Goal: Submit feedback/report problem: Submit feedback/report problem

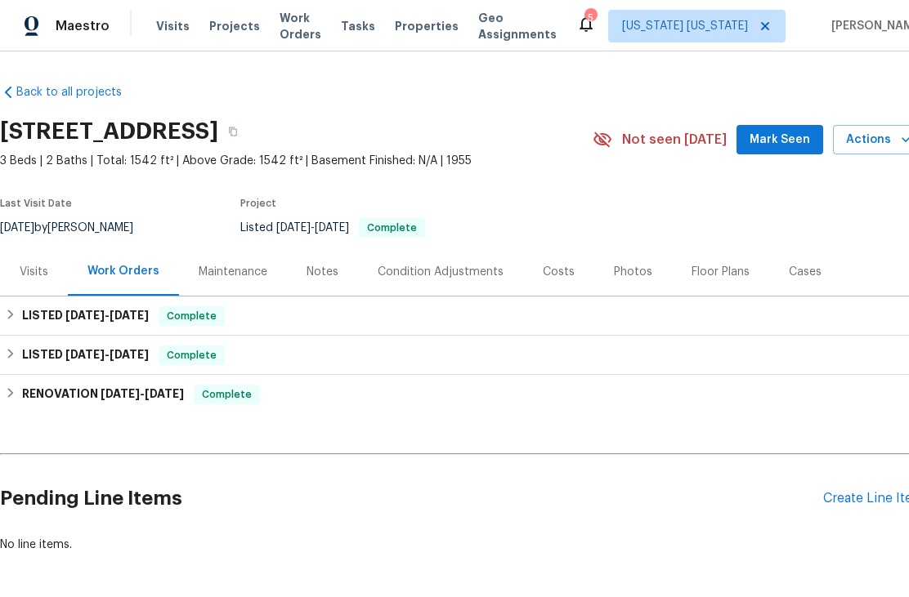
click at [887, 144] on span "Actions" at bounding box center [878, 140] width 65 height 20
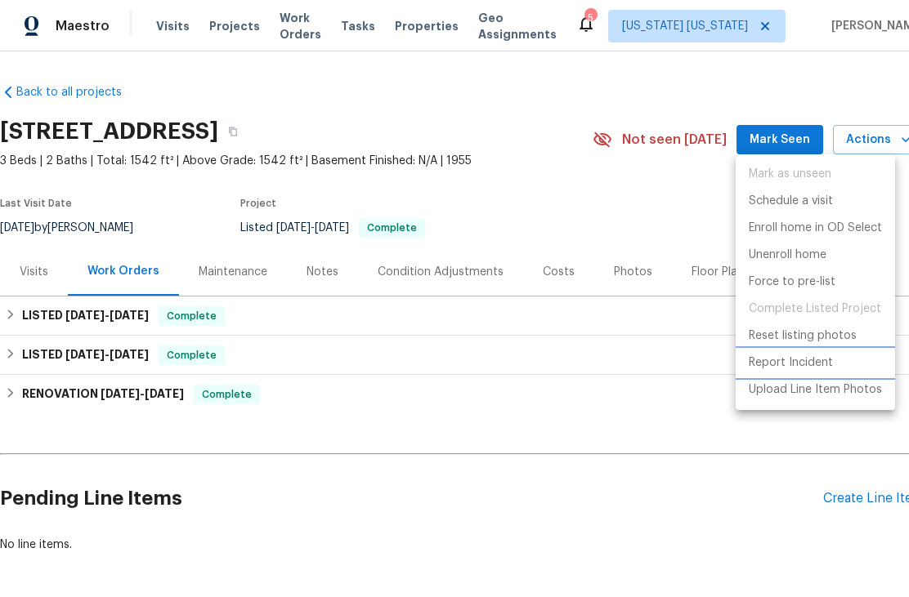
click at [824, 364] on p "Report Incident" at bounding box center [790, 363] width 84 height 17
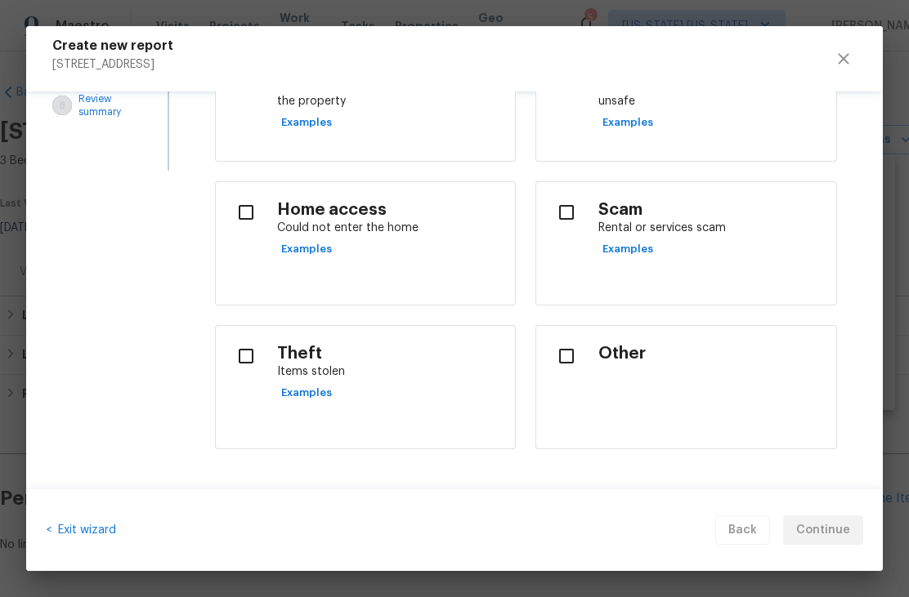
scroll to position [309, 0]
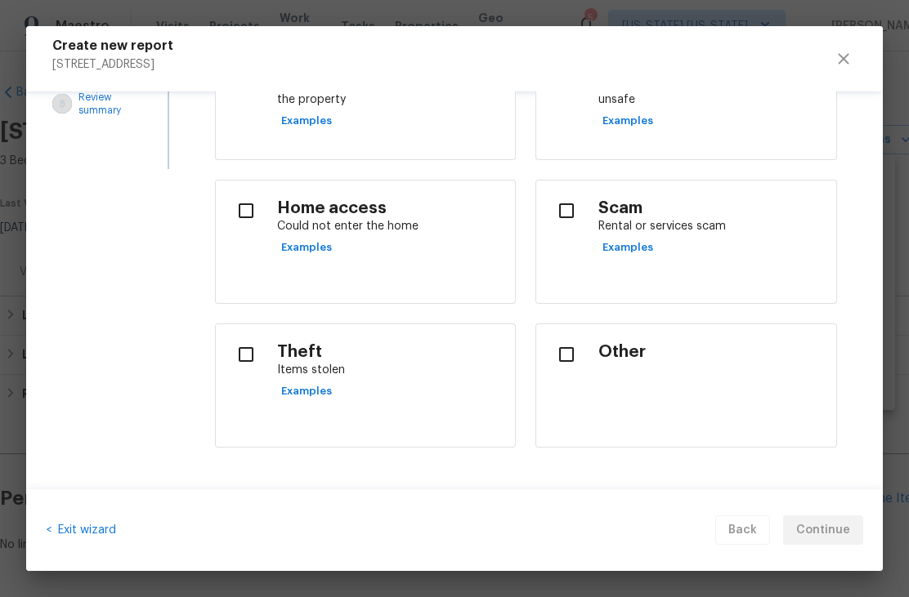
click at [562, 346] on input "checkbox" at bounding box center [566, 354] width 34 height 34
checkbox input "true"
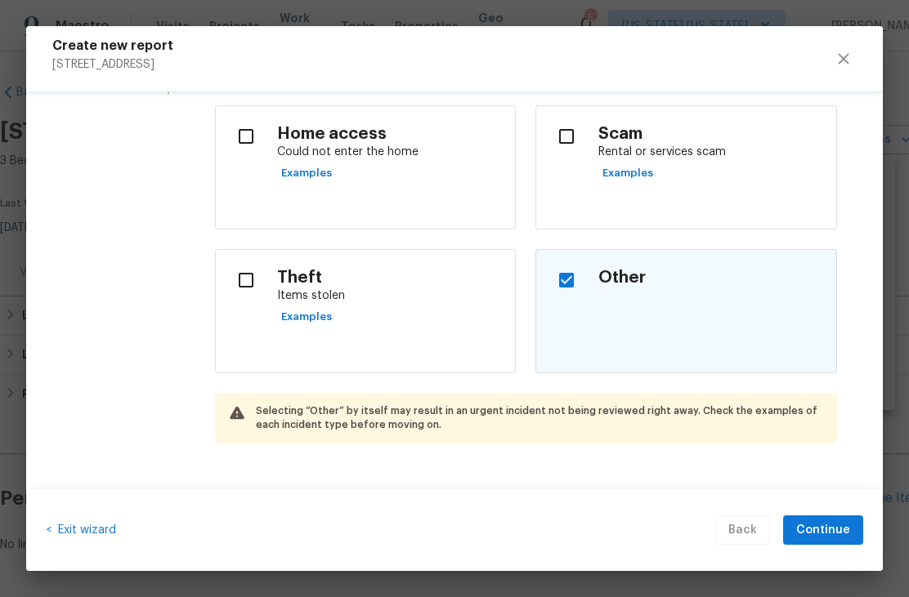
scroll to position [383, 0]
click at [808, 543] on button "Continue" at bounding box center [823, 531] width 80 height 30
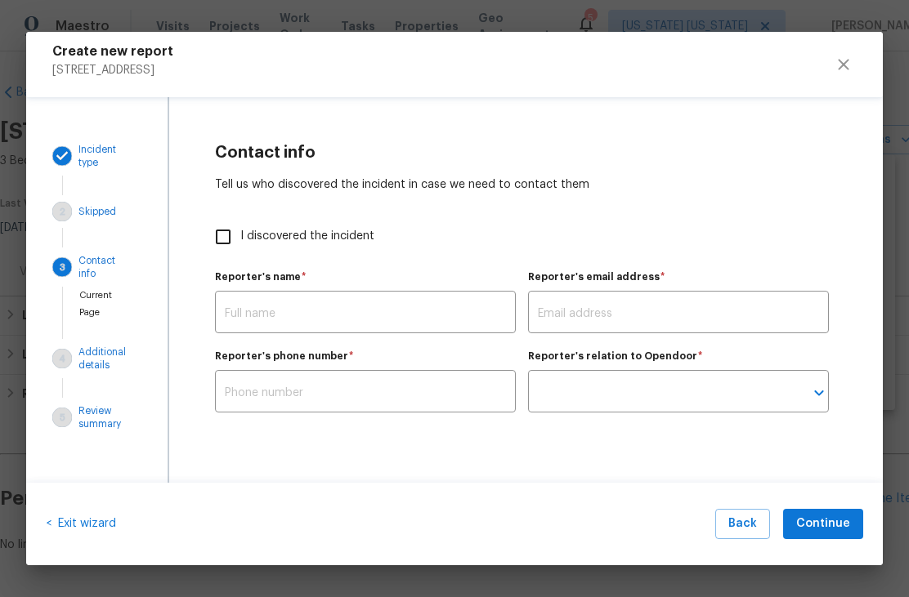
scroll to position [0, 0]
click at [227, 241] on input "I discovered the incident" at bounding box center [223, 237] width 34 height 34
checkbox input "true"
type input "[PERSON_NAME]"
type input "[PERSON_NAME][EMAIL_ADDRESS][PERSON_NAME][DOMAIN_NAME]"
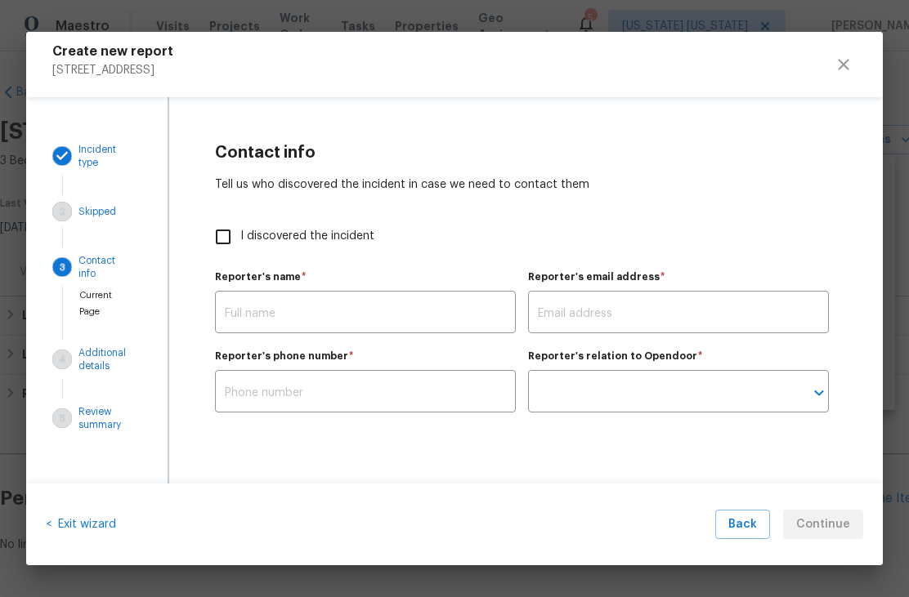
type input "Opendoor employee"
click at [814, 538] on button "Continue" at bounding box center [823, 525] width 80 height 30
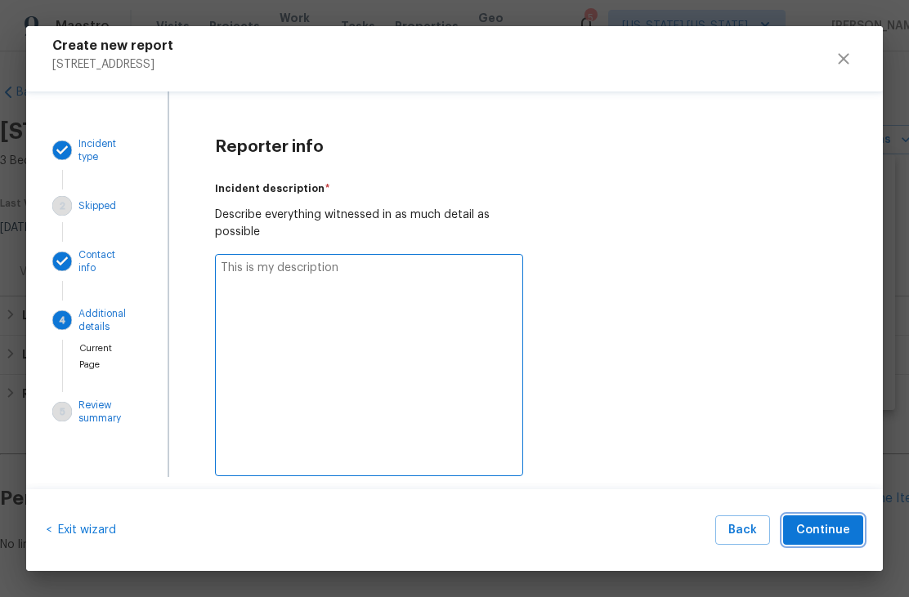
type textarea "x"
click at [238, 284] on textarea at bounding box center [369, 365] width 309 height 222
type textarea "B"
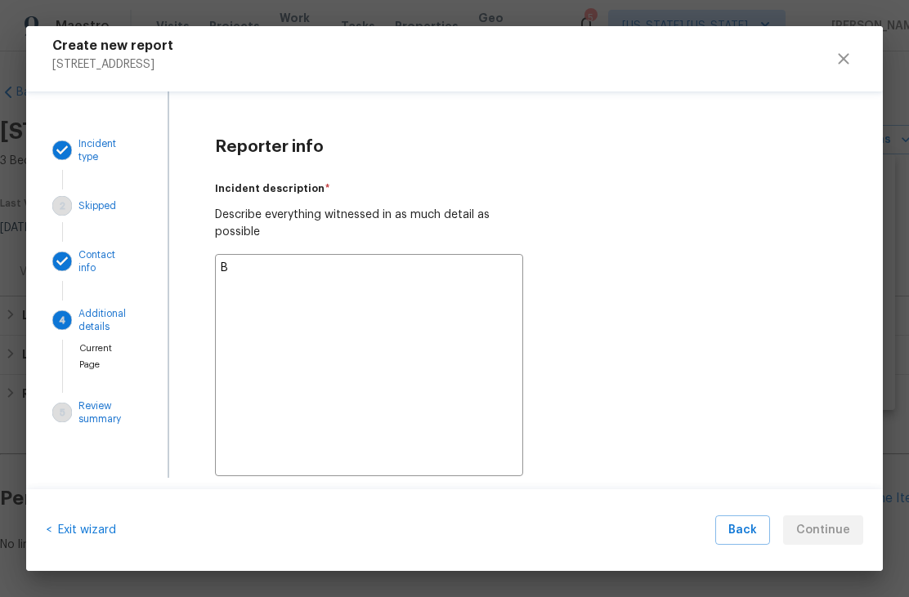
type textarea "x"
type textarea "Ba"
type textarea "x"
type textarea "Bac"
type textarea "x"
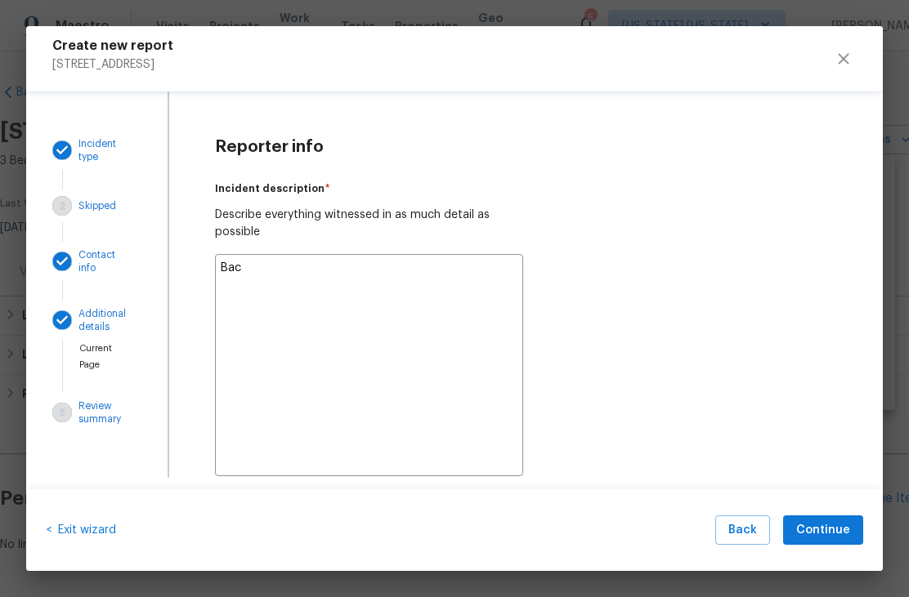
type textarea "Back"
type textarea "x"
type textarea "Back"
type textarea "x"
type textarea "Back d"
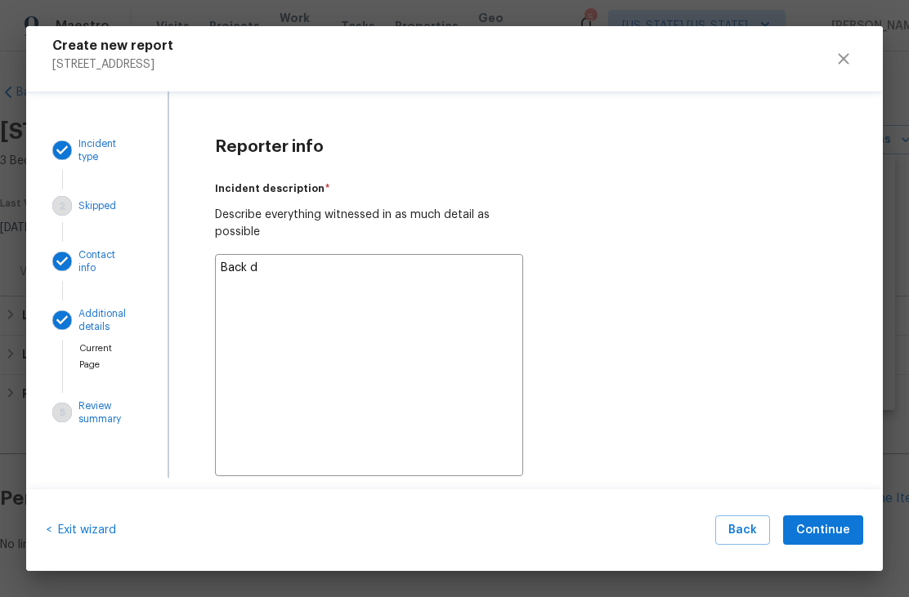
type textarea "x"
type textarea "Back do"
type textarea "x"
type textarea "Back doo"
type textarea "x"
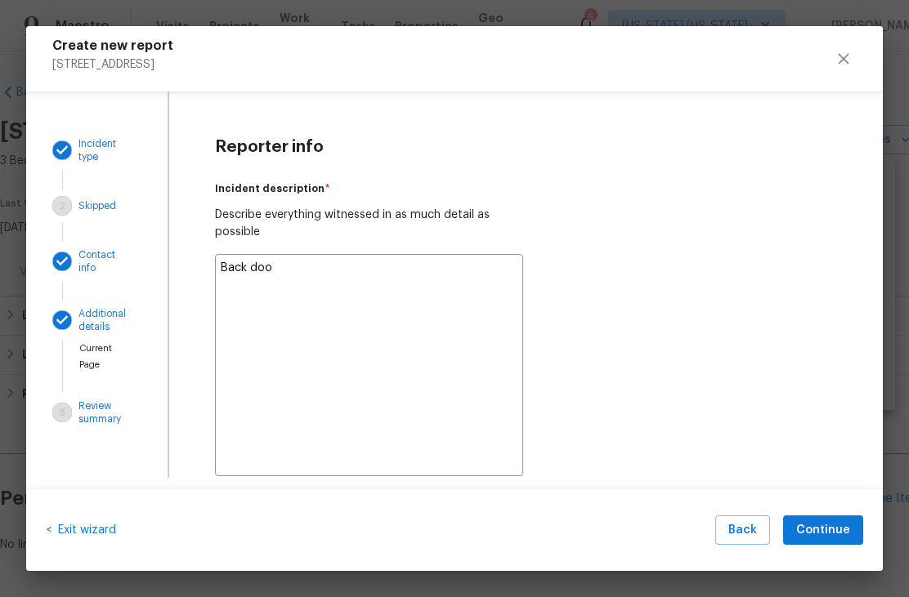
type textarea "Back door"
type textarea "x"
type textarea "Back door"
type textarea "x"
type textarea "Back door o"
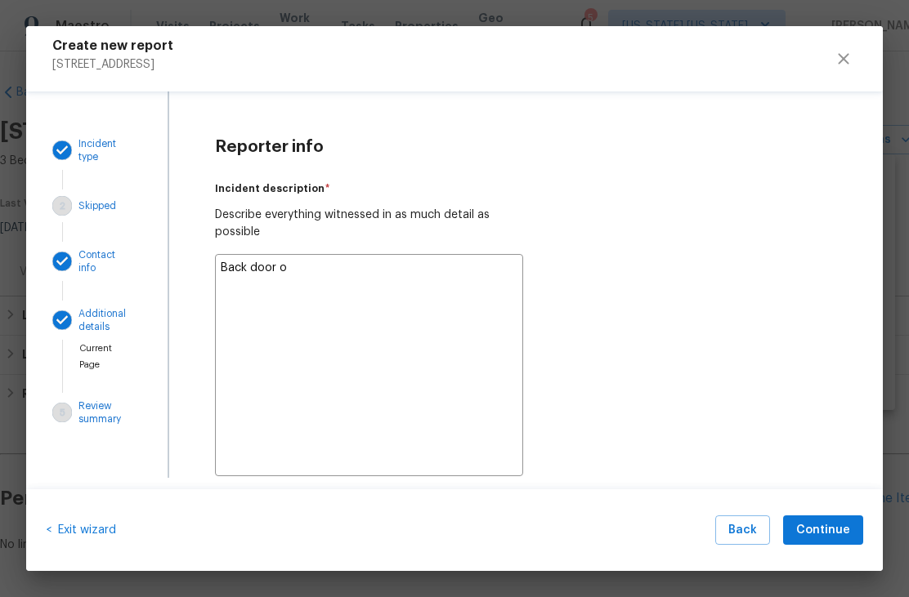
type textarea "x"
type textarea "Back door of"
type textarea "x"
type textarea "Back door of"
type textarea "x"
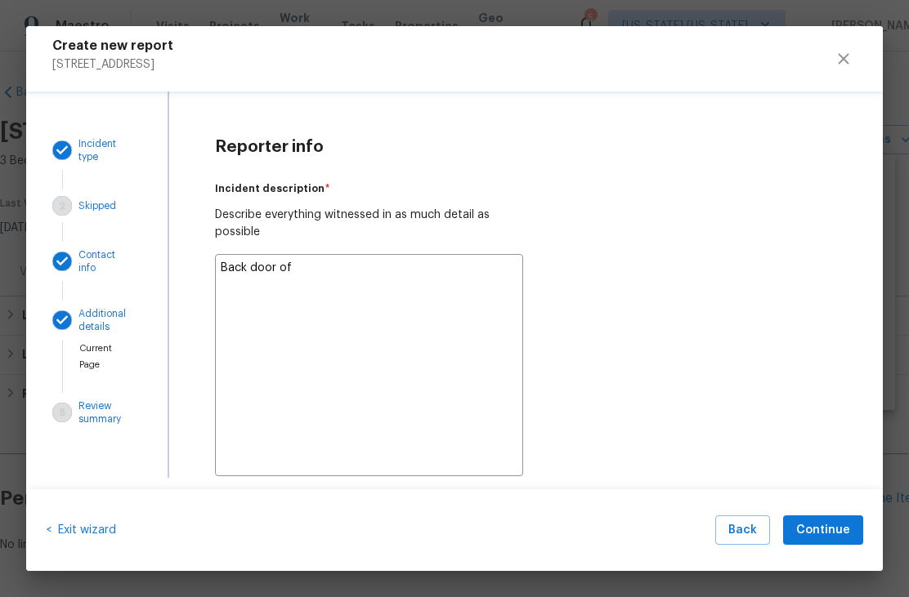
type textarea "Back door of t"
type textarea "x"
type textarea "Back door of th"
type textarea "x"
type textarea "Back door of the"
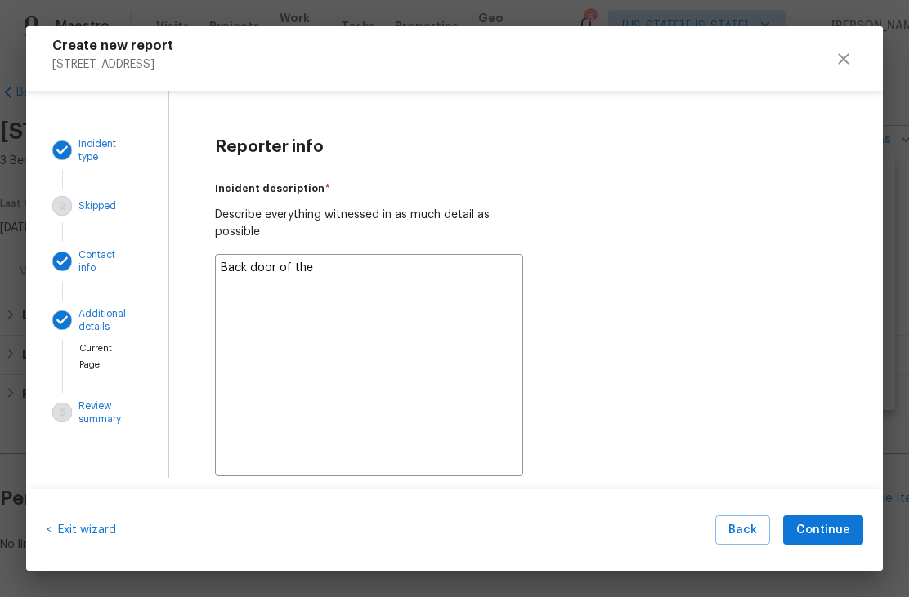
type textarea "x"
type textarea "Back door of the"
type textarea "x"
type textarea "Back door of the h"
type textarea "x"
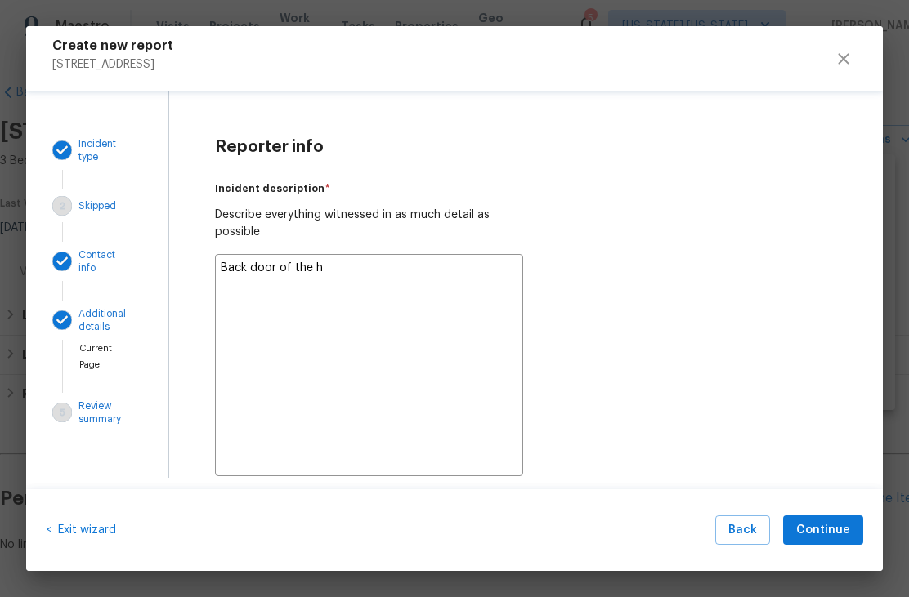
type textarea "Back door of the ho"
type textarea "x"
type textarea "Back door of the hou"
type textarea "x"
type textarea "Back door of the hous"
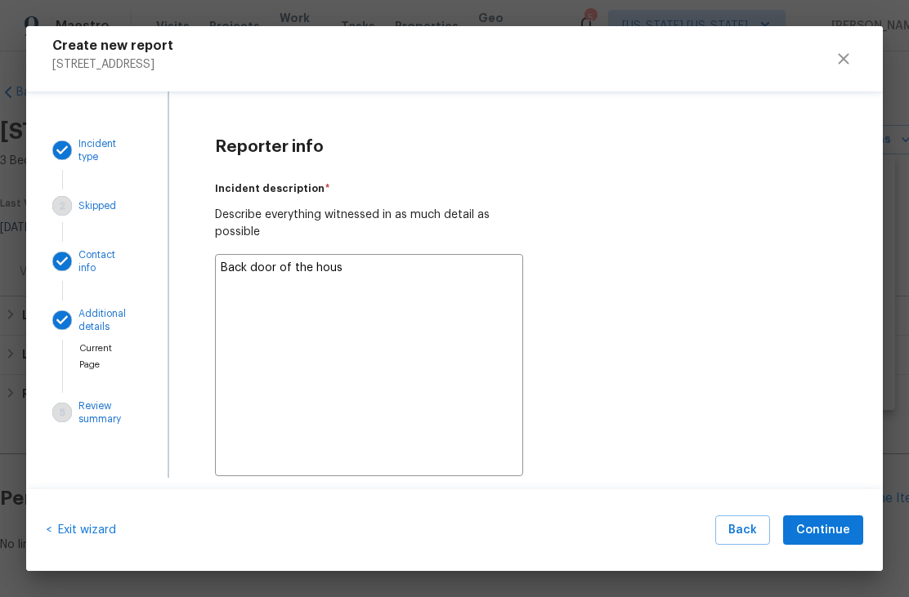
type textarea "x"
type textarea "Back door of the house"
type textarea "x"
type textarea "Back door of the house"
type textarea "x"
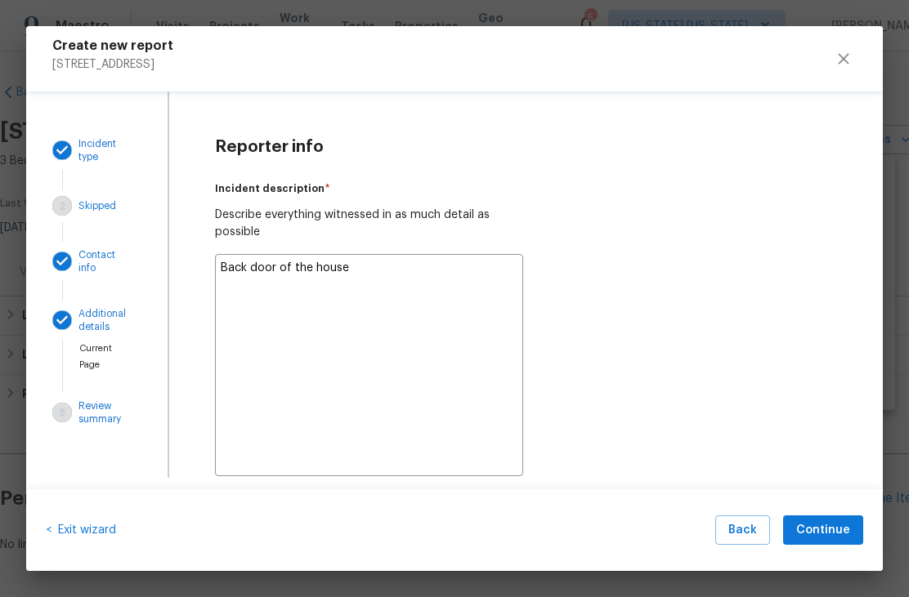
type textarea "Back door of the house w"
type textarea "x"
type textarea "Back door of the house wa"
type textarea "x"
type textarea "Back door of the house was"
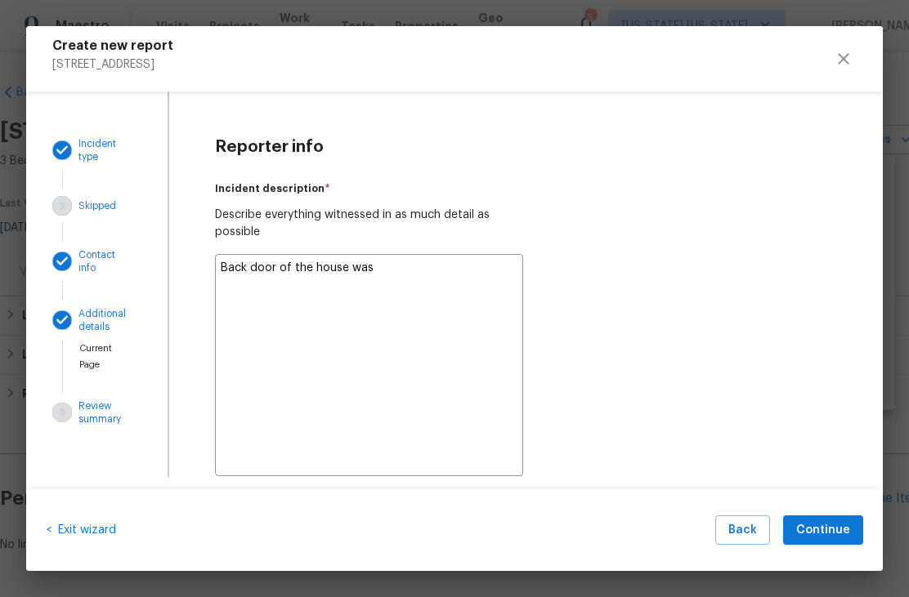
type textarea "x"
type textarea "Back door of the house was"
type textarea "x"
type textarea "Back door of the house was w"
type textarea "x"
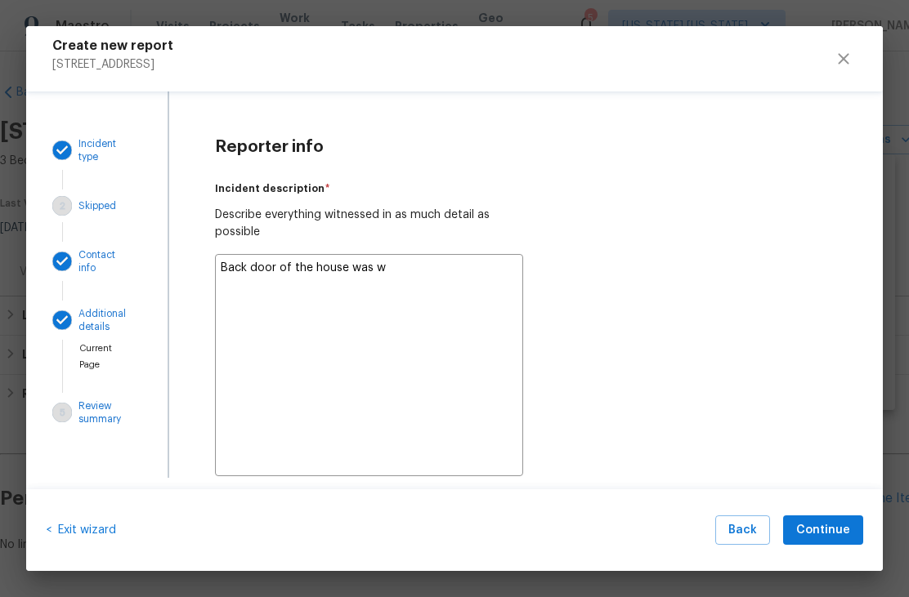
type textarea "Back door of the house was wi"
type textarea "x"
type textarea "Back door of the house was wid"
type textarea "x"
type textarea "Back door of the house was wide"
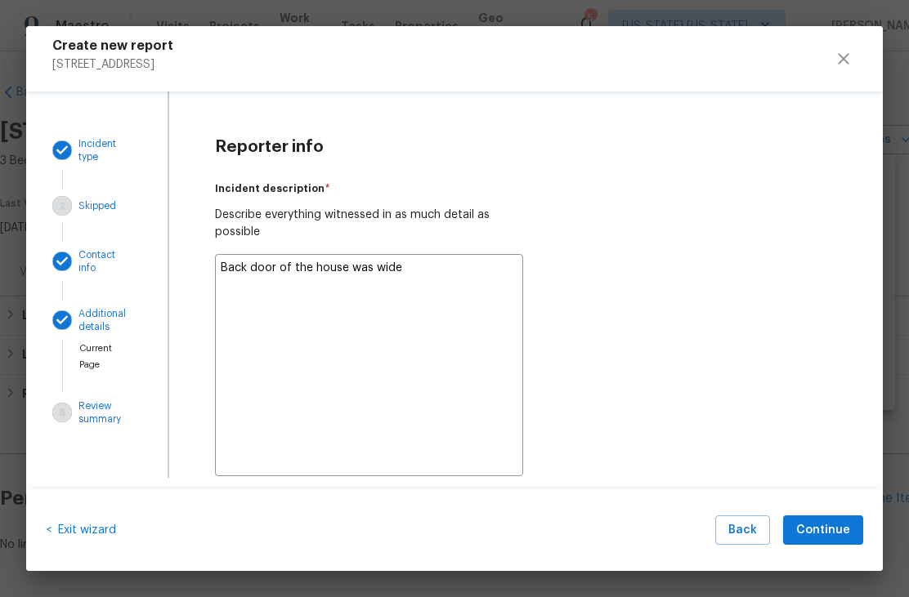
type textarea "x"
type textarea "Back door of the house was wide"
type textarea "x"
type textarea "Back door of the house was wide u"
type textarea "x"
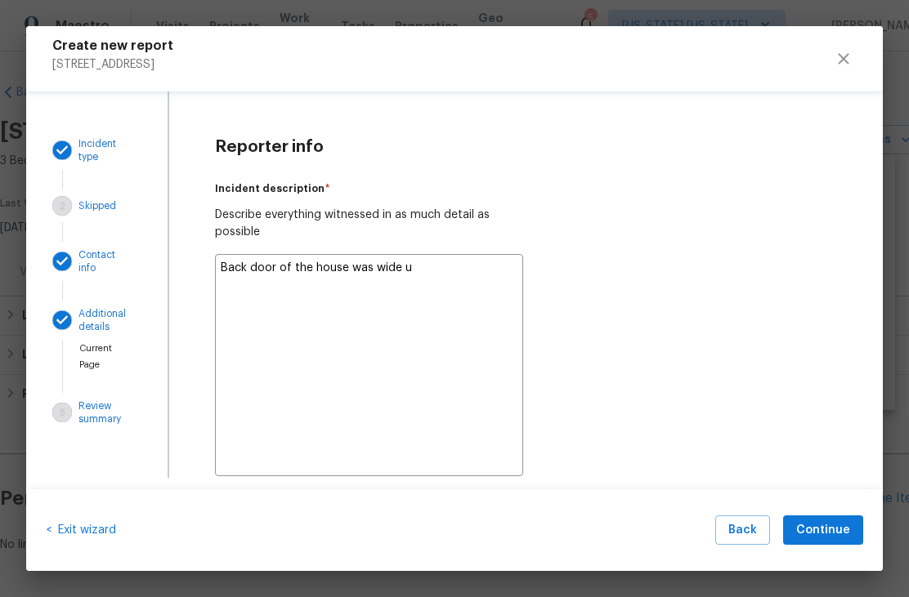
type textarea "Back door of the house was wide up"
type textarea "x"
type textarea "Back door of the house was wide u"
type textarea "x"
type textarea "Back door of the house was wide"
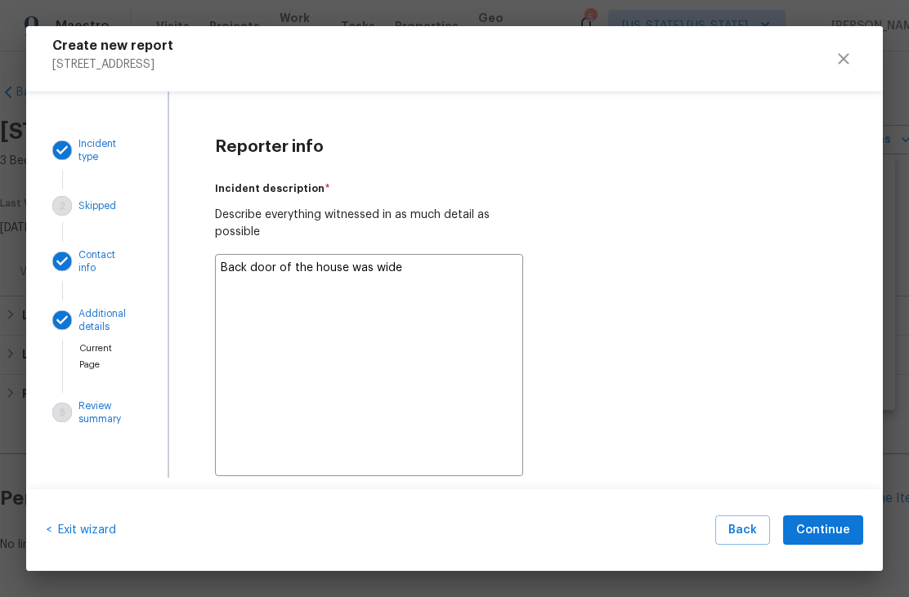
type textarea "x"
type textarea "Back door of the house was wide o"
type textarea "x"
type textarea "Back door of the house was wide op"
type textarea "x"
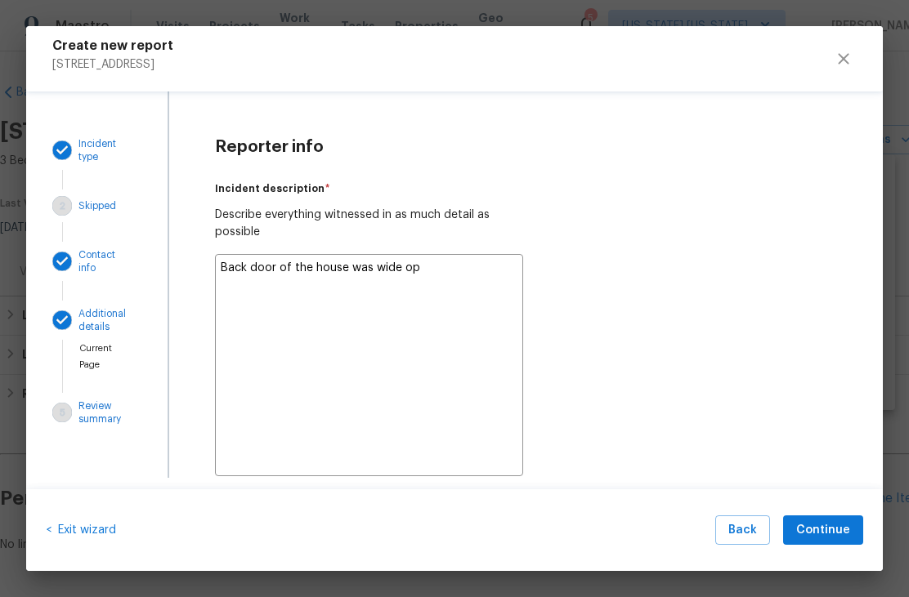
type textarea "Back door of the house was wide ope"
type textarea "x"
type textarea "Back door of the house was wide open"
type textarea "x"
type textarea "Back door of the house was wide open"
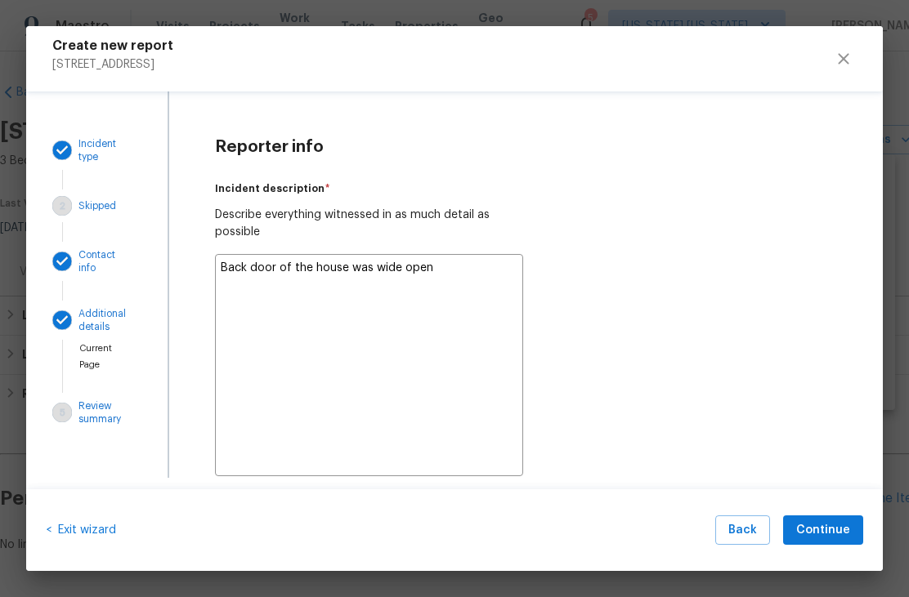
type textarea "x"
type textarea "Back door of the house was wide open w"
type textarea "x"
type textarea "Back door of the house was wide open wh"
type textarea "x"
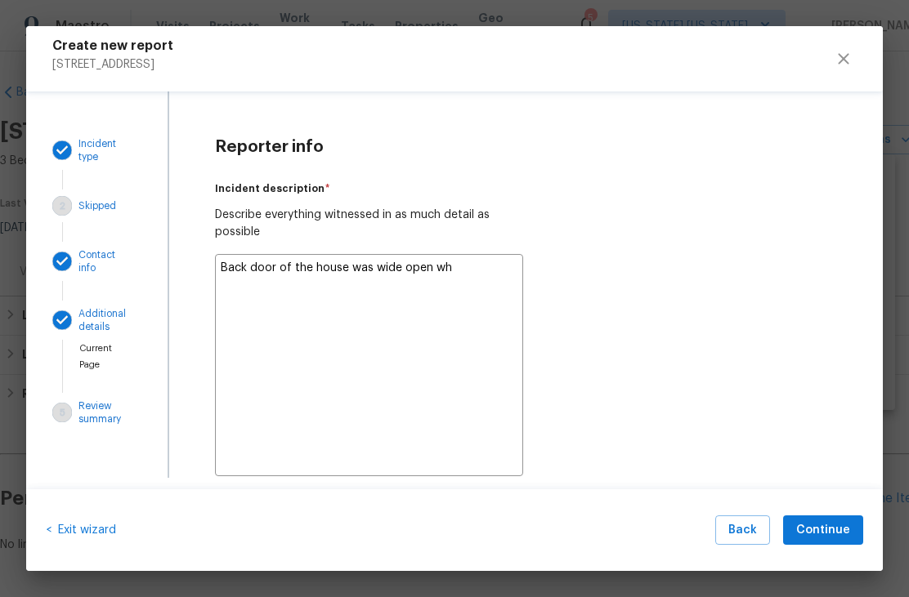
type textarea "Back door of the house was wide open whe"
type textarea "x"
type textarea "Back door of the house was wide open when"
type textarea "x"
type textarea "Back door of the house was wide open when"
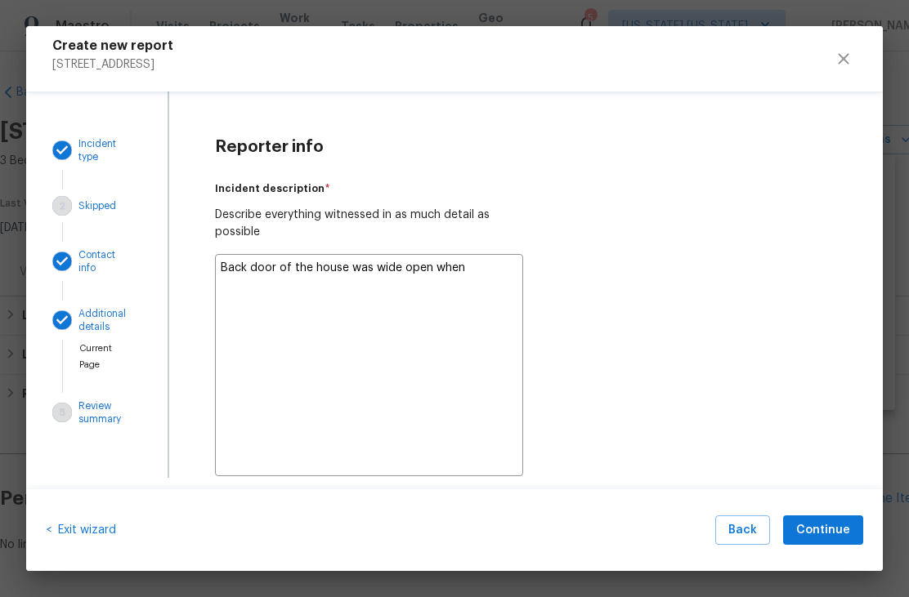
type textarea "x"
type textarea "Back door of the house was wide open when I"
type textarea "x"
type textarea "Back door of the house was wide open when I"
type textarea "x"
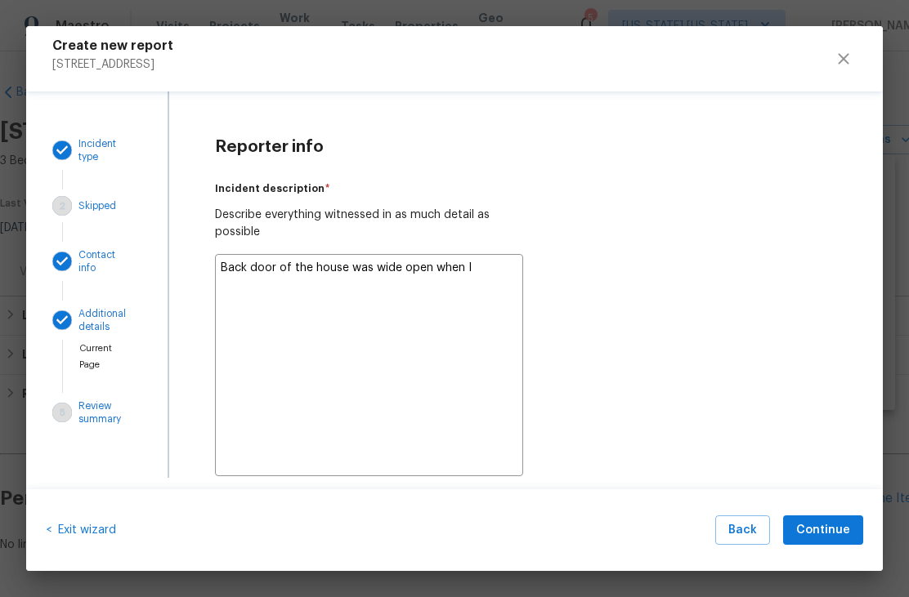
type textarea "Back door of the house was wide open when I w"
type textarea "x"
type textarea "Back door of the house was wide open when I we"
type textarea "x"
type textarea "Back door of the house was wide open when I wen"
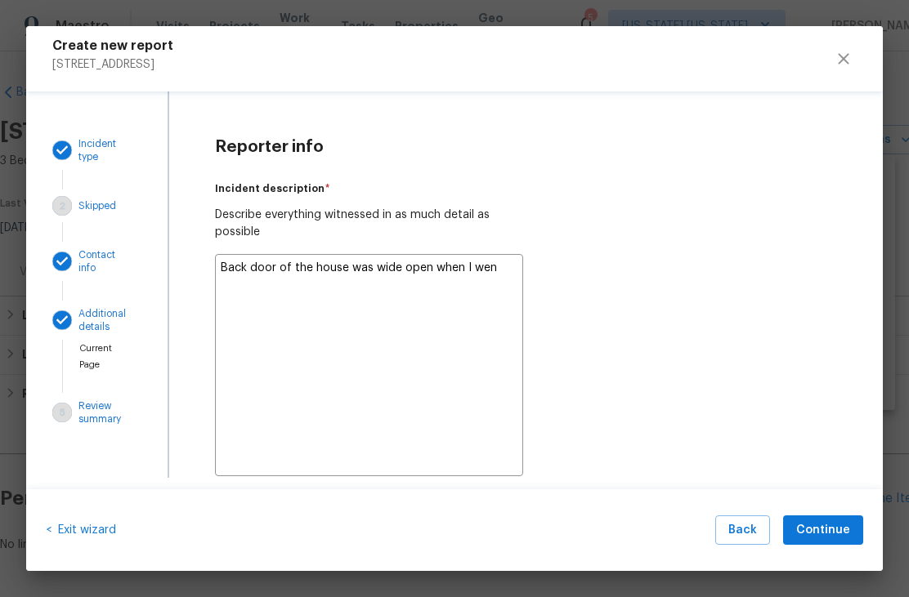
type textarea "x"
type textarea "Back door of the house was wide open when I went"
type textarea "x"
type textarea "Back door of the house was wide open when I went"
type textarea "x"
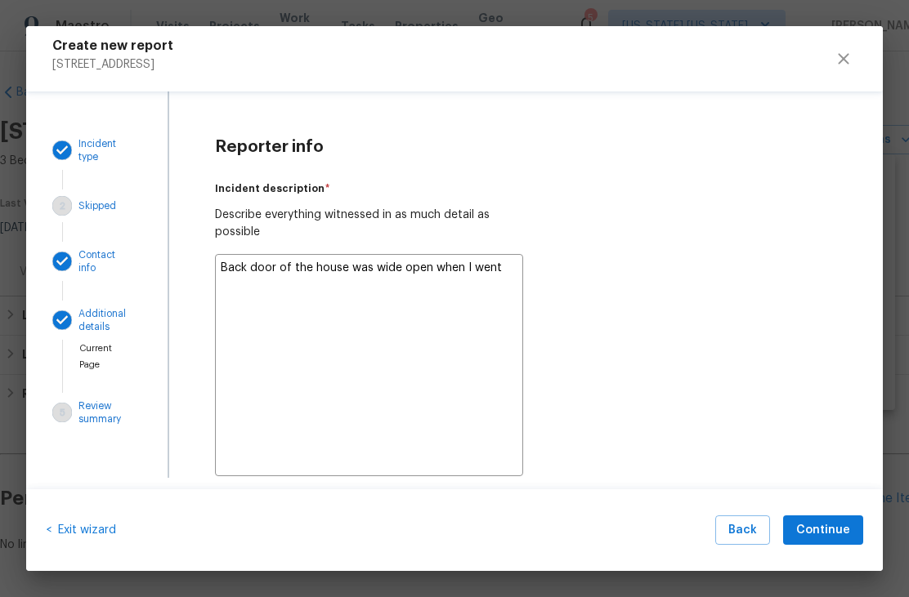
type textarea "Back door of the house was wide open when I went t"
type textarea "x"
type textarea "Back door of the house was wide open when I went to"
type textarea "x"
type textarea "Back door of the house was wide open when I went to"
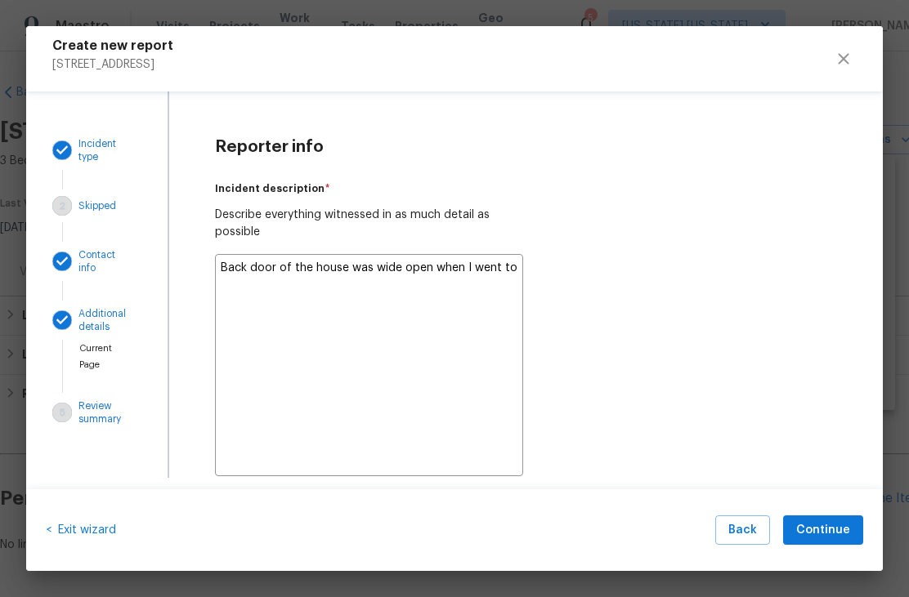
type textarea "x"
type textarea "Back door of the house was wide open when I went to g"
type textarea "x"
type textarea "Back door of the house was wide open when I went to go"
type textarea "x"
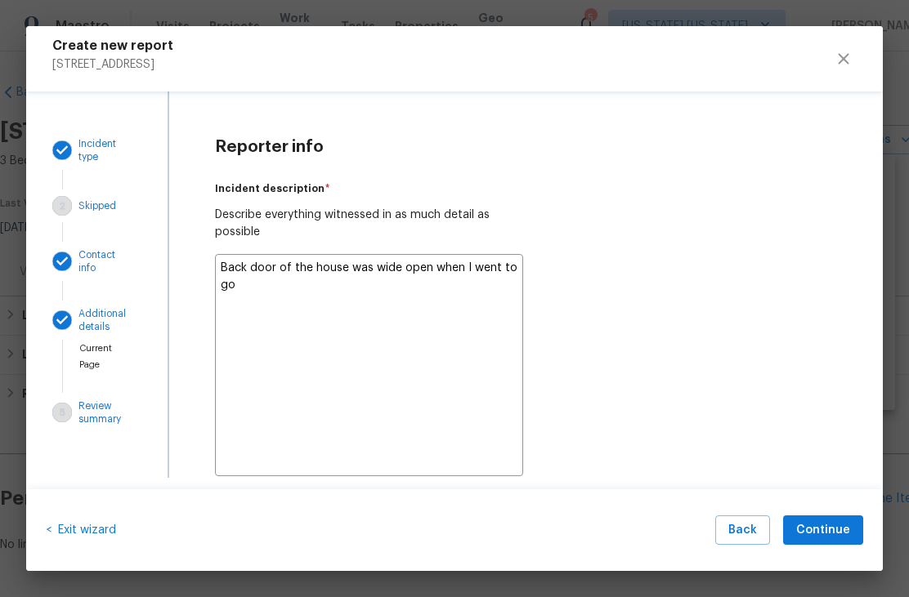
type textarea "Back door of the house was wide open when I went to go"
type textarea "x"
type textarea "Back door of the house was wide open when I went to go c"
type textarea "x"
type textarea "Back door of the house was wide open when I went to go ch"
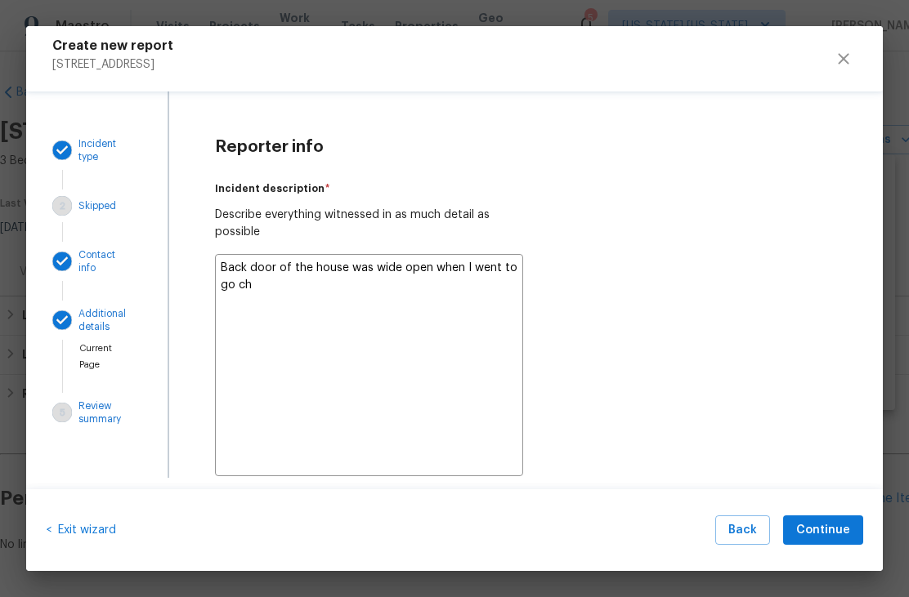
type textarea "x"
type textarea "Back door of the house was wide open when I went to go che"
type textarea "x"
type textarea "Back door of the house was wide open when I went to go chec"
type textarea "x"
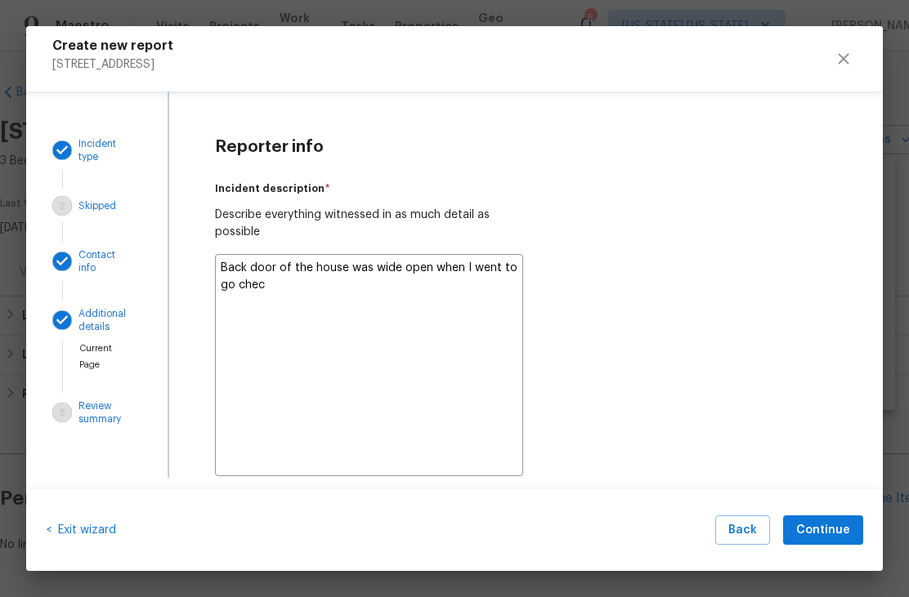
type textarea "Back door of the house was wide open when I went to go check"
type textarea "x"
type textarea "Back door of the house was wide open when I went to go checke"
type textarea "x"
type textarea "Back door of the house was wide open when I went to go check"
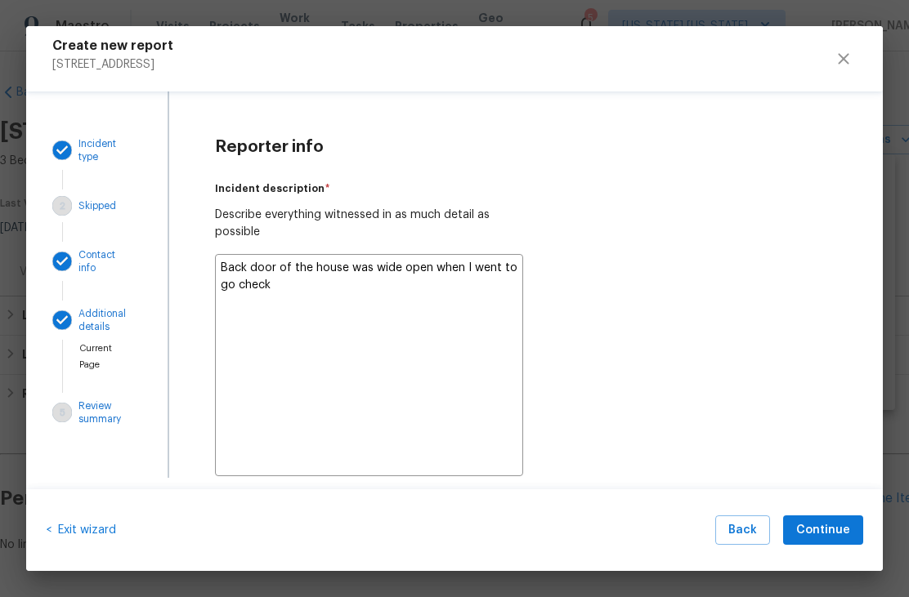
type textarea "x"
type textarea "Back door of the house was wide open when I went to go check"
type textarea "x"
type textarea "Back door of the house was wide open when I went to go check o"
type textarea "x"
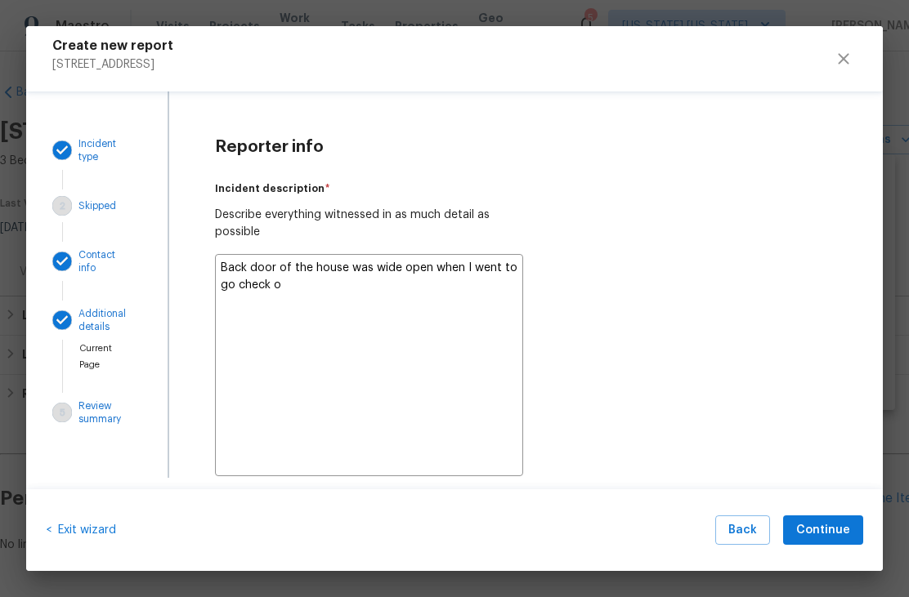
type textarea "Back door of the house was wide open when I went to go check on"
type textarea "x"
type textarea "Back door of the house was wide open when I went to go check on"
type textarea "x"
type textarea "Back door of the house was wide open when I went to go check on t"
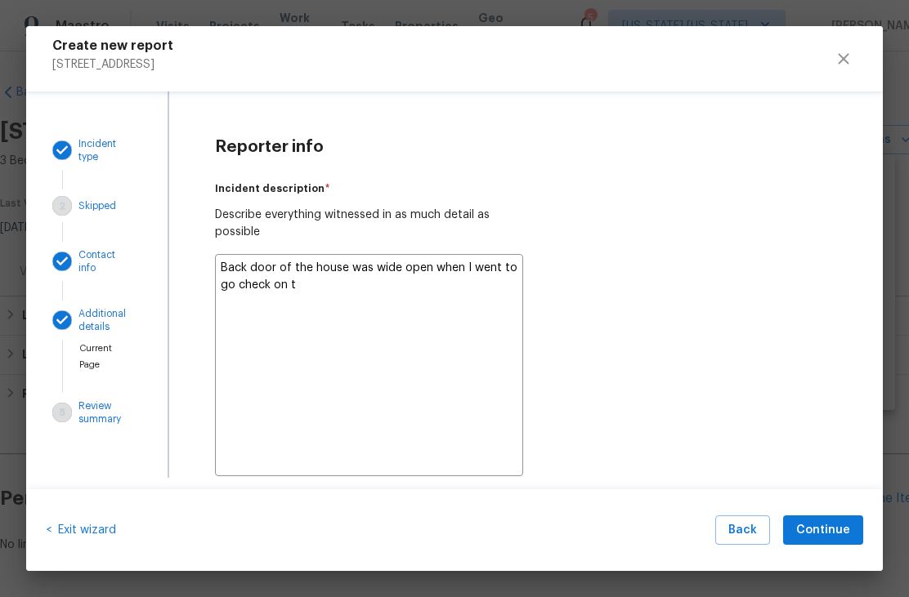
type textarea "x"
type textarea "Back door of the house was wide open when I went to go check on th"
type textarea "x"
type textarea "Back door of the house was wide open when I went to go check on the"
type textarea "x"
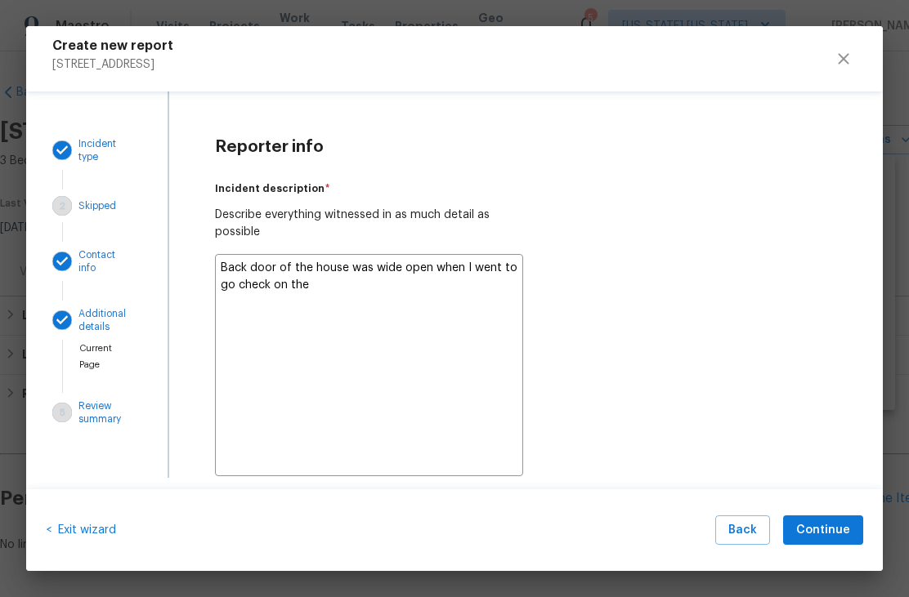
type textarea "Back door of the house was wide open when I went to go check on the"
type textarea "x"
type textarea "Back door of the house was wide open when I went to go check on the h"
type textarea "x"
type textarea "Back door of the house was wide open when I went to go check on the ho"
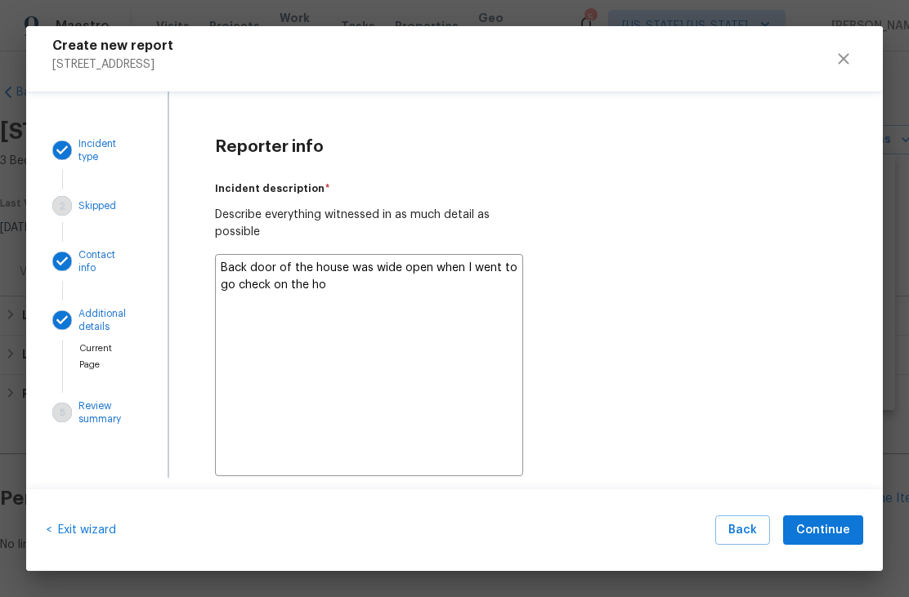
type textarea "x"
type textarea "Back door of the house was wide open when I went to go check on the h"
type textarea "x"
type textarea "Back door of the house was wide open when I went to go check on the"
type textarea "x"
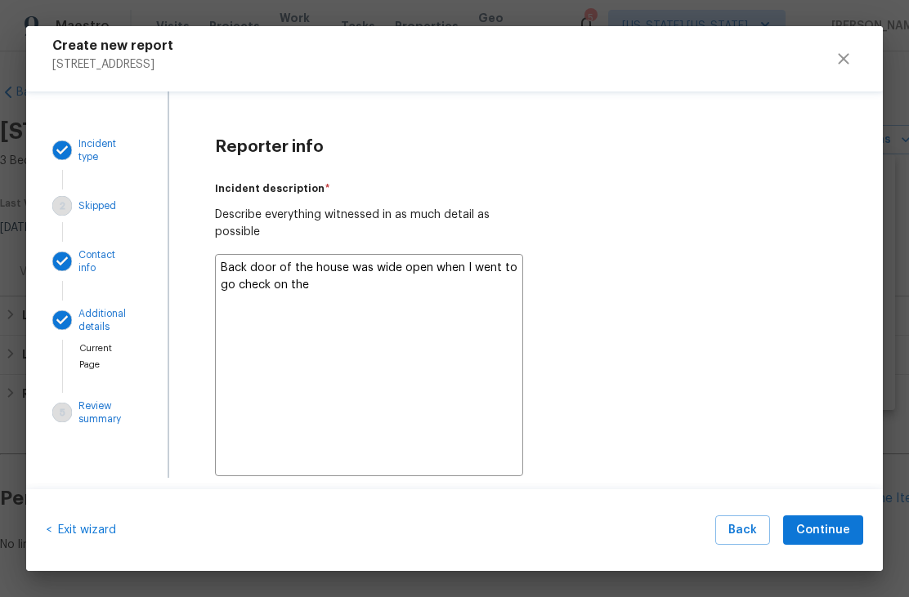
type textarea "Back door of the house was wide open when I went to go check on the"
type textarea "x"
type textarea "Back door of the house was wide open when I went to go check on th"
type textarea "x"
type textarea "Back door of the house was wide open when I went to go check on t"
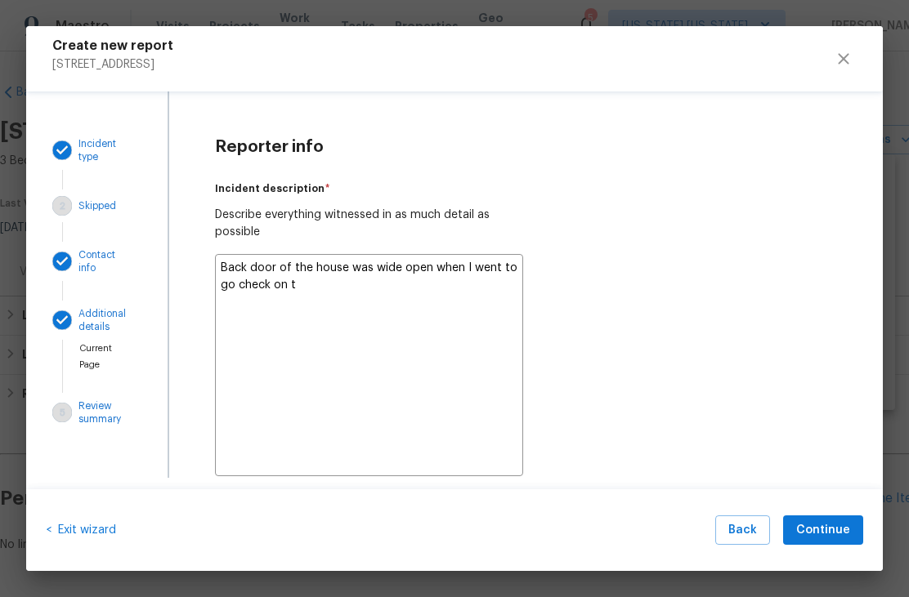
type textarea "x"
type textarea "Back door of the house was wide open when I went to go check on"
type textarea "x"
type textarea "Back door of the house was wide open when I went to go check on a"
type textarea "x"
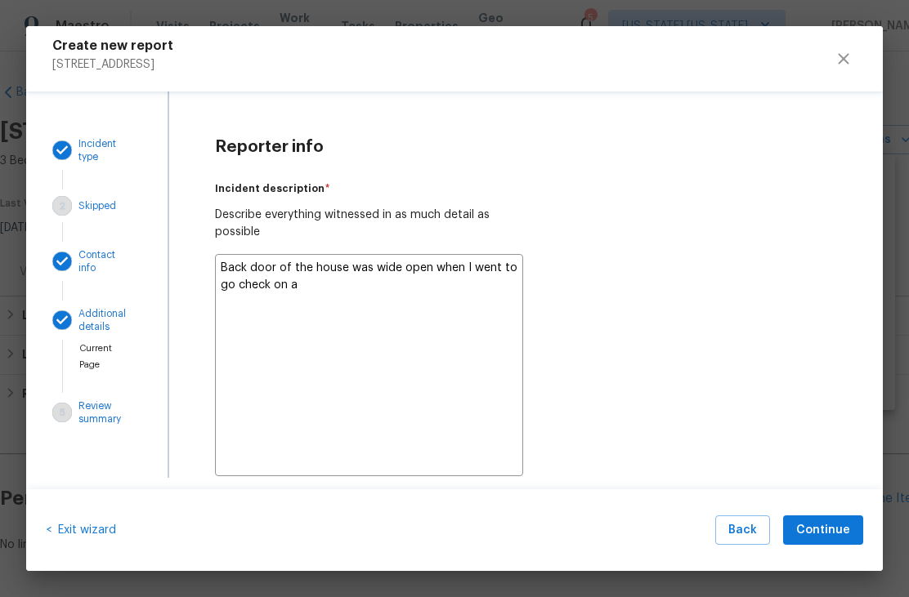
type textarea "Back door of the house was wide open when I went to go check on an"
type textarea "x"
type textarea "Back door of the house was wide open when I went to go check on ano"
type textarea "x"
type textarea "Back door of the house was wide open when I went to go check on anot"
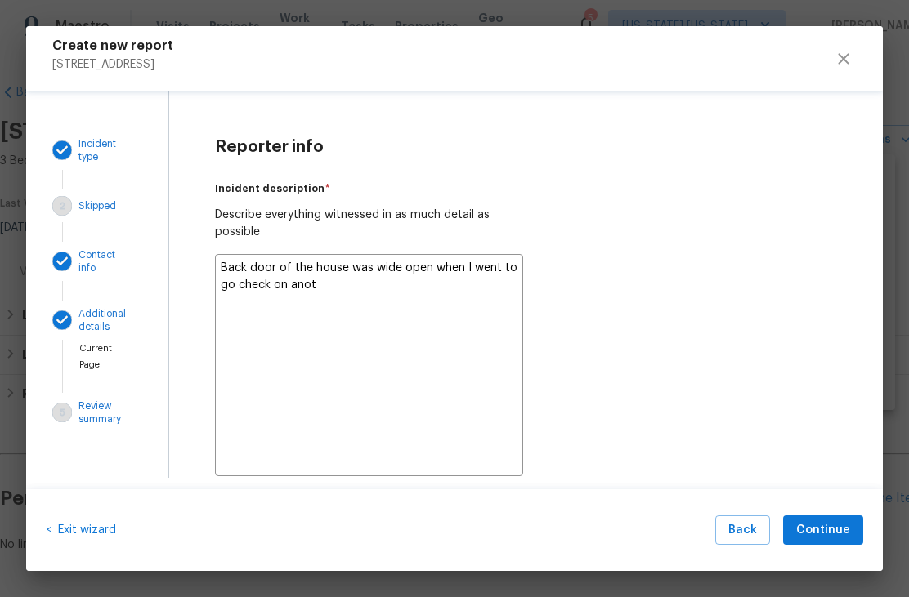
type textarea "x"
type textarea "Back door of the house was wide open when I went to go check on anoth"
type textarea "x"
type textarea "Back door of the house was wide open when I went to go check on anothe"
type textarea "x"
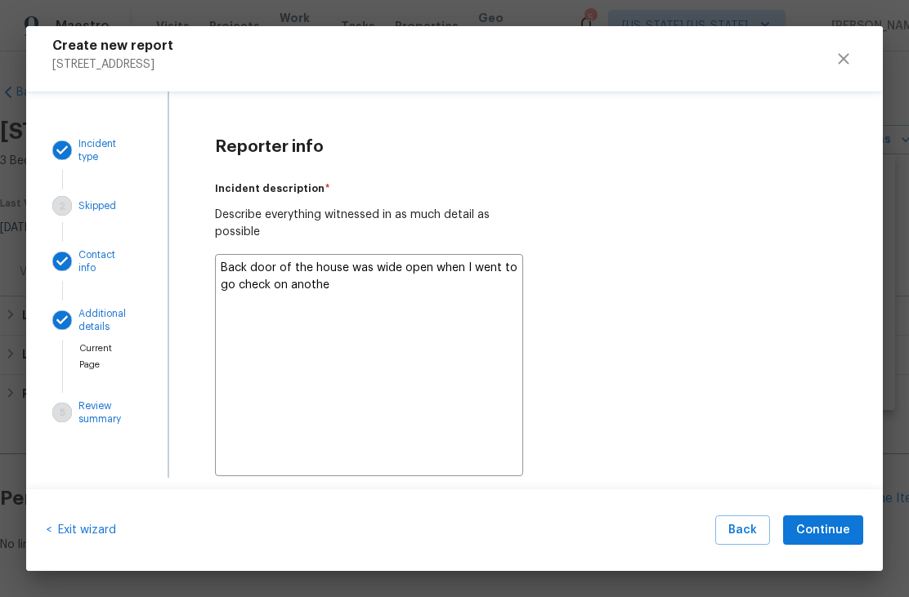
type textarea "Back door of the house was wide open when I went to go check on another"
type textarea "x"
type textarea "Back door of the house was wide open when I went to go check on another"
type textarea "x"
type textarea "Back door of the house was wide open when I went to go check on another i"
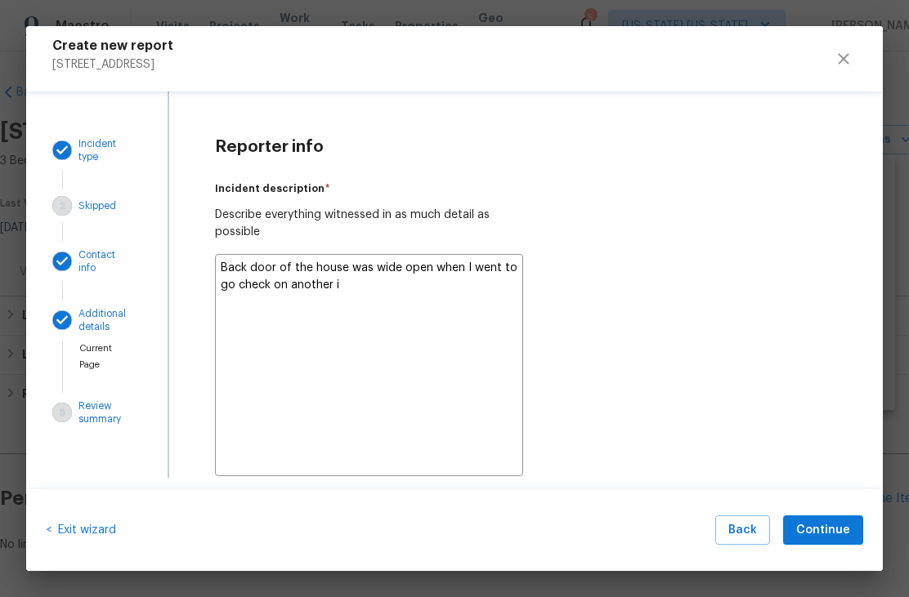
type textarea "x"
type textarea "Back door of the house was wide open when I went to go check on another is"
type textarea "x"
type textarea "Back door of the house was wide open when I went to go check on another iss"
type textarea "x"
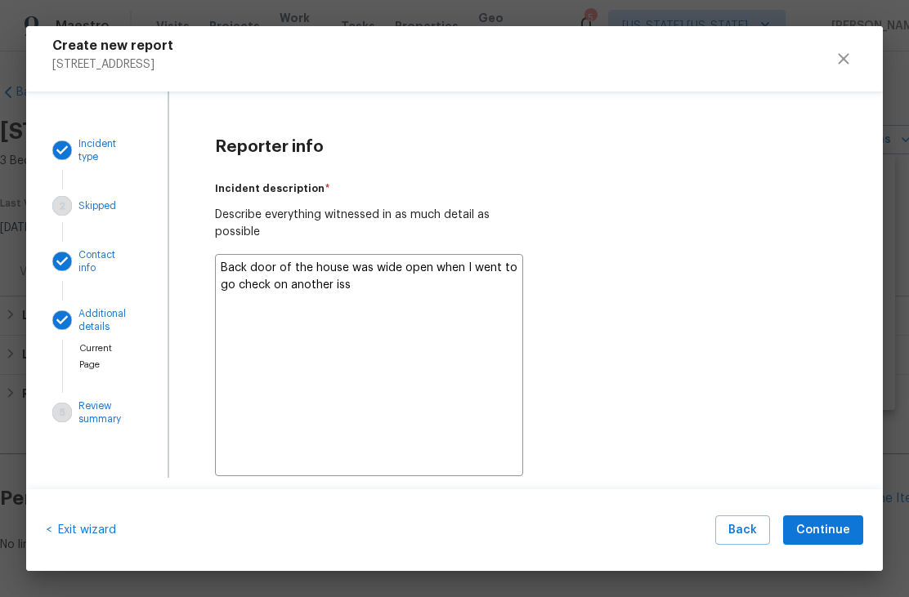
type textarea "Back door of the house was wide open when I went to go check on another issu"
type textarea "x"
type textarea "Back door of the house was wide open when I went to go check on another issue"
type textarea "x"
type textarea "Back door of the house was wide open when I went to go check on another issues"
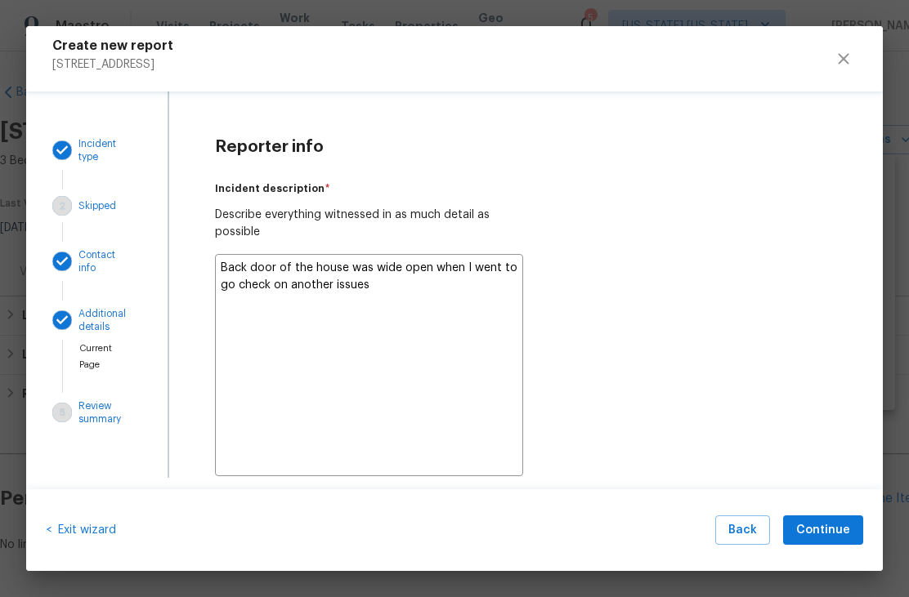
type textarea "x"
type textarea "Back door of the house was wide open when I went to go check on another issues."
type textarea "x"
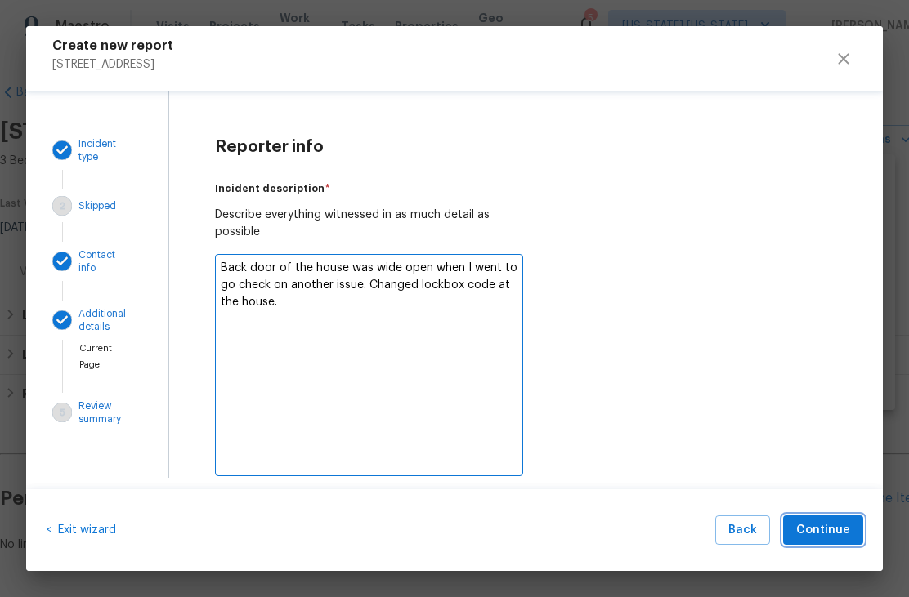
click at [831, 526] on span "Continue" at bounding box center [823, 530] width 54 height 20
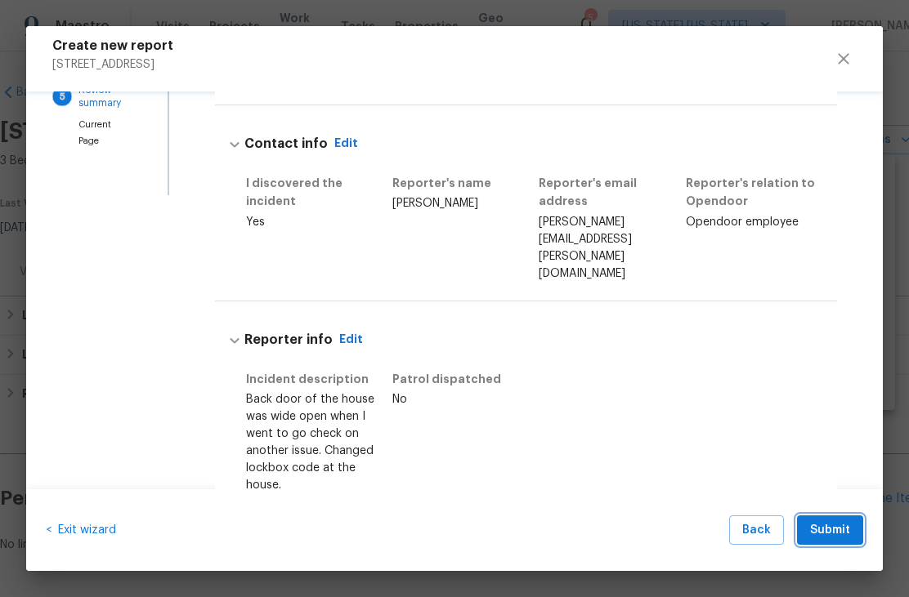
scroll to position [282, 0]
click at [765, 530] on span "Back" at bounding box center [756, 530] width 29 height 20
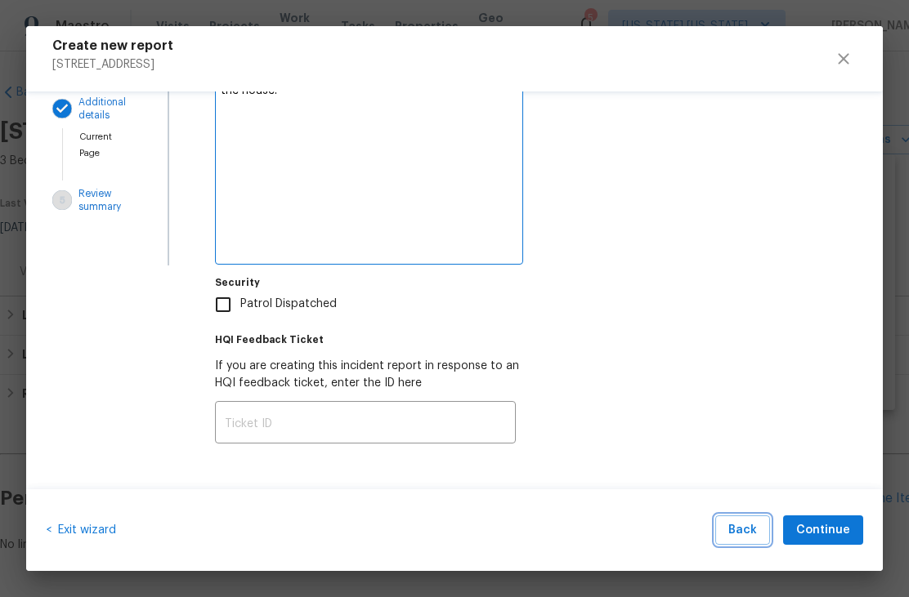
scroll to position [72, 0]
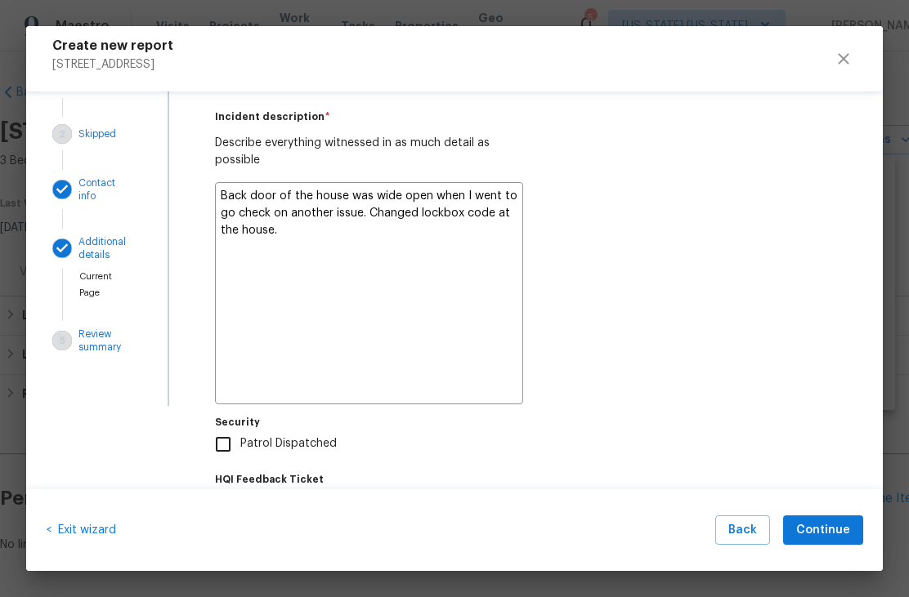
click at [458, 247] on textarea "Back door of the house was wide open when I went to go check on another issue. …" at bounding box center [369, 293] width 309 height 222
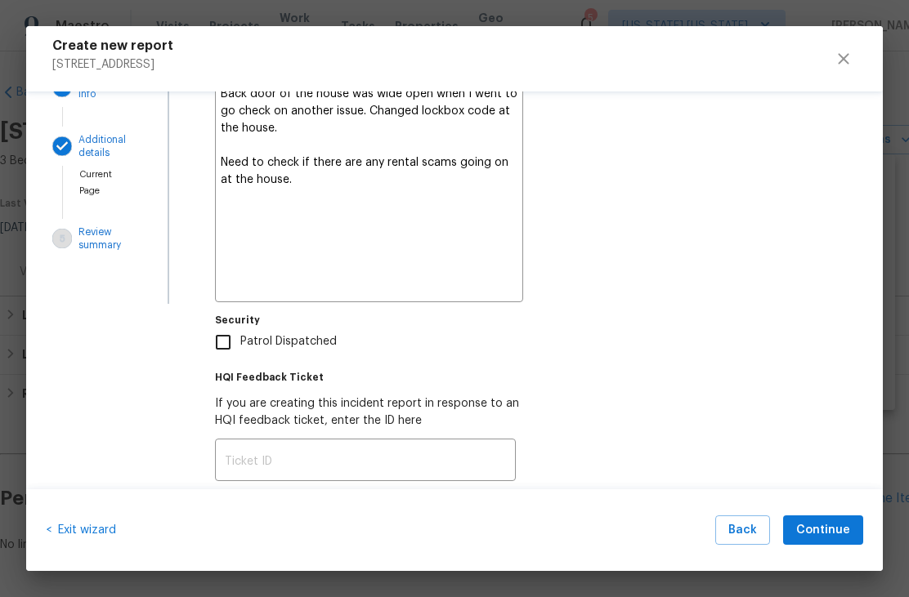
scroll to position [176, 0]
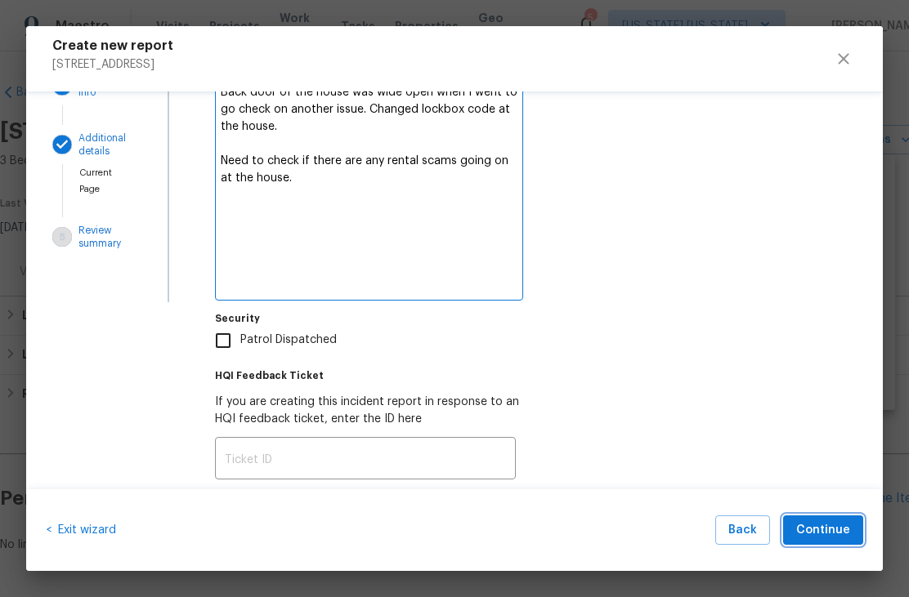
click at [852, 533] on button "Continue" at bounding box center [823, 531] width 80 height 30
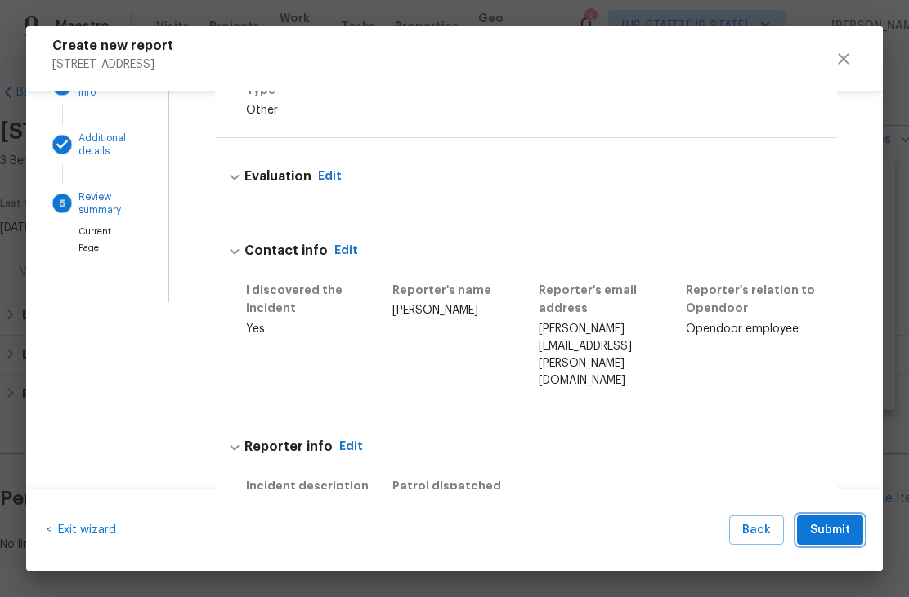
click at [855, 532] on button "Submit" at bounding box center [830, 531] width 66 height 30
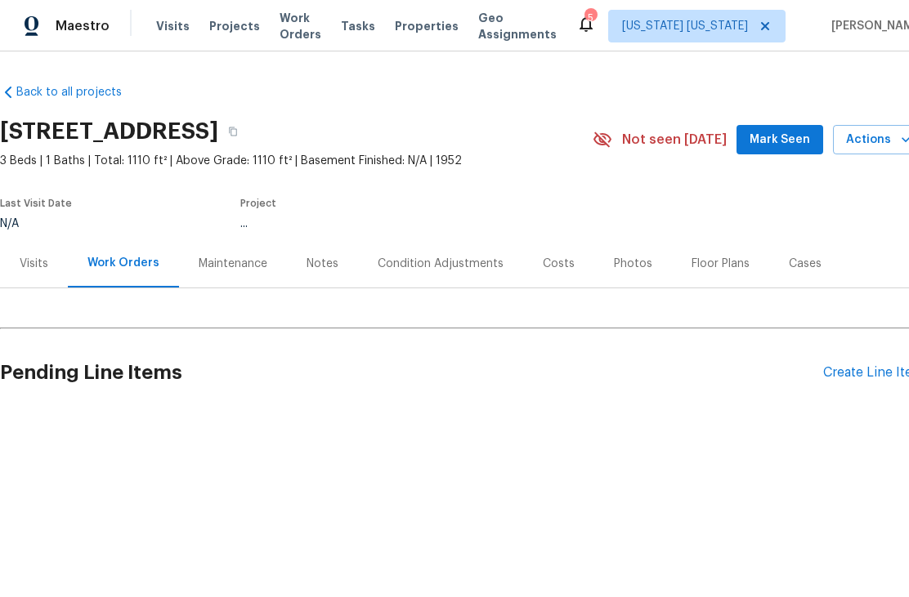
click at [445, 32] on span "Properties" at bounding box center [427, 26] width 64 height 16
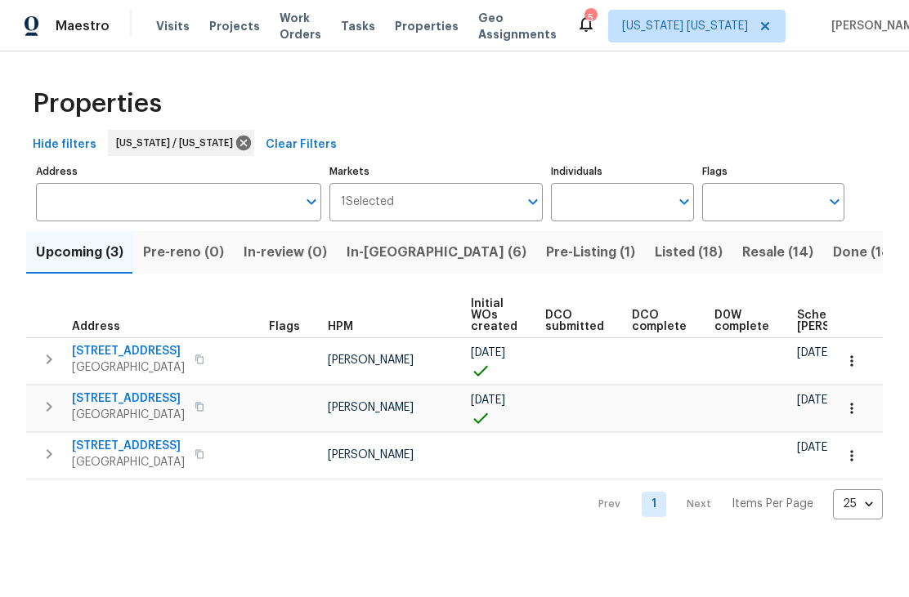
click at [742, 252] on span "Resale (14)" at bounding box center [777, 252] width 71 height 23
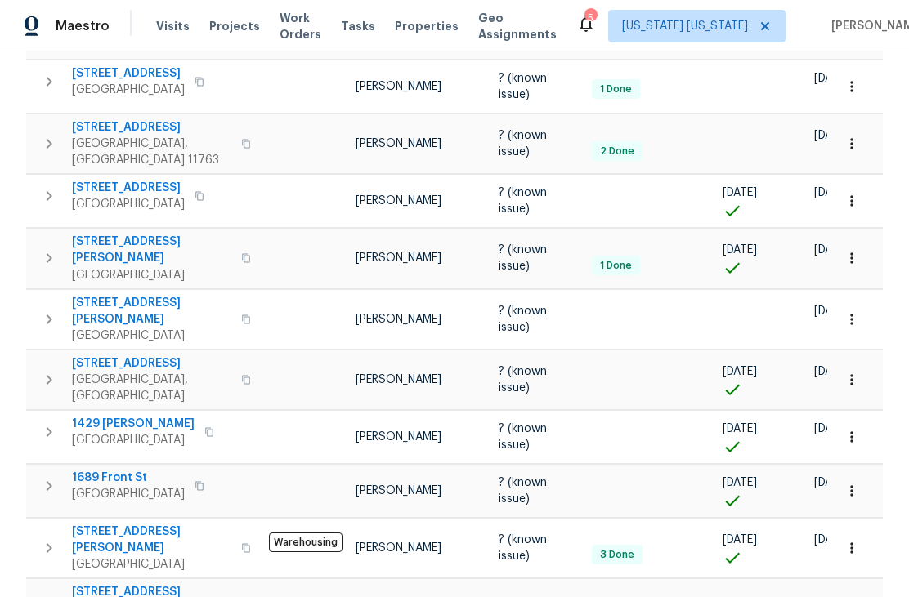
scroll to position [524, 0]
click at [99, 585] on span "23 Halliday Rd" at bounding box center [151, 601] width 159 height 33
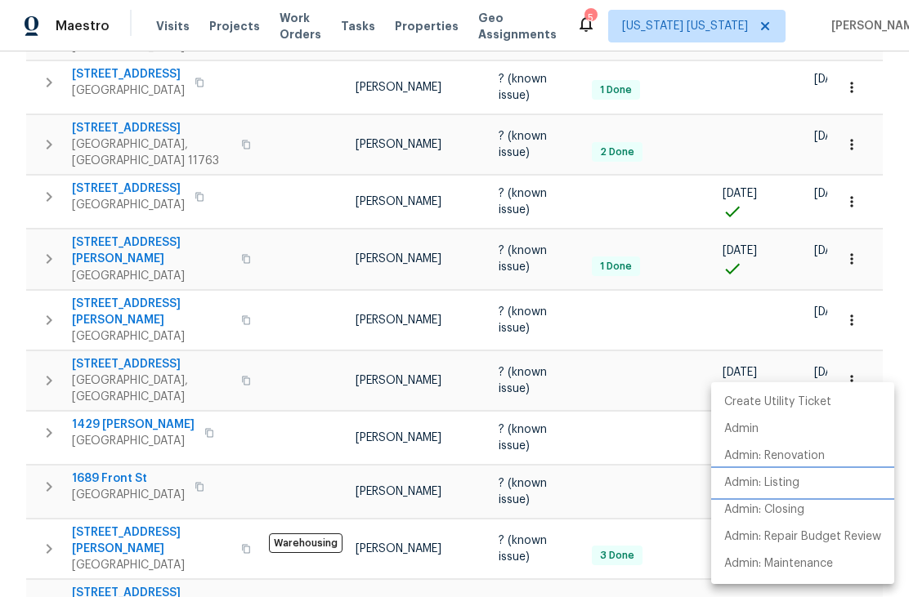
click at [829, 484] on li "Admin: Listing" at bounding box center [802, 483] width 183 height 27
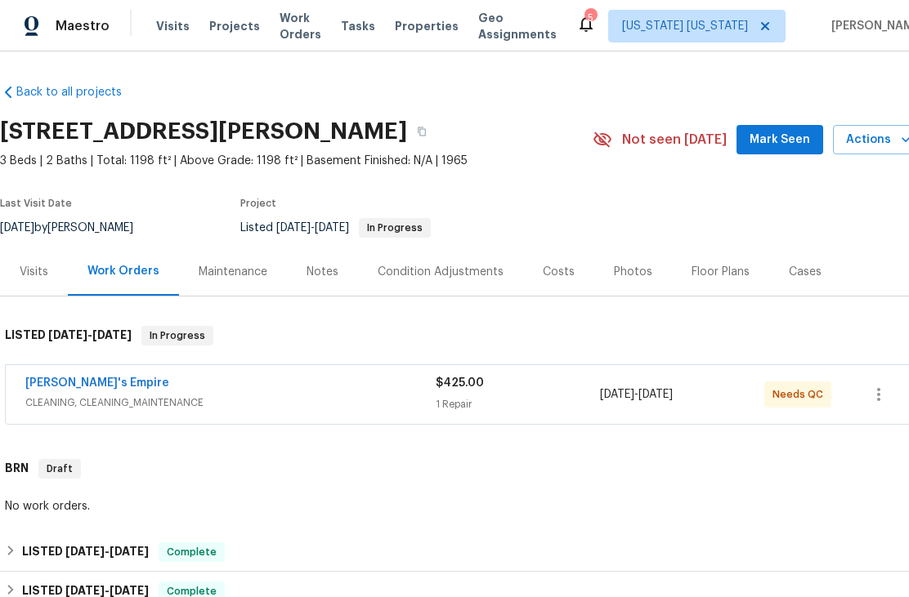
click at [881, 140] on span "Actions" at bounding box center [878, 140] width 65 height 20
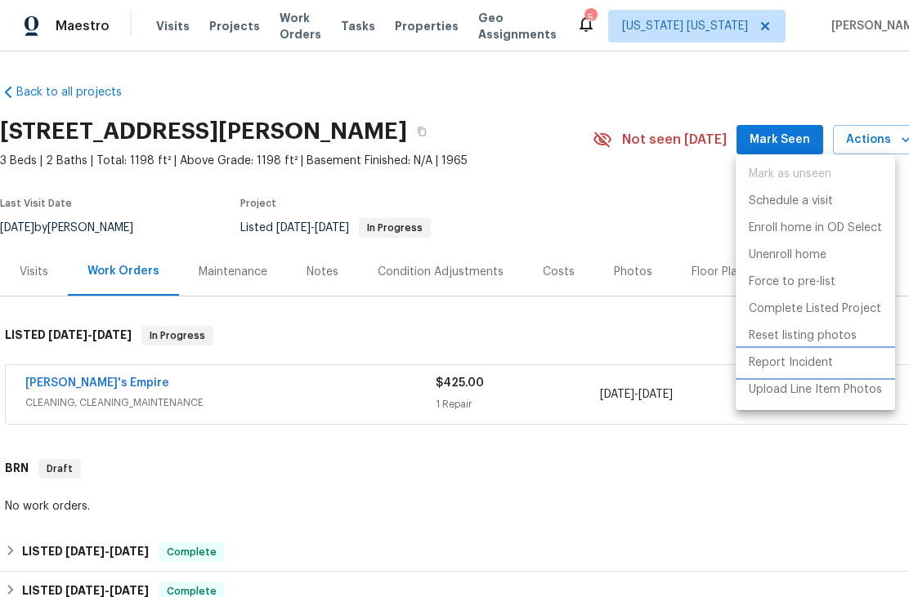
click at [824, 366] on p "Report Incident" at bounding box center [790, 363] width 84 height 17
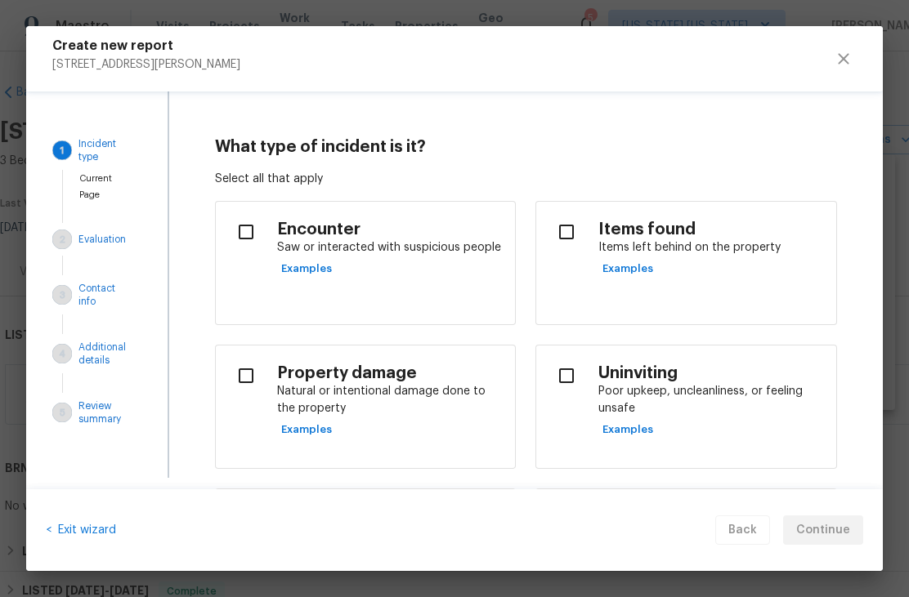
click at [566, 239] on input "checkbox" at bounding box center [566, 232] width 34 height 34
checkbox input "true"
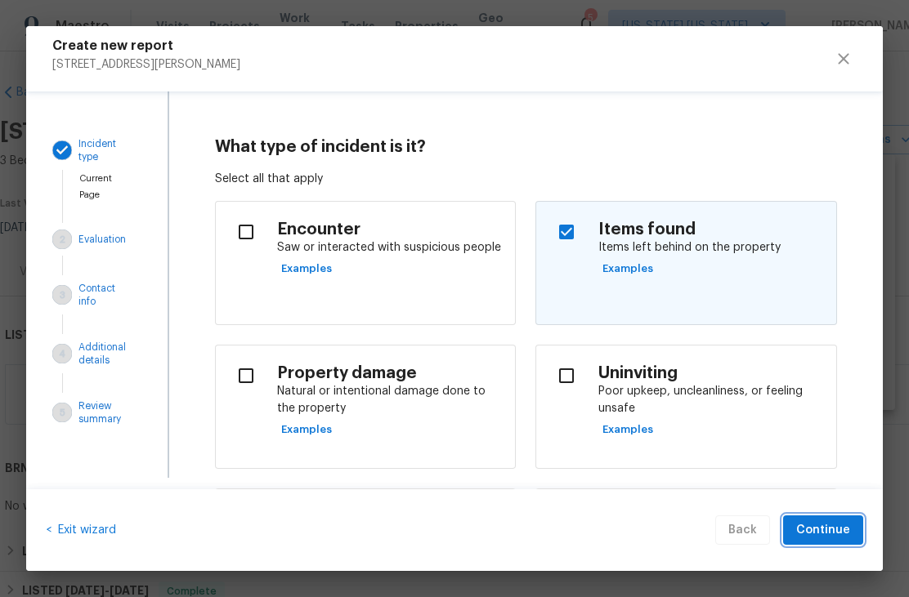
click at [833, 538] on span "Continue" at bounding box center [823, 530] width 54 height 20
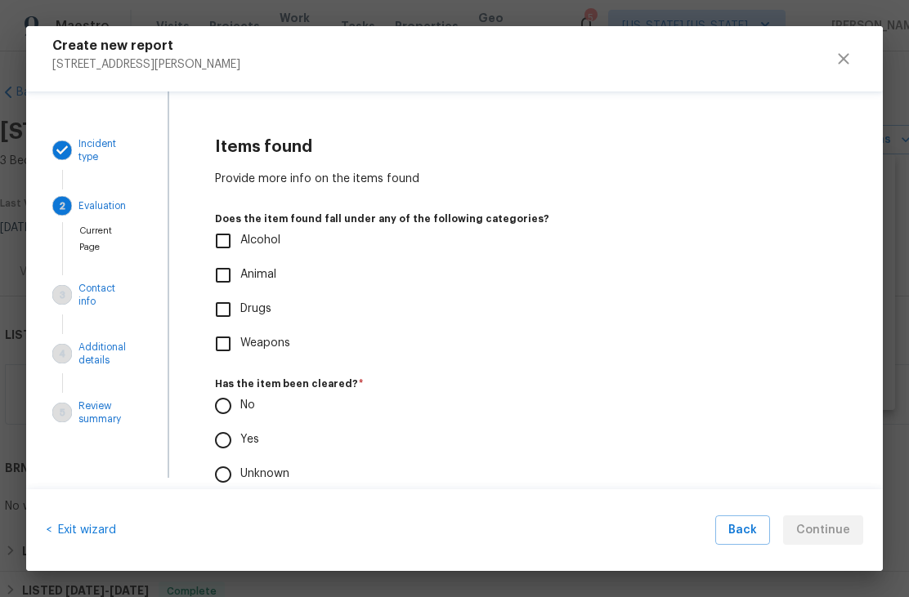
scroll to position [-2, 0]
click at [755, 529] on span "Back" at bounding box center [742, 530] width 29 height 20
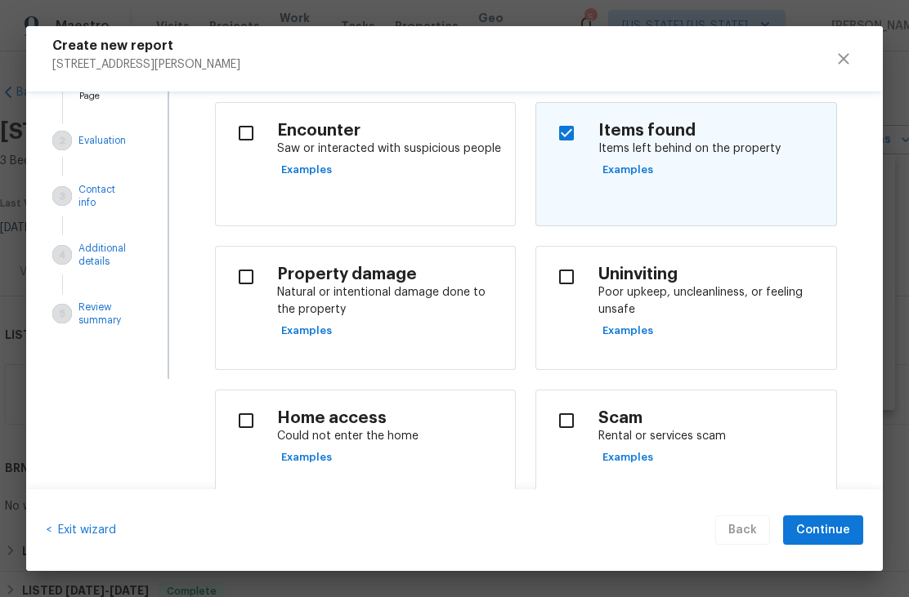
scroll to position [101, 0]
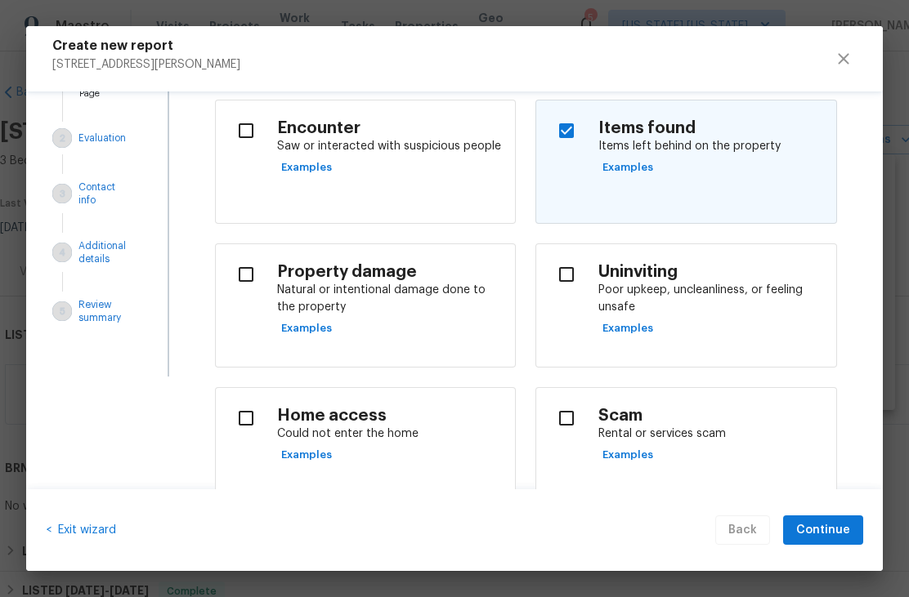
click at [254, 277] on input "checkbox" at bounding box center [246, 274] width 34 height 34
checkbox input "true"
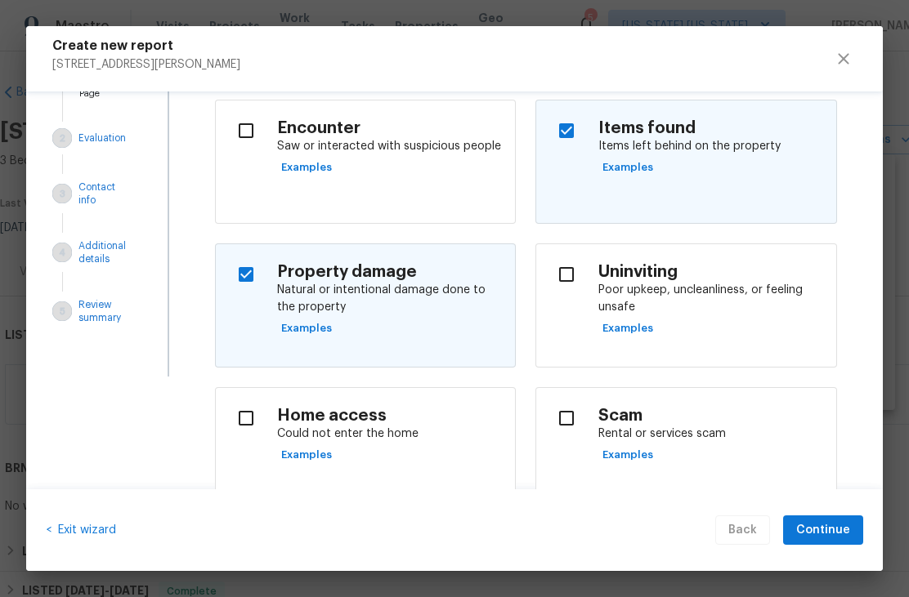
click at [565, 137] on input "checkbox" at bounding box center [566, 131] width 34 height 34
checkbox input "false"
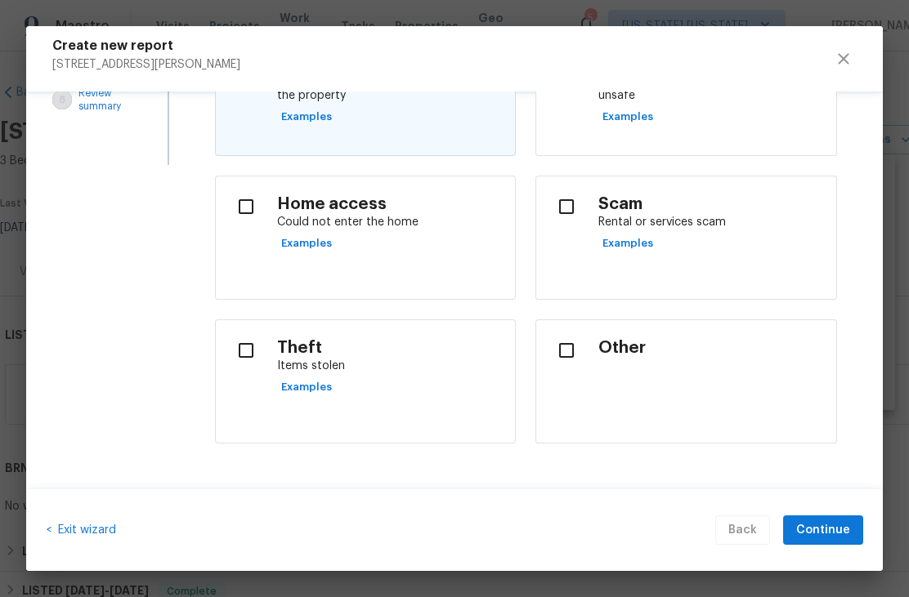
scroll to position [312, 0]
click at [842, 533] on span "Continue" at bounding box center [823, 530] width 54 height 20
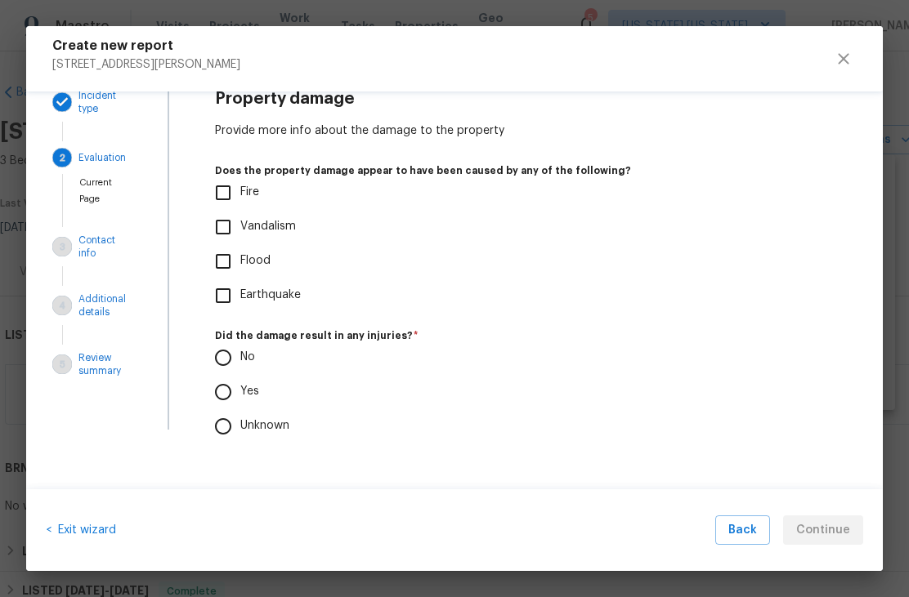
scroll to position [47, 0]
click at [758, 543] on button "Back" at bounding box center [742, 531] width 55 height 30
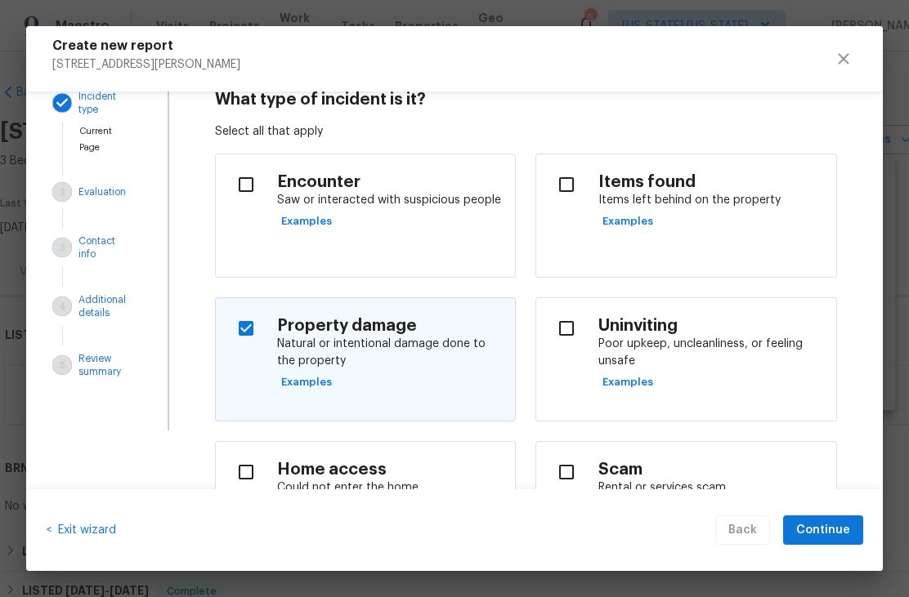
click at [248, 341] on input "checkbox" at bounding box center [246, 328] width 34 height 34
checkbox input "false"
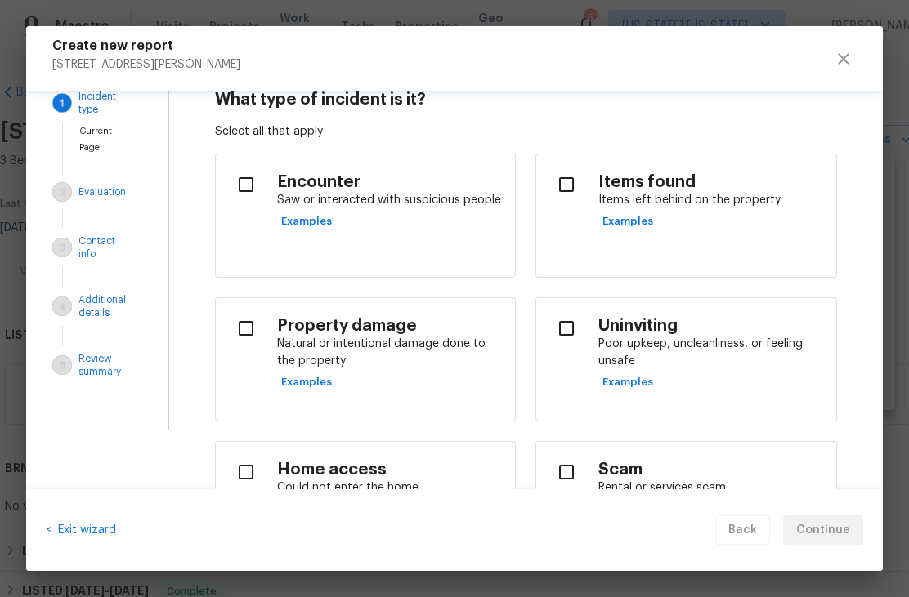
click at [736, 470] on h4 "Scam" at bounding box center [710, 470] width 225 height 20
checkbox input "true"
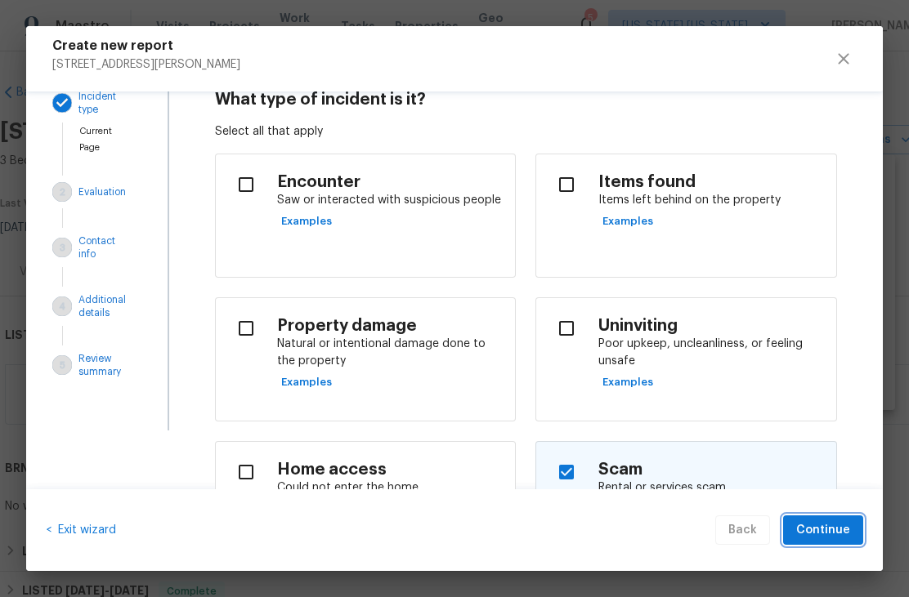
click at [840, 525] on span "Continue" at bounding box center [823, 530] width 54 height 20
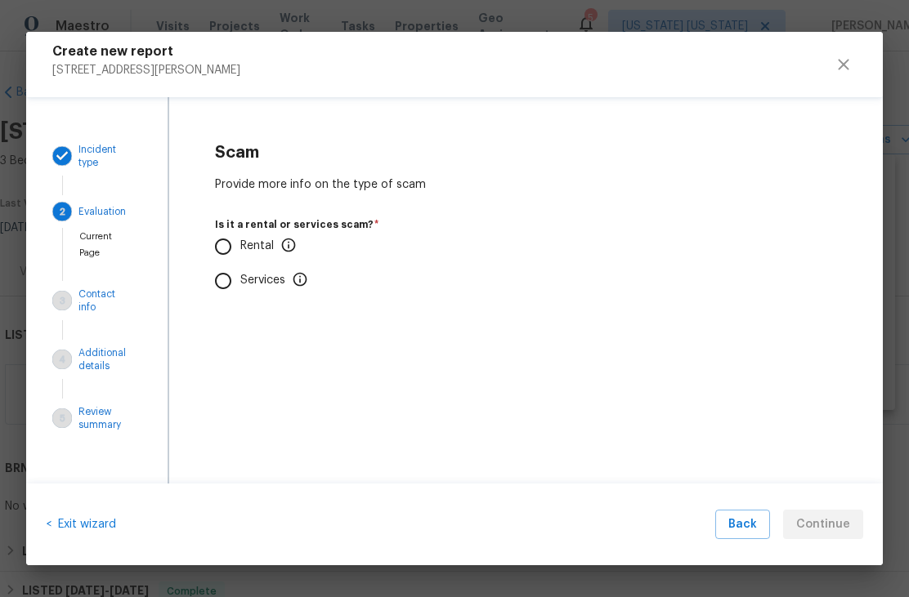
click at [230, 288] on input "Services" at bounding box center [223, 281] width 34 height 34
radio input "true"
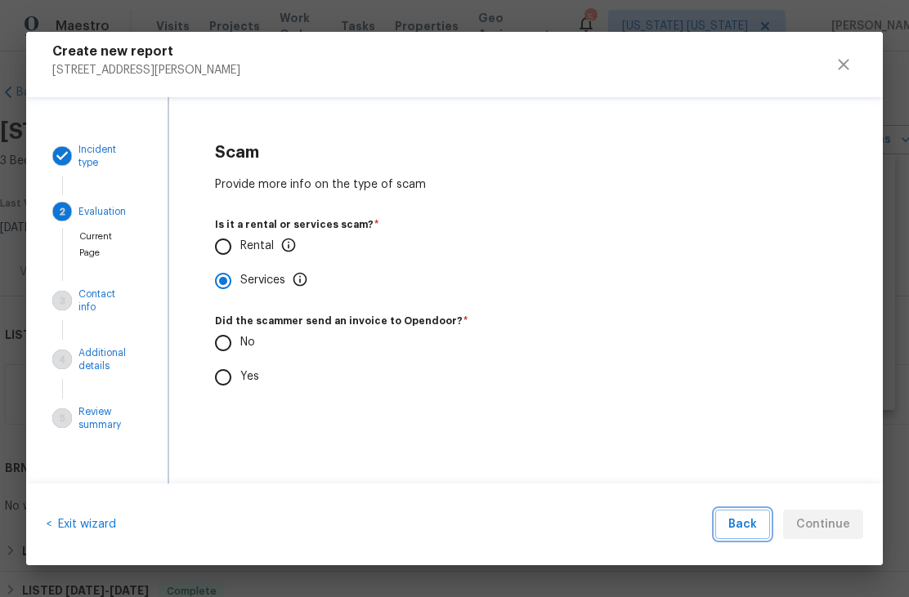
click at [748, 529] on span "Back" at bounding box center [742, 525] width 29 height 20
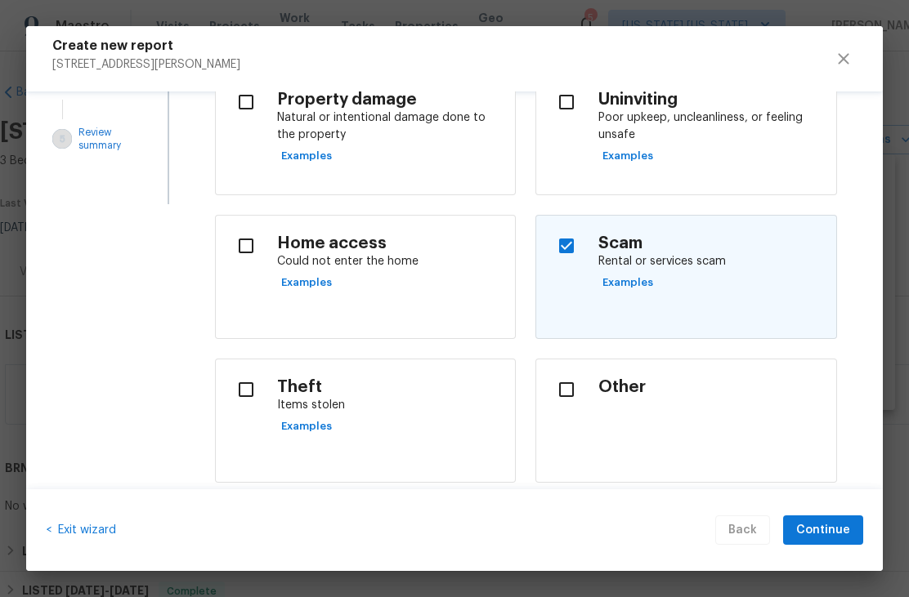
scroll to position [285, 0]
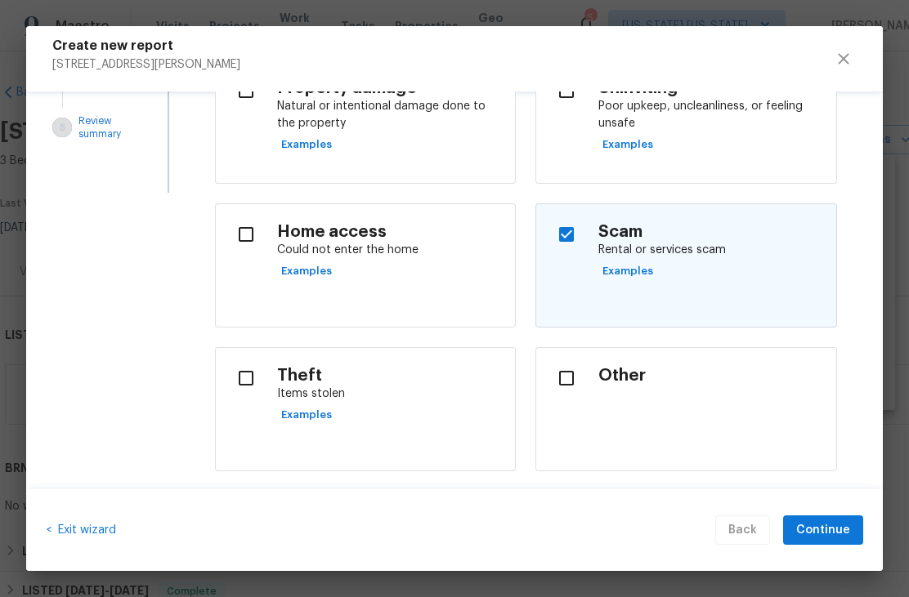
click at [579, 384] on input "checkbox" at bounding box center [566, 378] width 34 height 34
checkbox input "true"
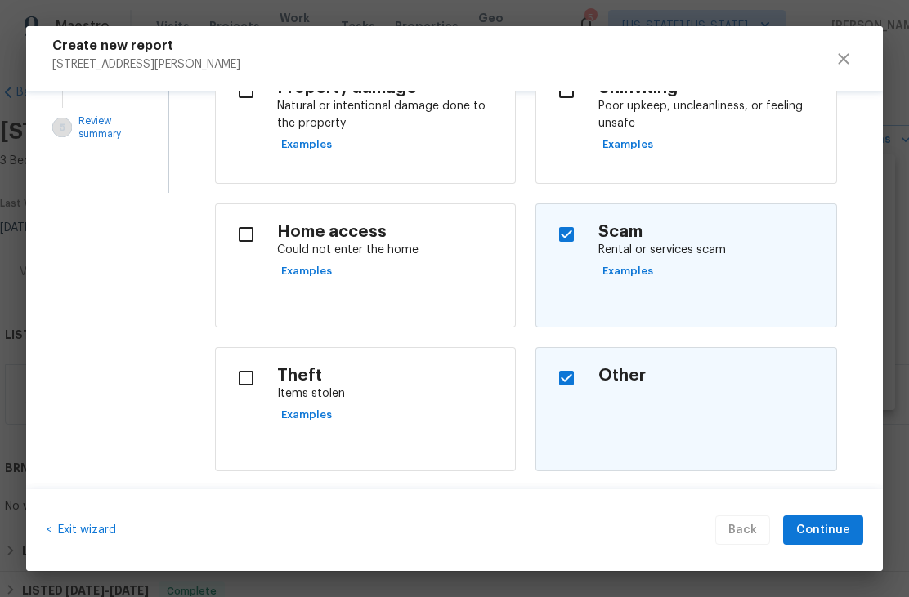
click at [560, 232] on input "checkbox" at bounding box center [566, 234] width 34 height 34
checkbox input "false"
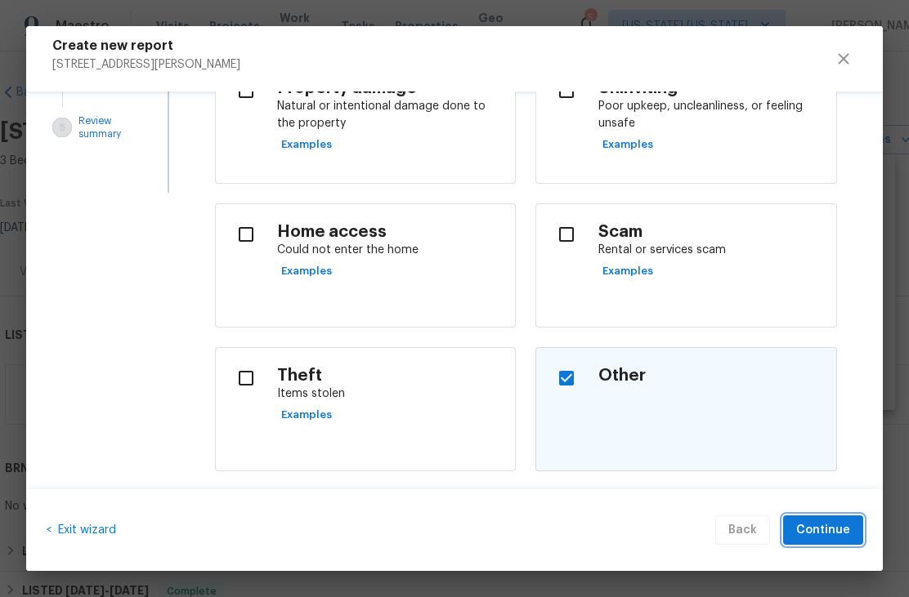
click at [837, 529] on span "Continue" at bounding box center [823, 530] width 54 height 20
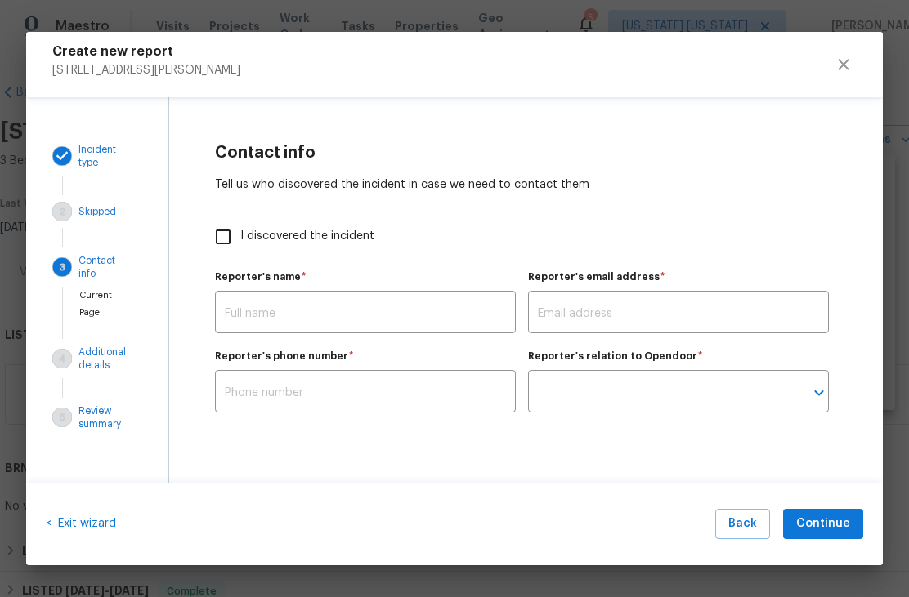
scroll to position [0, 0]
click at [227, 236] on input "I discovered the incident" at bounding box center [223, 237] width 34 height 34
checkbox input "true"
type input "[PERSON_NAME]"
type input "[PERSON_NAME][EMAIL_ADDRESS][PERSON_NAME][DOMAIN_NAME]"
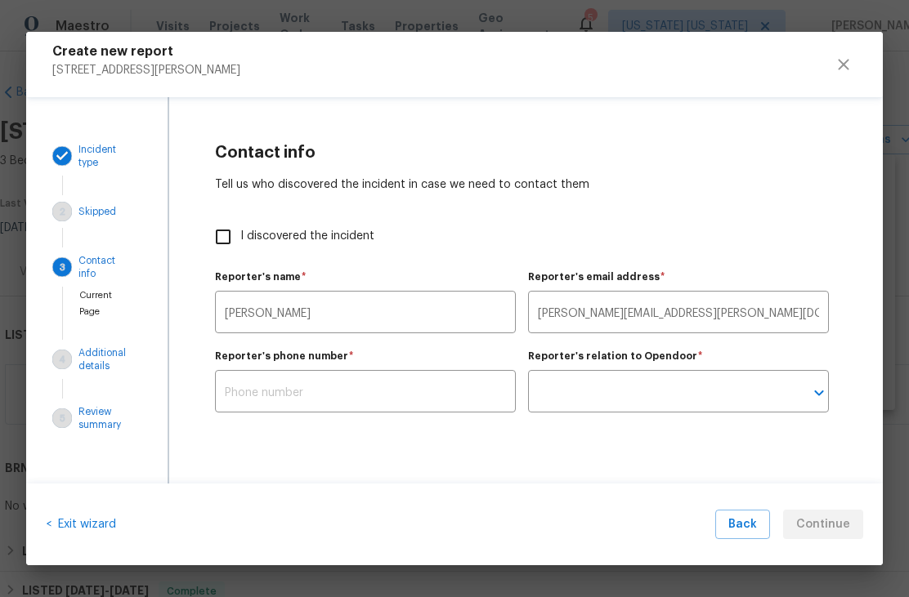
type input "Opendoor employee"
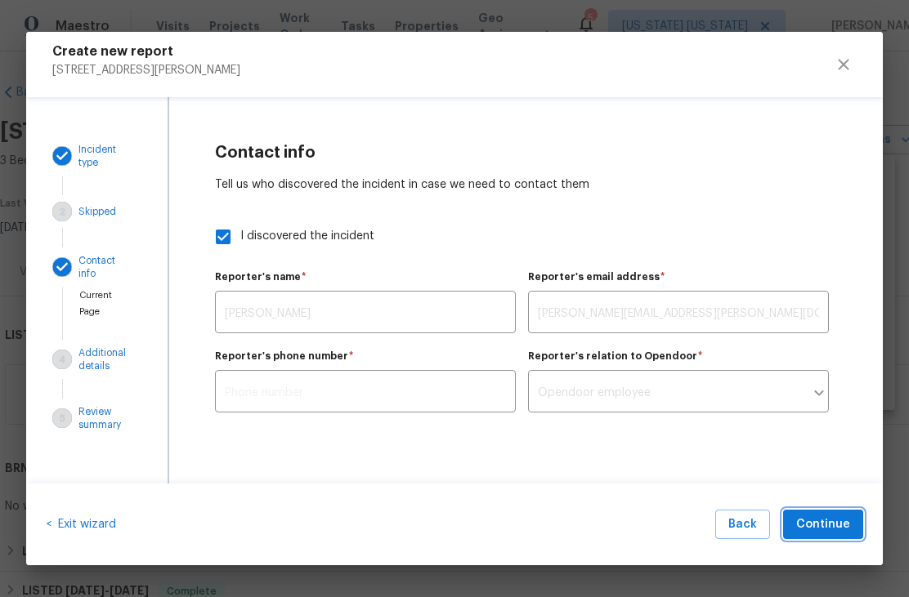
click at [853, 527] on button "Continue" at bounding box center [823, 525] width 80 height 30
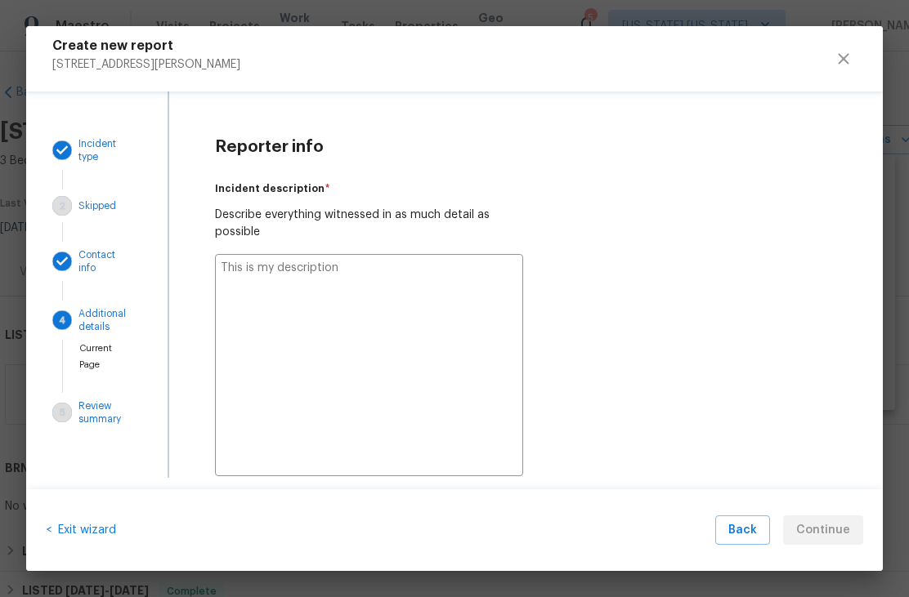
click at [242, 274] on textarea at bounding box center [369, 365] width 309 height 222
type textarea "S"
type textarea "x"
type textarea "So"
type textarea "x"
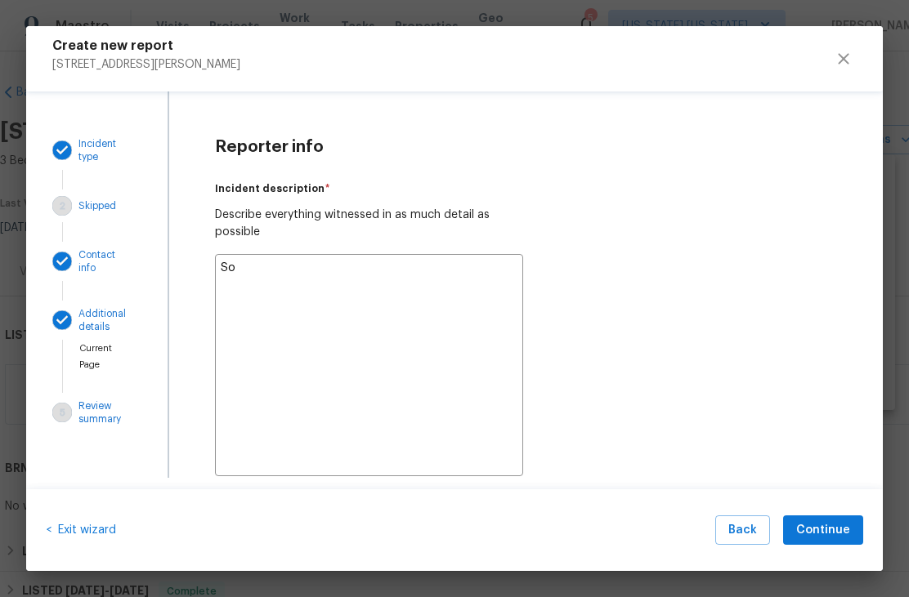
type textarea "Som"
type textarea "x"
type textarea "Some"
type textarea "x"
type textarea "Some"
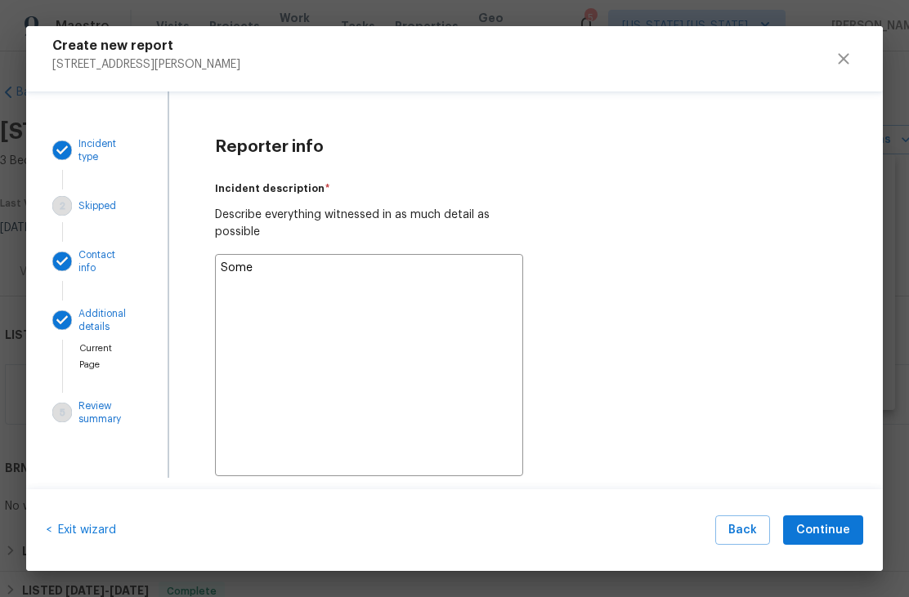
type textarea "x"
type textarea "Some"
type textarea "x"
type textarea "Som"
type textarea "x"
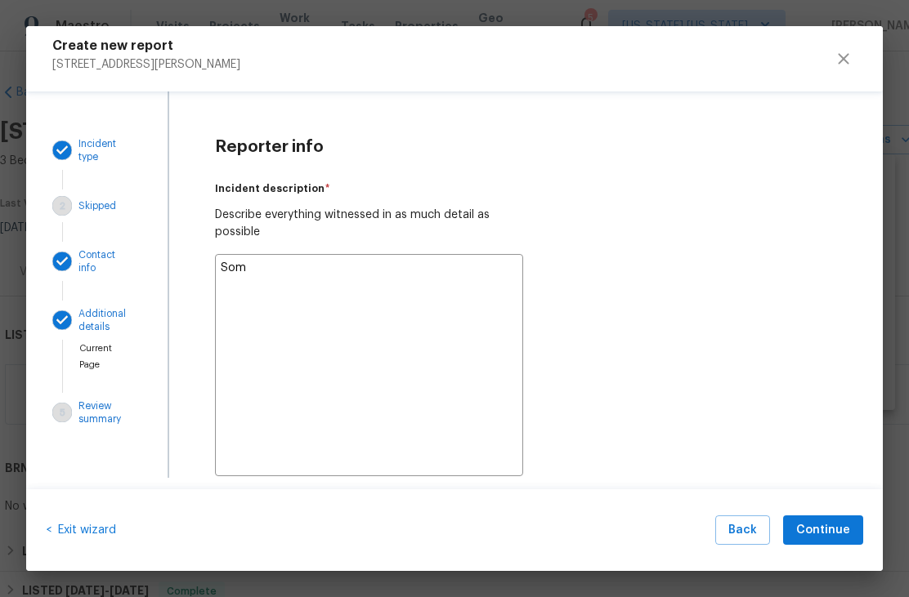
type textarea "So"
type textarea "x"
type textarea "S"
type textarea "x"
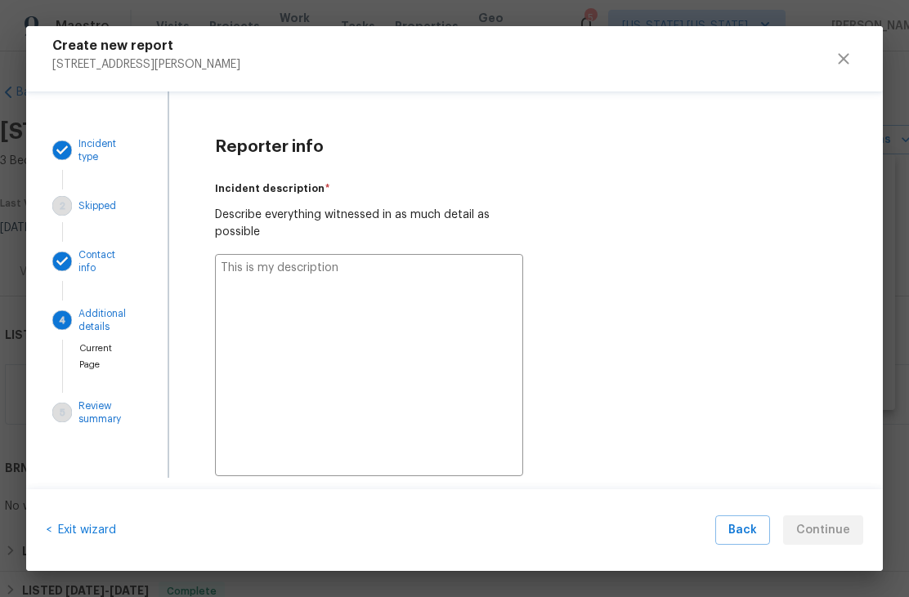
type textarea "i"
type textarea "x"
type textarea "i"
type textarea "x"
type textarea "i o"
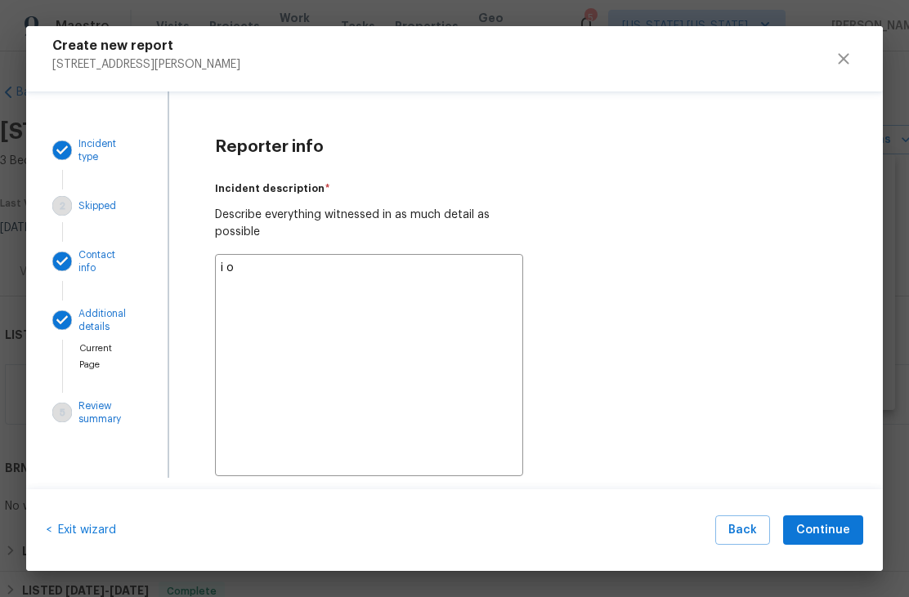
type textarea "x"
type textarea "i"
type textarea "x"
type textarea "i"
type textarea "x"
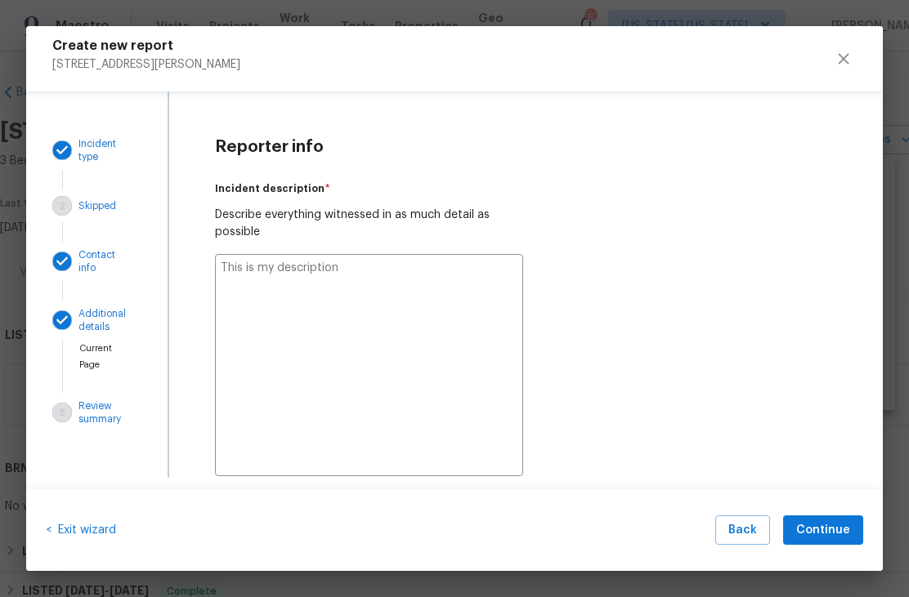
type textarea "x"
type textarea "I"
type textarea "x"
type textarea "I"
type textarea "x"
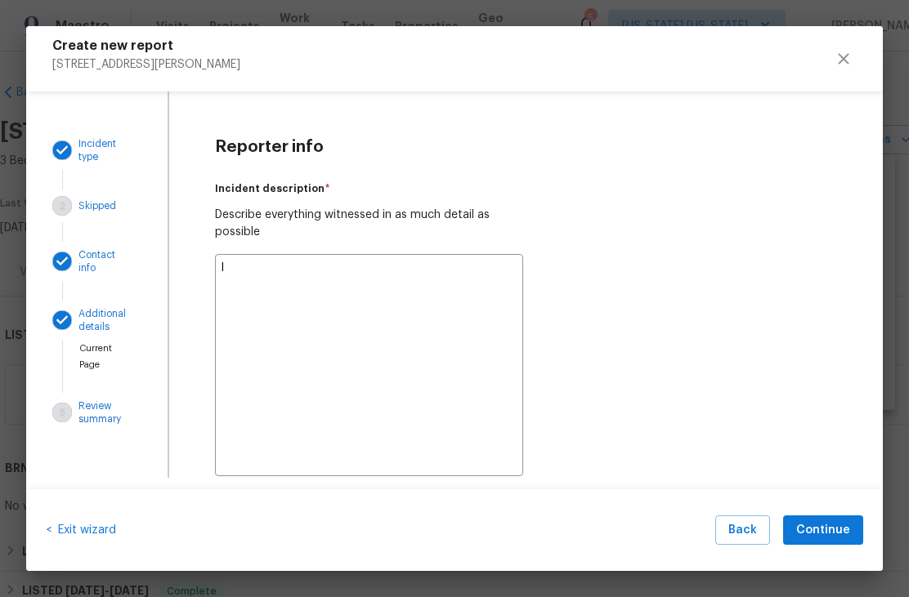
type textarea "I w"
type textarea "x"
type textarea "I wa"
type textarea "x"
type textarea "I was"
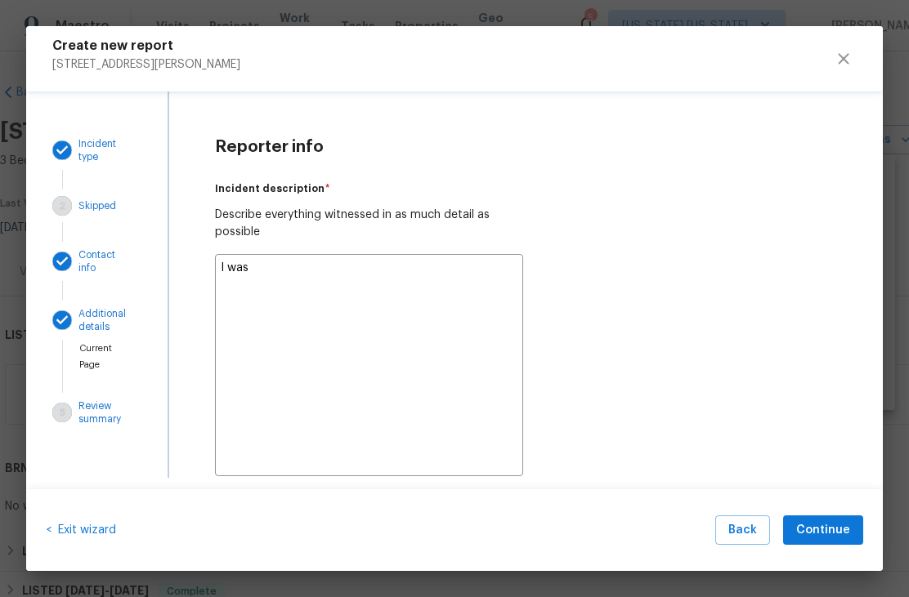
type textarea "x"
type textarea "I was"
type textarea "x"
type textarea "I was a"
type textarea "x"
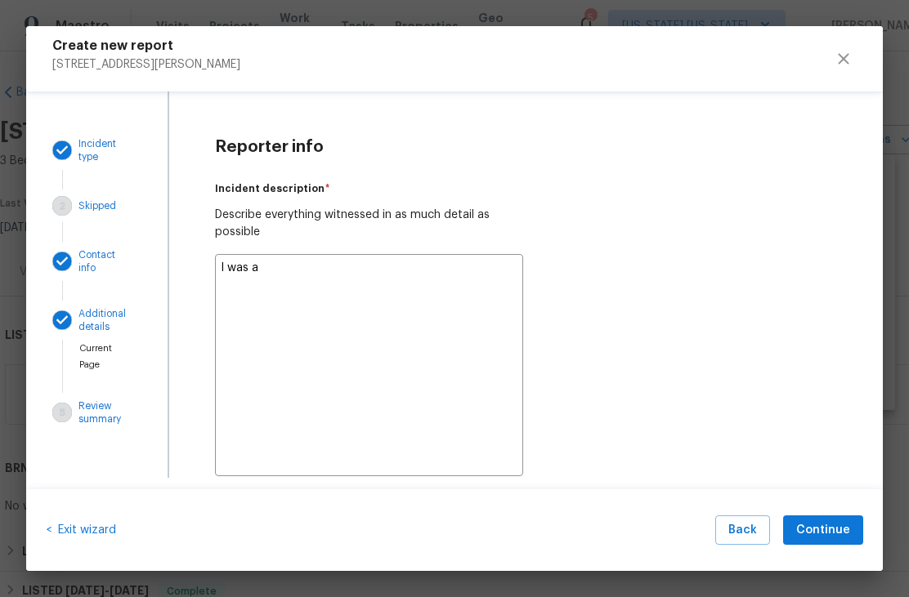
type textarea "I was at"
type textarea "x"
type textarea "I was at"
type textarea "x"
type textarea "I was at p"
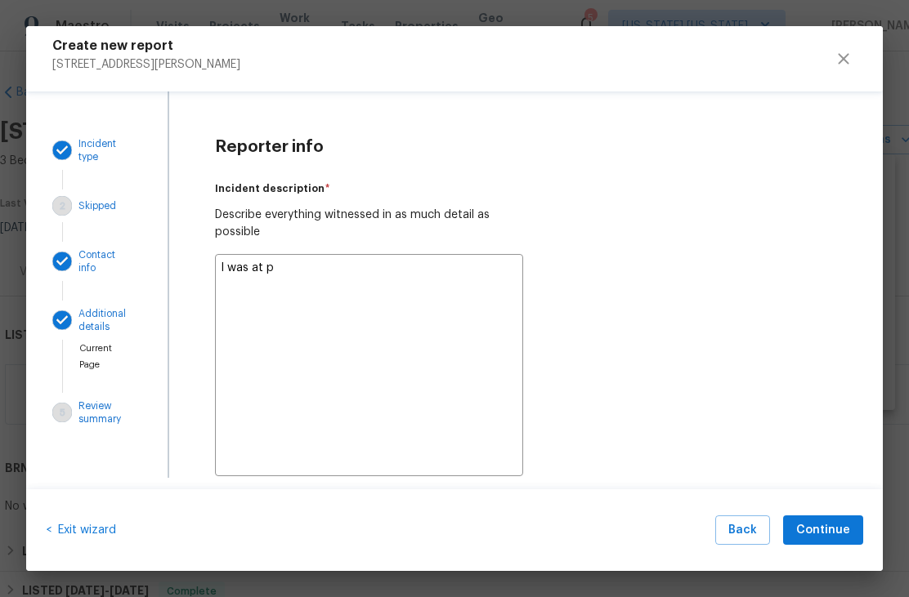
type textarea "x"
type textarea "I was at pr"
type textarea "x"
type textarea "I was at pro"
type textarea "x"
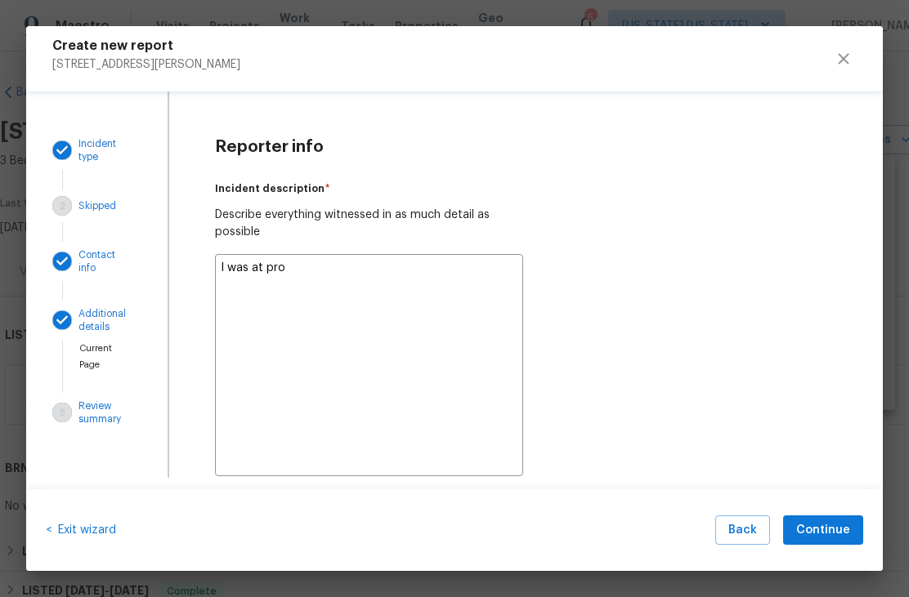
type textarea "I was at prop"
type textarea "x"
type textarea "I was at prope"
type textarea "x"
type textarea "I was at proper"
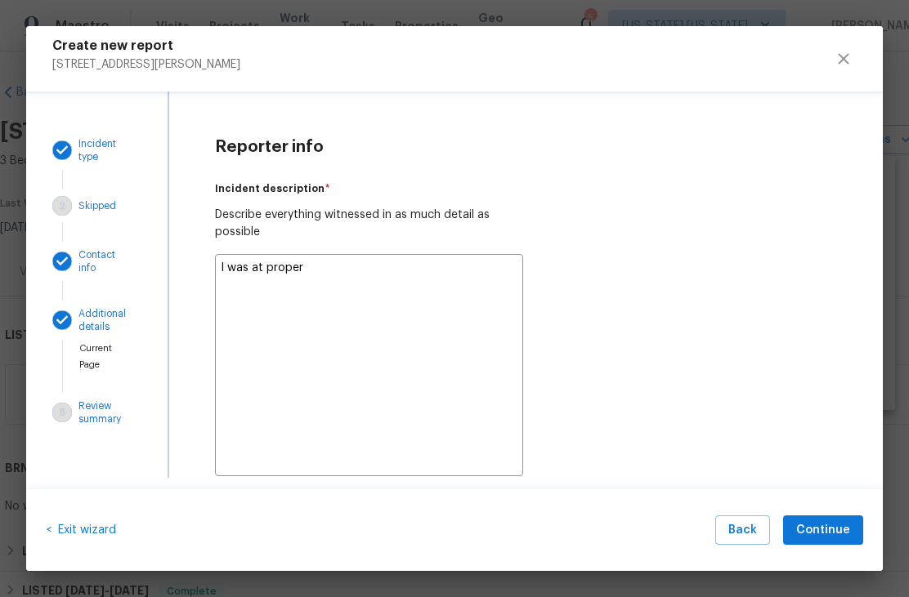
type textarea "x"
type textarea "I was at propert"
type textarea "x"
type textarea "I was at property"
type textarea "x"
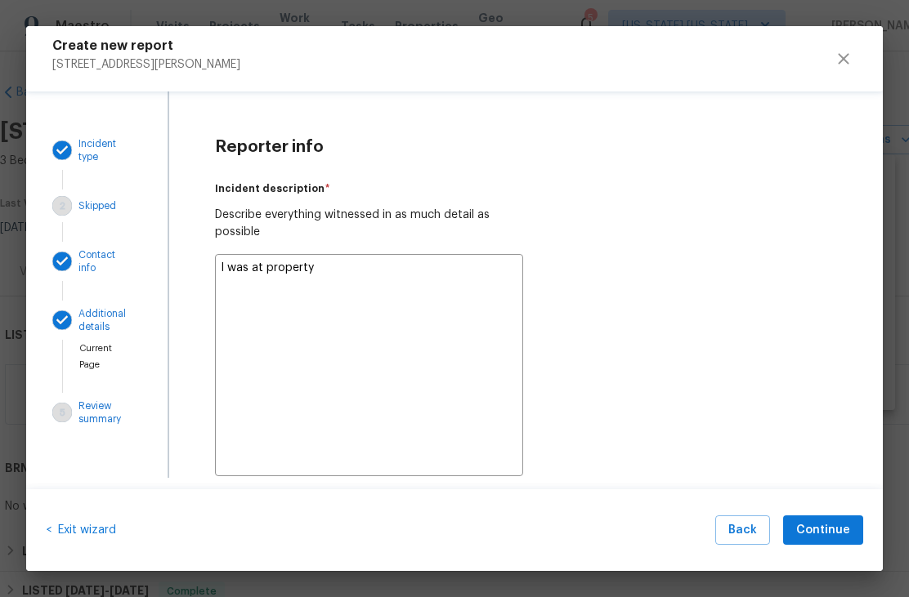
type textarea "I was at property"
type textarea "x"
type textarea "I was at property t"
type textarea "x"
type textarea "I was at property to"
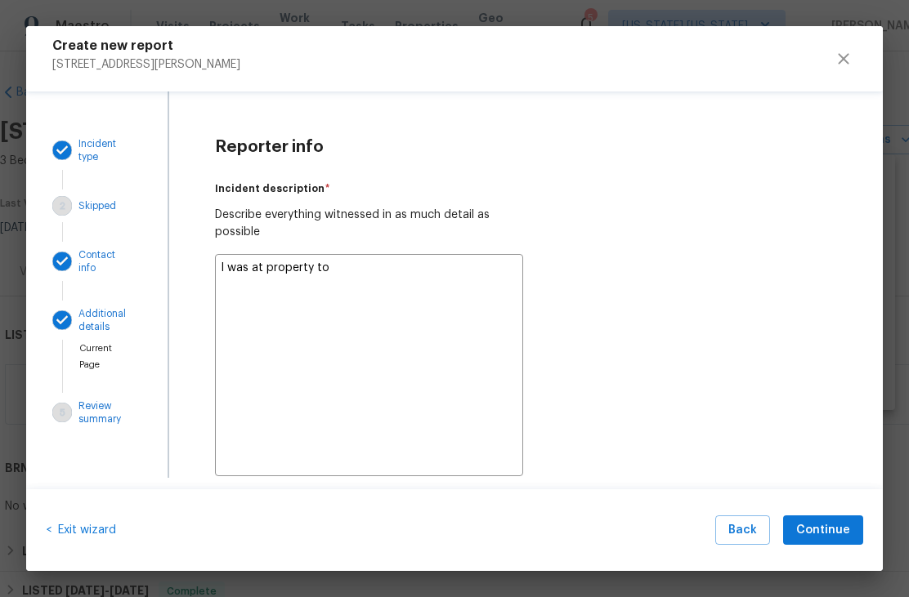
type textarea "x"
type textarea "I was at property to"
type textarea "x"
type textarea "I was at property to d"
type textarea "x"
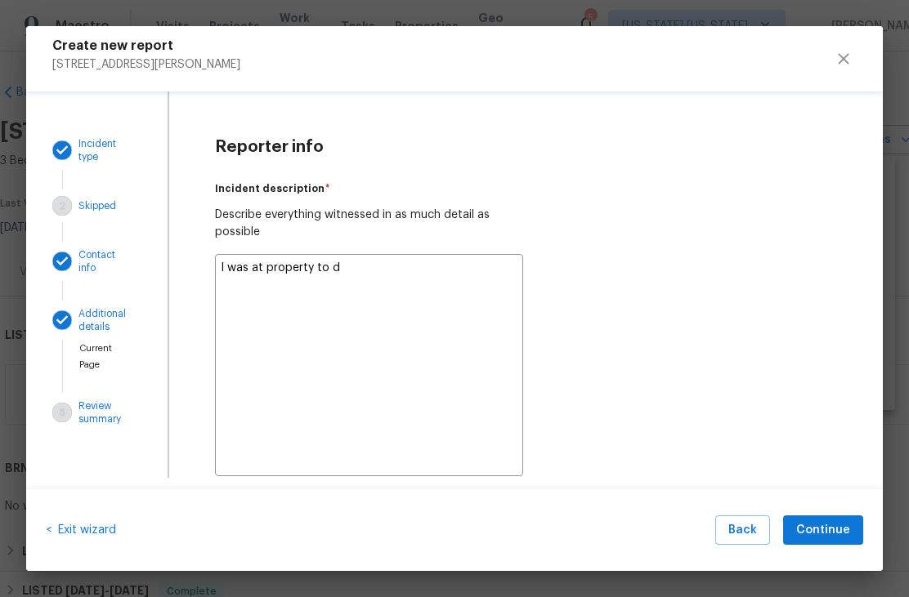
type textarea "I was at property to do"
type textarea "x"
type textarea "I was at property to do"
type textarea "x"
type textarea "I was at property to do t"
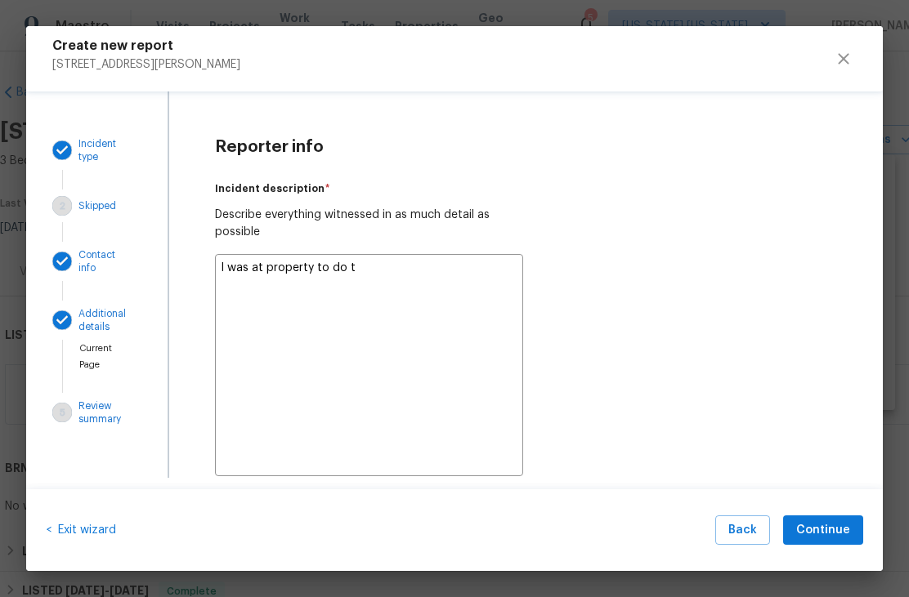
type textarea "x"
type textarea "I was at property to [GEOGRAPHIC_DATA]"
type textarea "x"
type textarea "I was at property to do tea"
type textarea "x"
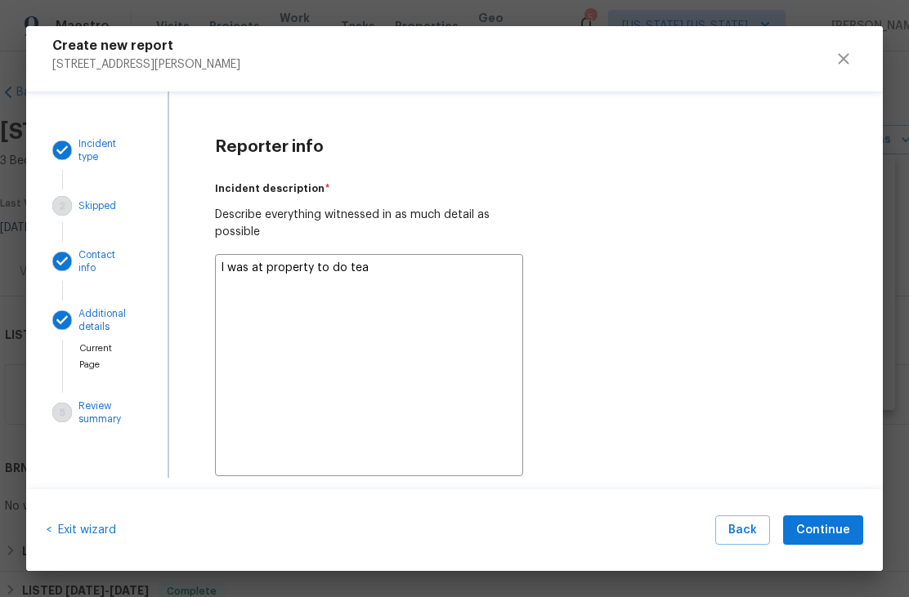
type textarea "I was at property to do tear"
type textarea "x"
type textarea "I was at property to do teard"
type textarea "x"
type textarea "I was at property to do teardo"
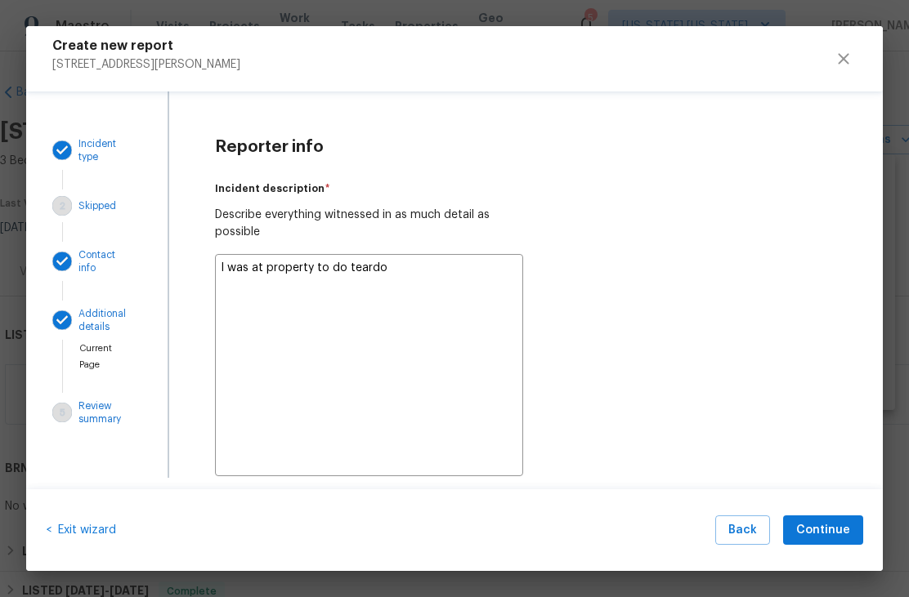
type textarea "x"
type textarea "I was at property to do teardow"
type textarea "x"
type textarea "I was at property to do teardown"
type textarea "x"
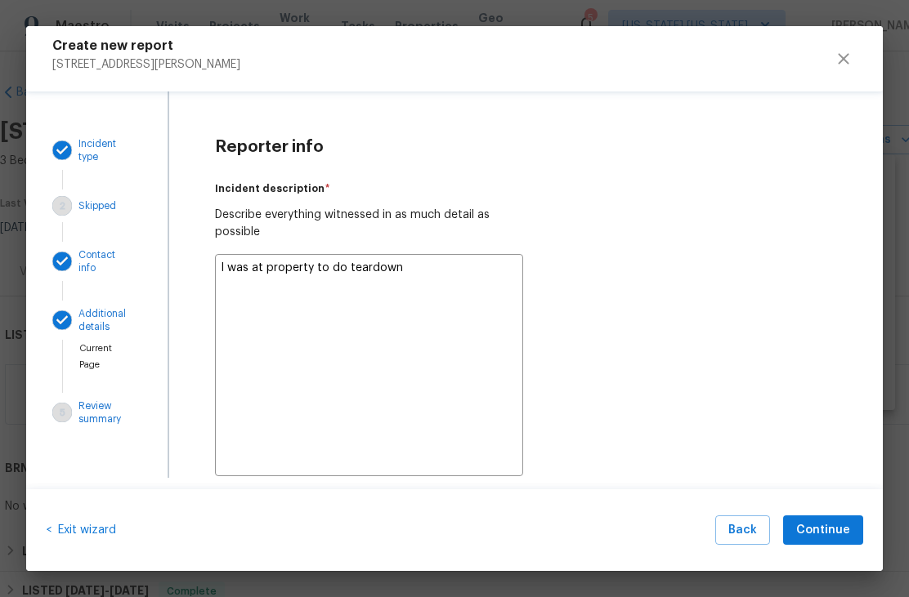
type textarea "I was at property to do teardown"
type textarea "x"
type textarea "I was at property to do teardown b"
type textarea "x"
type textarea "I was at property to do teardown be"
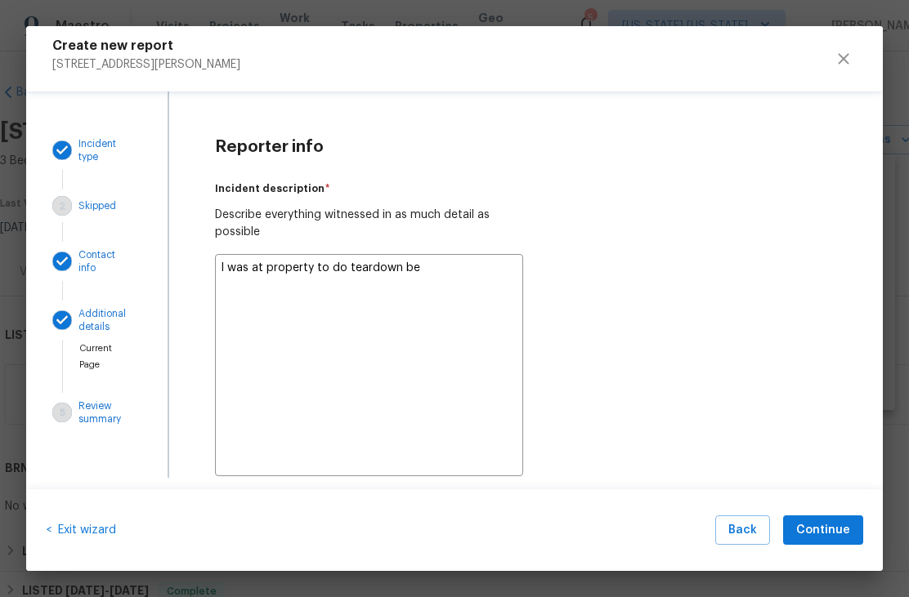
type textarea "x"
type textarea "I was at property to do teardown bef"
type textarea "x"
type textarea "I was at property to do teardown befo"
type textarea "x"
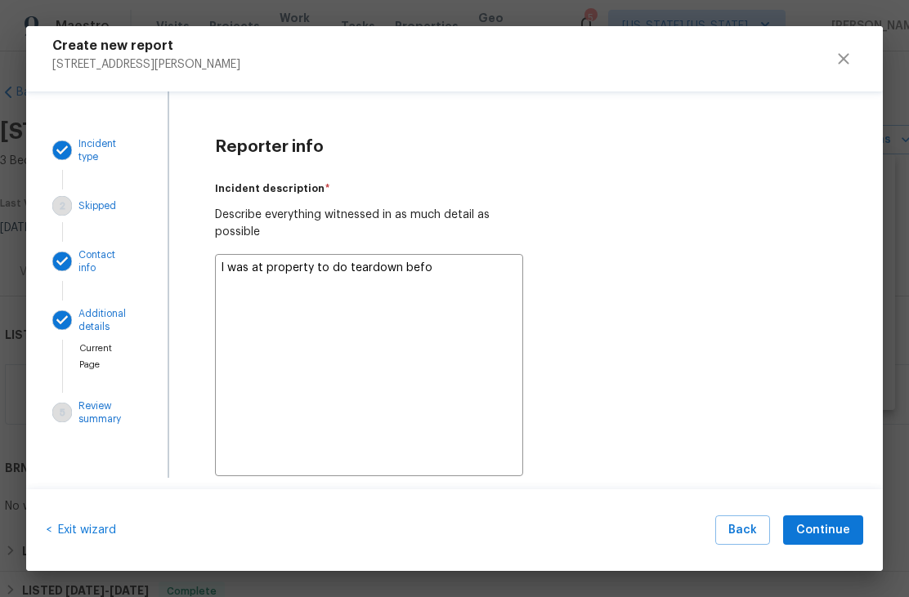
type textarea "I was at property to do teardown befor"
type textarea "x"
type textarea "I was at property to do teardown before"
type textarea "x"
type textarea "I was at property to do teardown before"
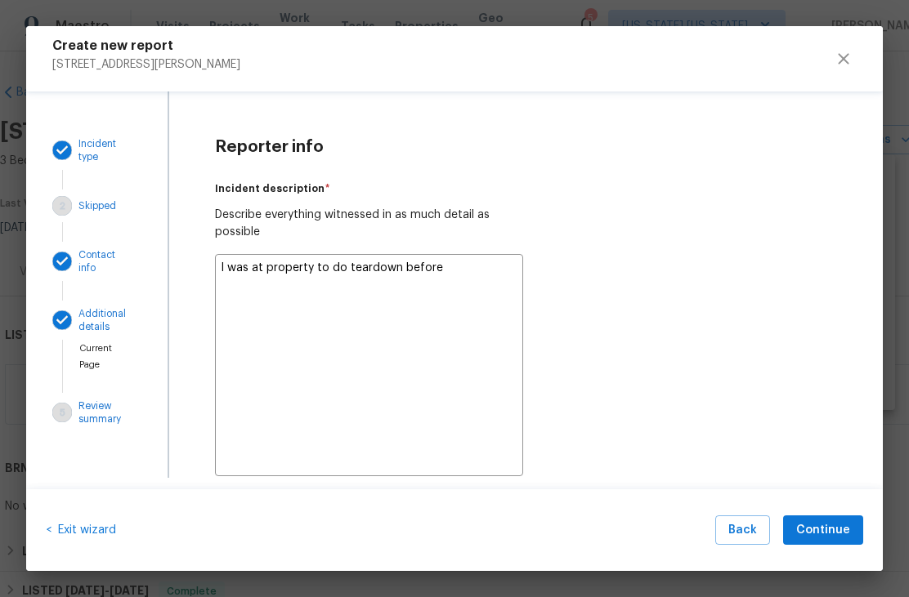
type textarea "x"
type textarea "I was at property to do teardown before c"
type textarea "x"
type textarea "I was at property to do teardown before cl"
type textarea "x"
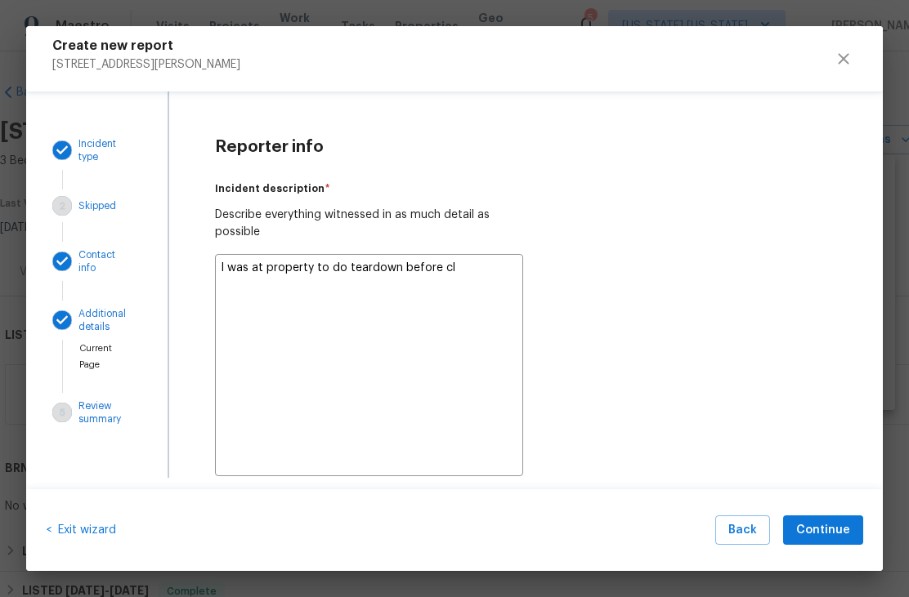
type textarea "I was at property to do teardown before clo"
type textarea "x"
type textarea "I was at property to do teardown before clos"
type textarea "x"
type textarea "I was at property to do teardown before closi"
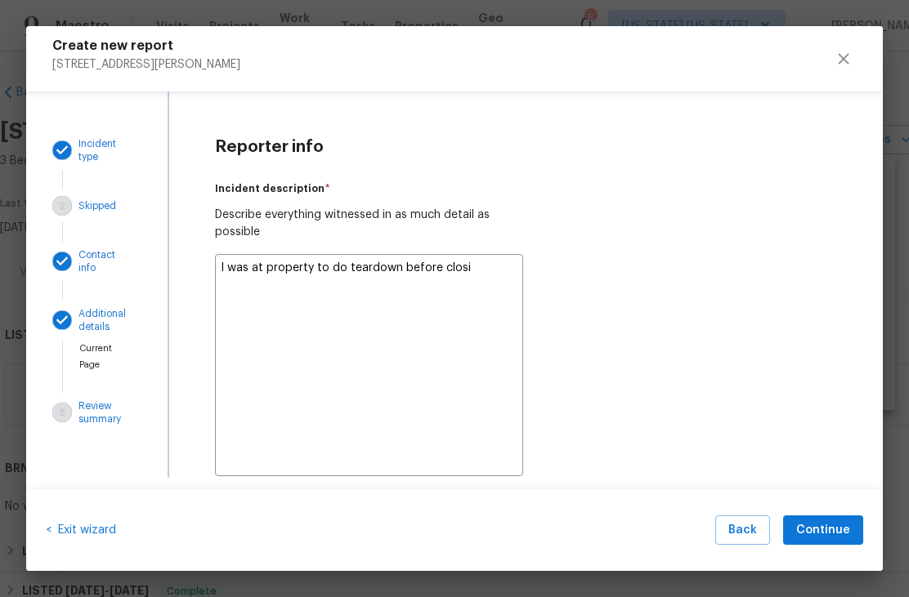
type textarea "x"
type textarea "I was at property to do teardown before closin"
type textarea "x"
type textarea "I was at property to do teardown before closing"
type textarea "x"
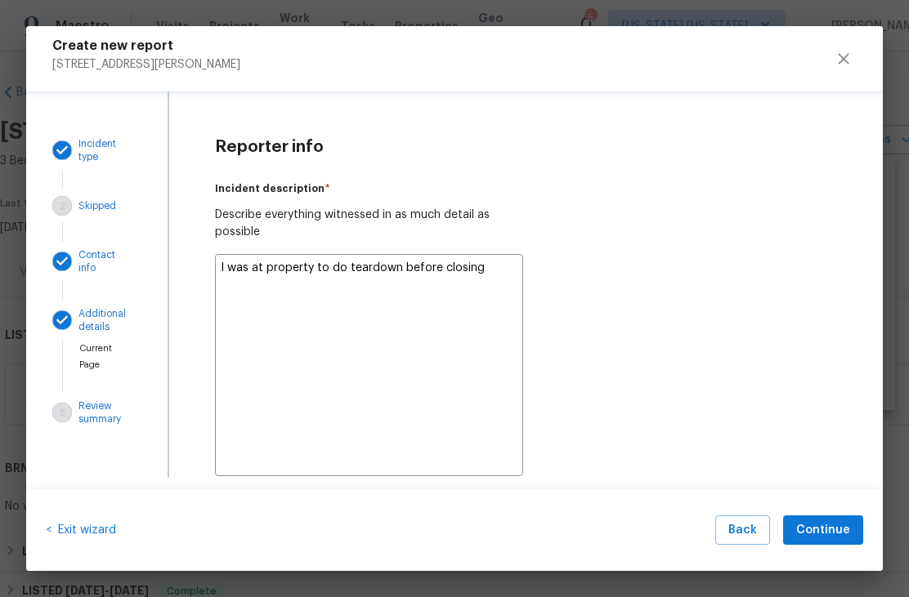
type textarea "I was at property to do teardown before closing"
type textarea "x"
type textarea "I was at property to do teardown before closing a"
type textarea "x"
type textarea "I was at property to do teardown before closing an"
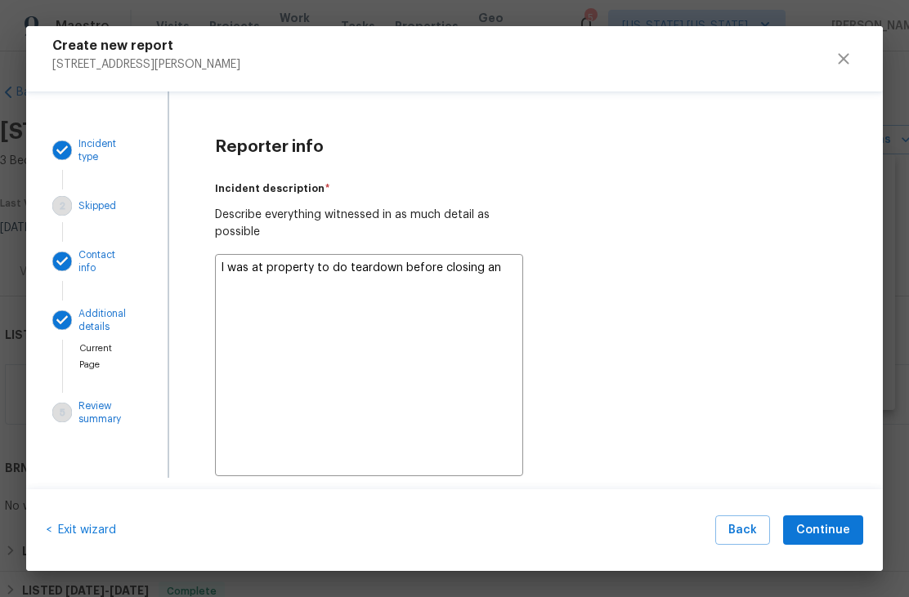
type textarea "x"
type textarea "I was at property to do teardown before closing and"
type textarea "x"
type textarea "I was at property to do teardown before closing and"
type textarea "x"
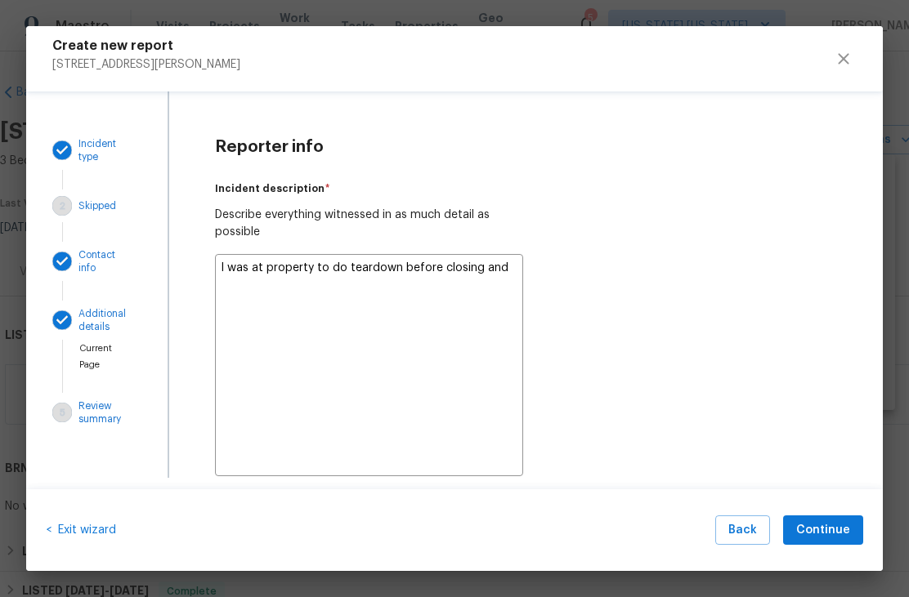
type textarea "I was at property to do teardown before closing and f"
type textarea "x"
type textarea "I was at property to do teardown before closing and fl"
type textarea "x"
type textarea "I was at property to do teardown before closing and f"
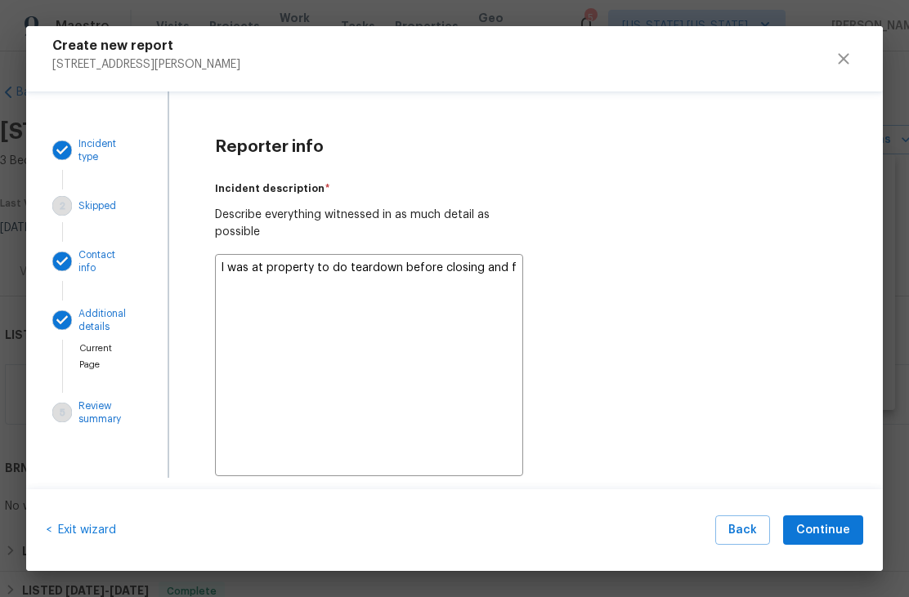
type textarea "x"
type textarea "I was at property to do teardown before closing and fo"
type textarea "x"
type textarea "I was at property to do teardown before closing and fou"
type textarea "x"
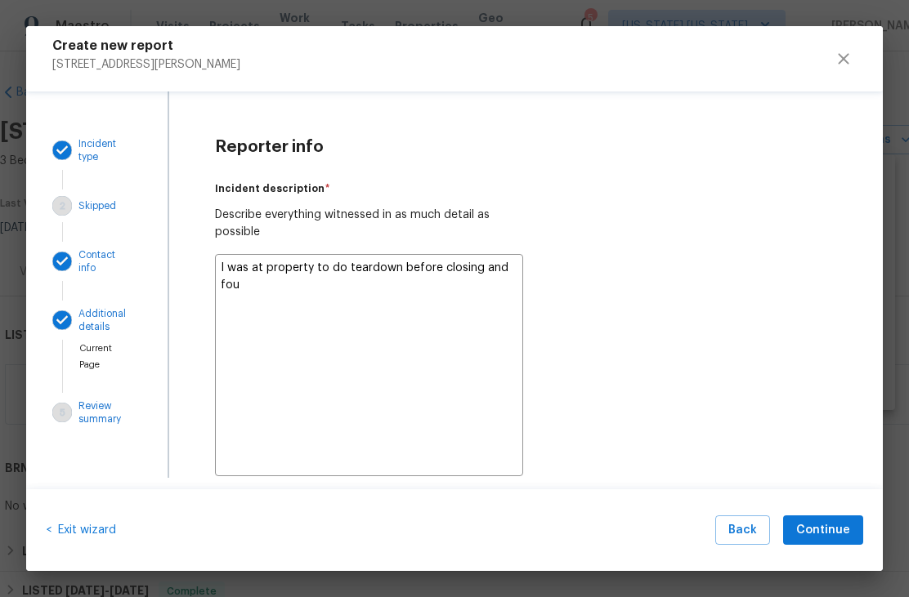
type textarea "I was at property to do teardown before closing and foun"
type textarea "x"
type textarea "I was at property to do teardown before closing and found"
type textarea "x"
type textarea "I was at property to do teardown before closing and found"
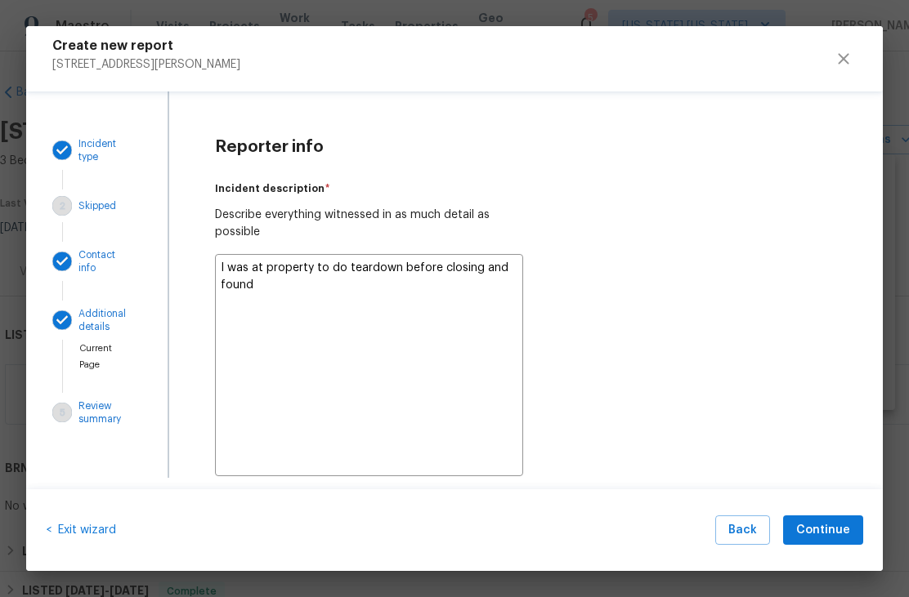
type textarea "x"
type textarea "I was at property to do teardown before closing and found t"
type textarea "x"
type textarea "I was at property to do teardown before closing and found th"
type textarea "x"
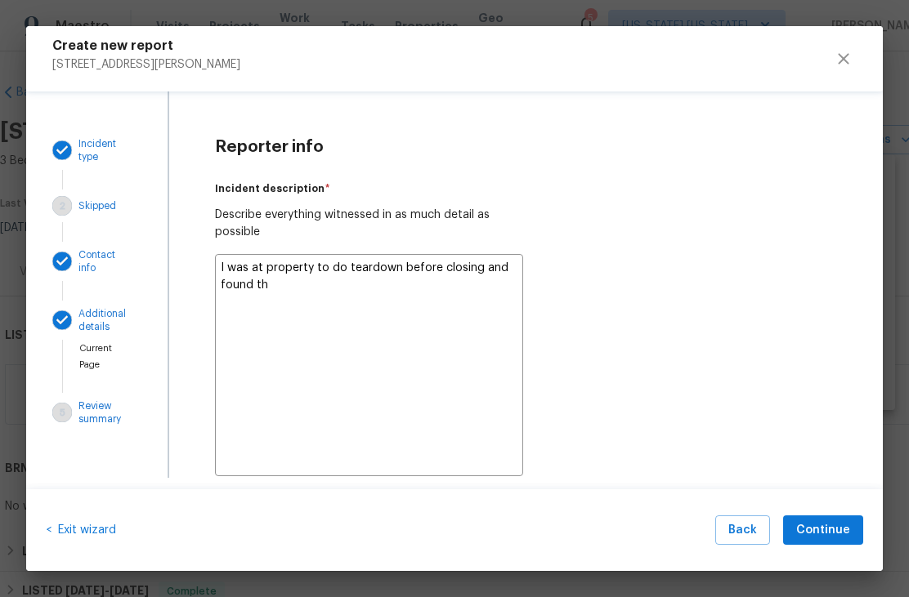
type textarea "I was at property to do teardown before closing and found tha"
type textarea "x"
type textarea "I was at property to do teardown before closing and found that"
type textarea "x"
type textarea "I was at property to do teardown before closing and found that"
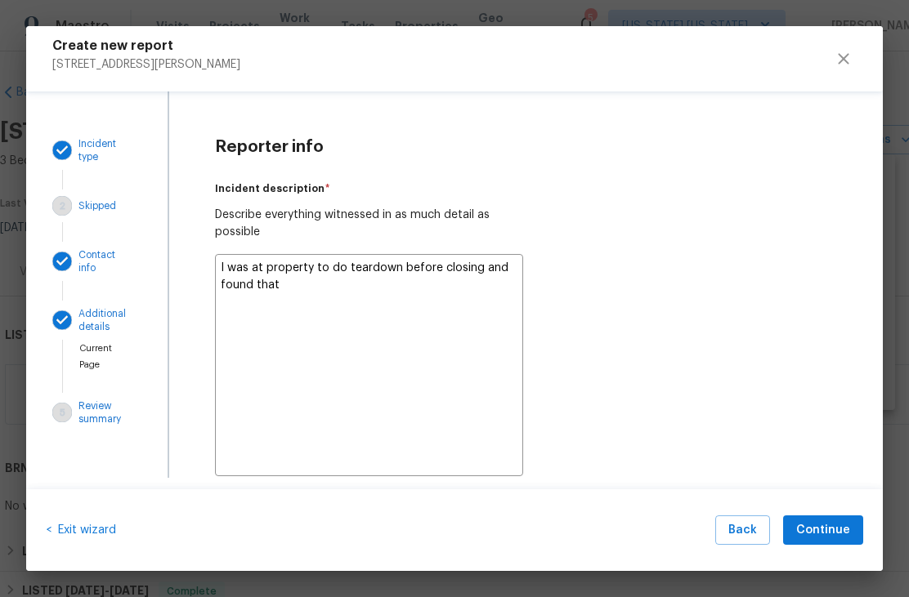
type textarea "x"
type textarea "I was at property to do teardown before closing and found that"
type textarea "x"
type textarea "I was at property to do teardown before closing and found tha"
type textarea "x"
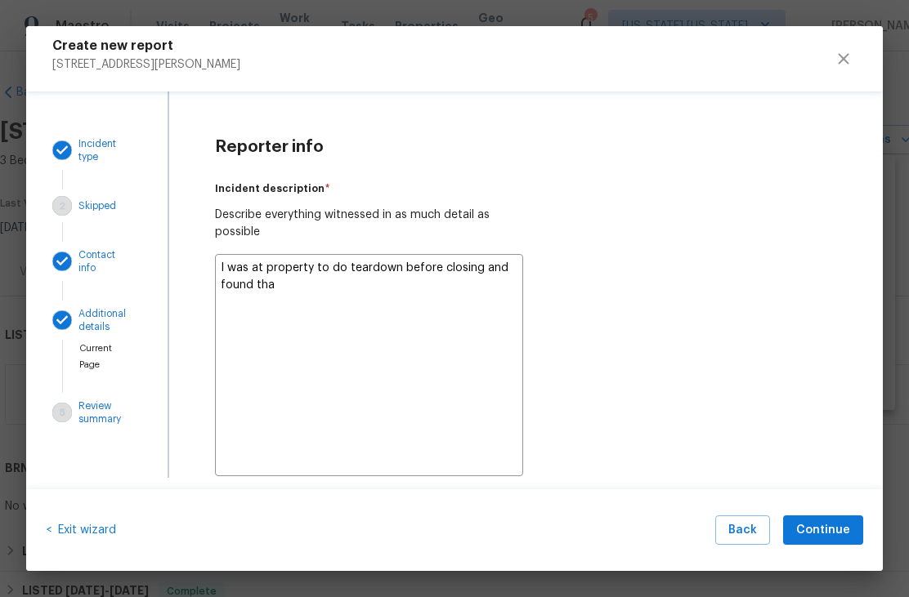
type textarea "I was at property to do teardown before closing and found th"
type textarea "x"
type textarea "I was at property to do teardown before closing and found t"
type textarea "x"
type textarea "I was at property to do teardown before closing and found"
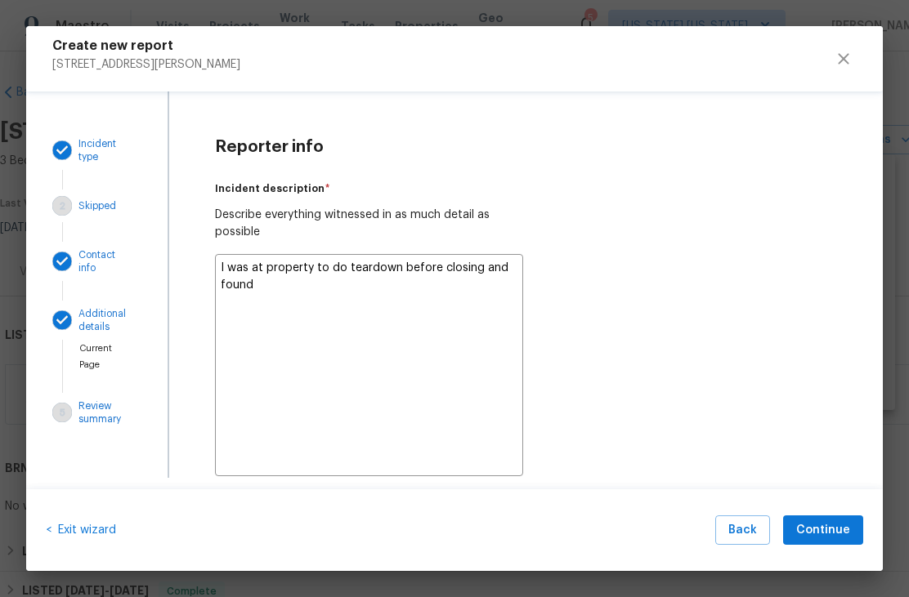
type textarea "x"
type textarea "I was at property to do teardown before closing and found d"
type textarea "x"
type textarea "I was at property to do teardown before closing and found de"
type textarea "x"
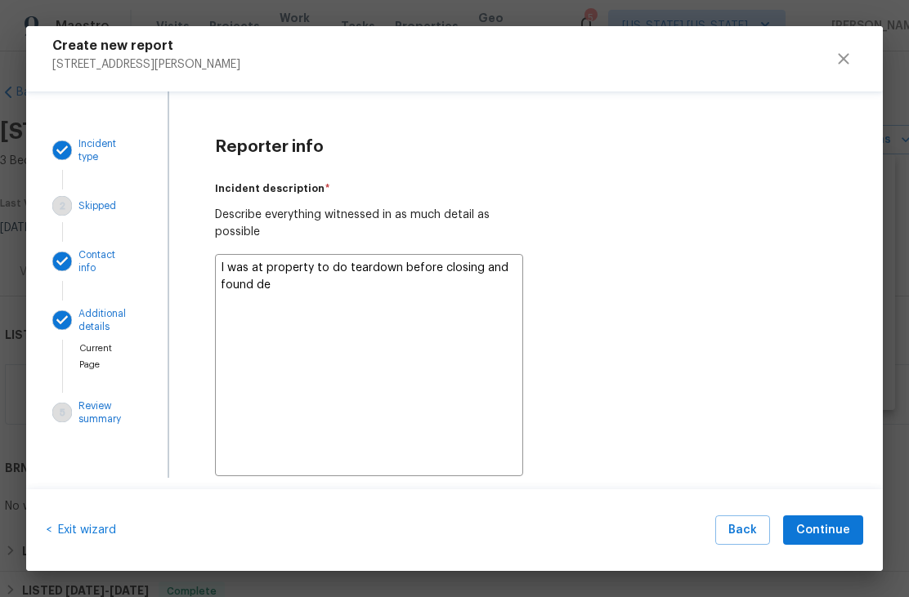
type textarea "I was at property to do teardown before closing and found deb"
type textarea "x"
type textarea "I was at property to do teardown before closing and found debr"
type textarea "x"
type textarea "I was at property to do teardown before closing and found debri"
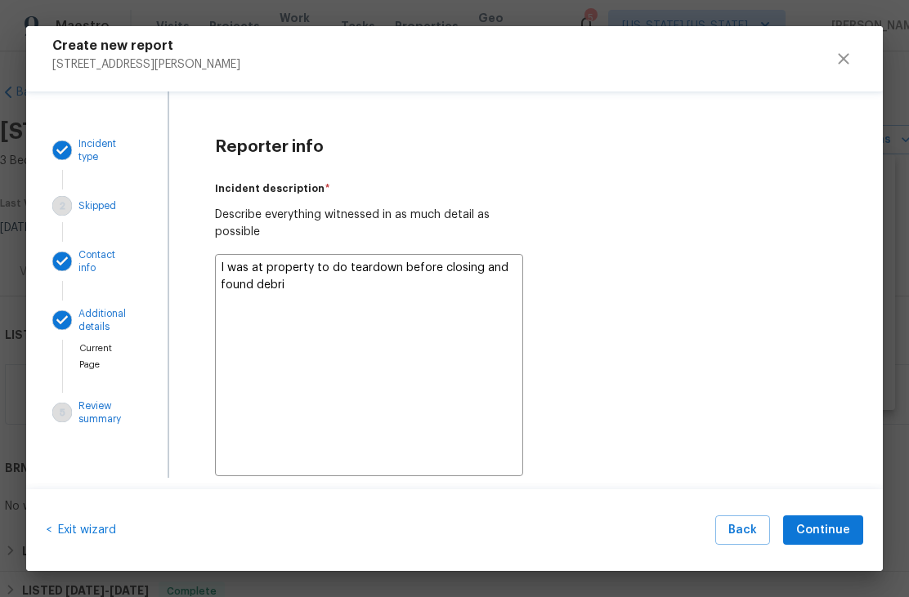
type textarea "x"
type textarea "I was at property to do teardown before closing and found debris"
type textarea "x"
type textarea "I was at property to do teardown before closing and found debris"
type textarea "x"
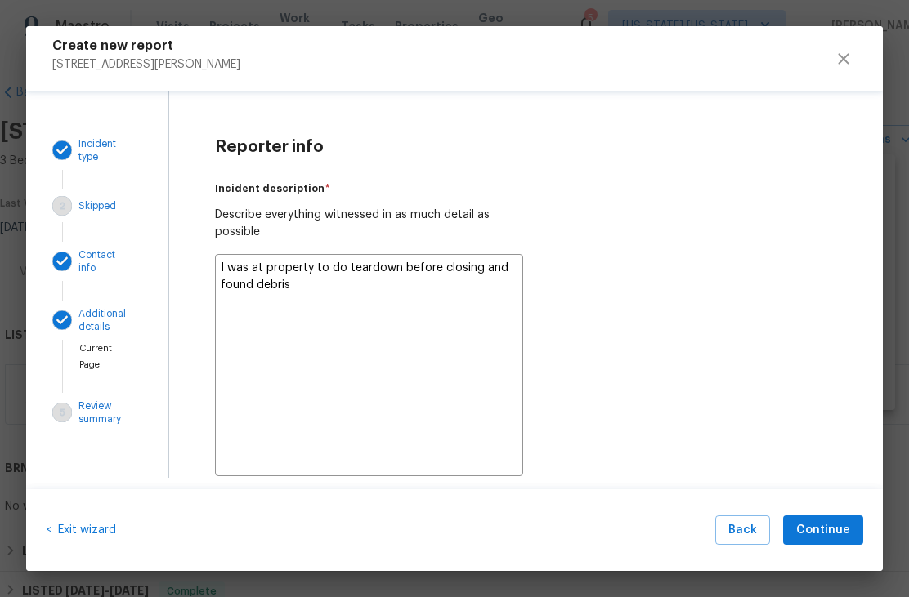
type textarea "I was at property to do teardown before closing and found debris i"
type textarea "x"
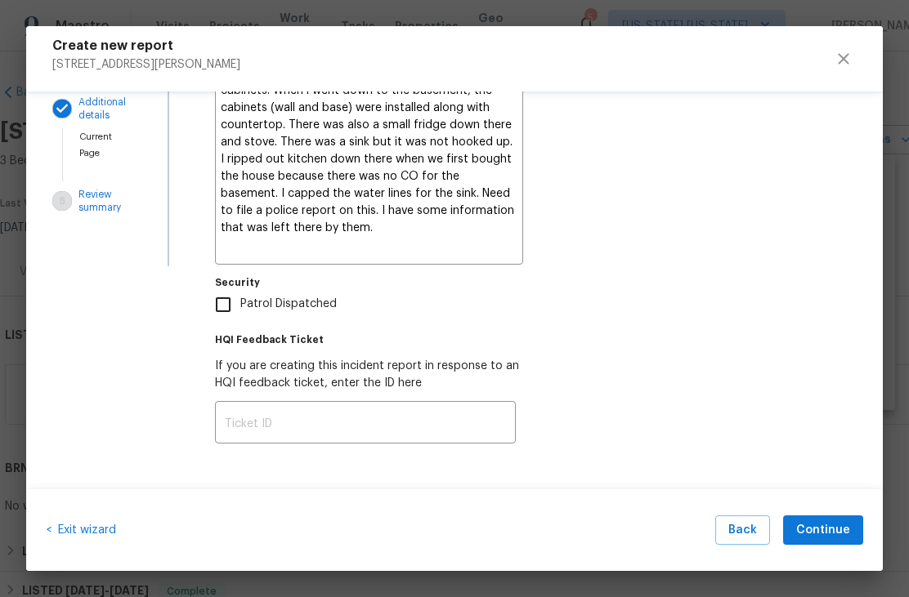
scroll to position [212, 0]
click at [226, 307] on input "Patrol Dispatched" at bounding box center [223, 305] width 34 height 34
click at [852, 532] on button "Continue" at bounding box center [823, 531] width 80 height 30
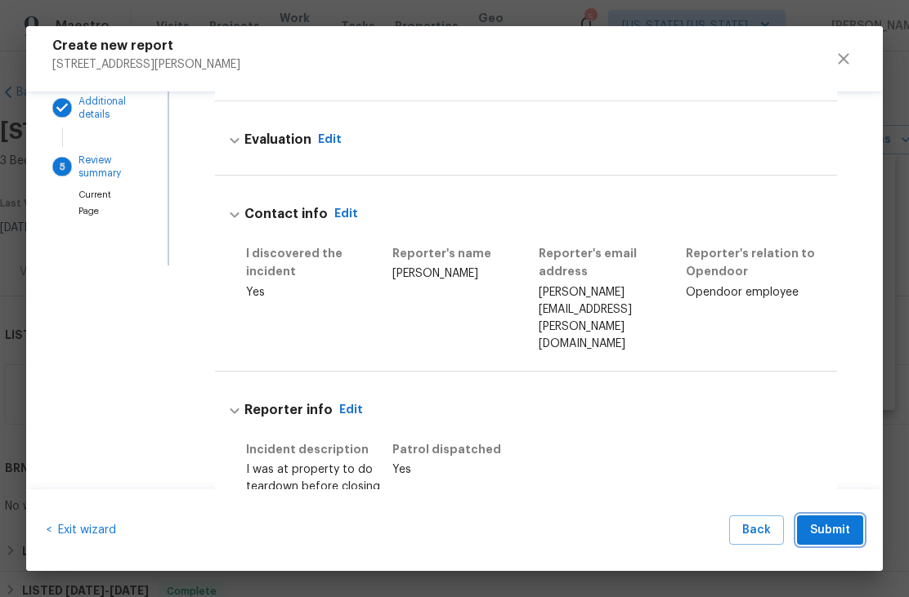
click at [852, 534] on button "Submit" at bounding box center [830, 531] width 66 height 30
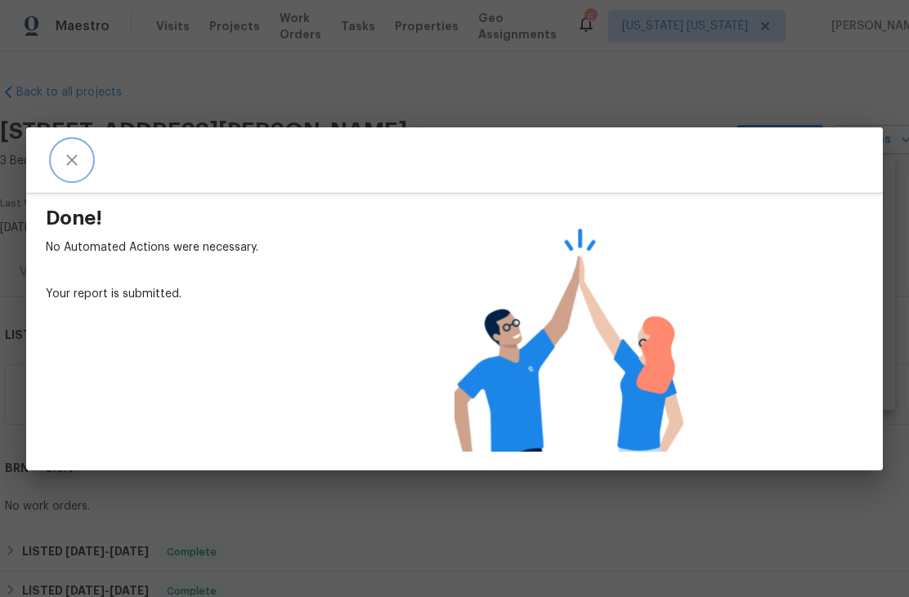
click at [69, 163] on icon "close" at bounding box center [71, 159] width 11 height 11
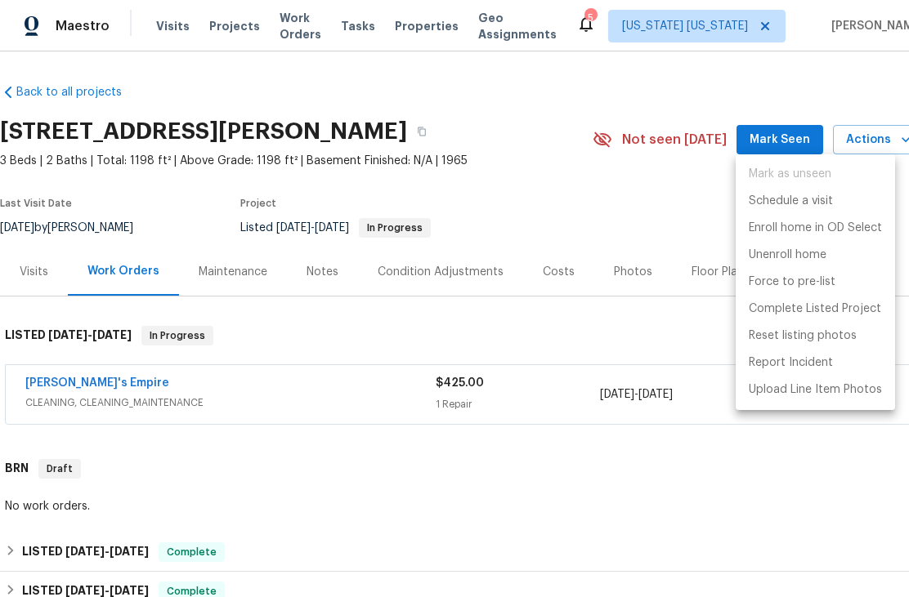
click at [311, 281] on div at bounding box center [454, 298] width 909 height 597
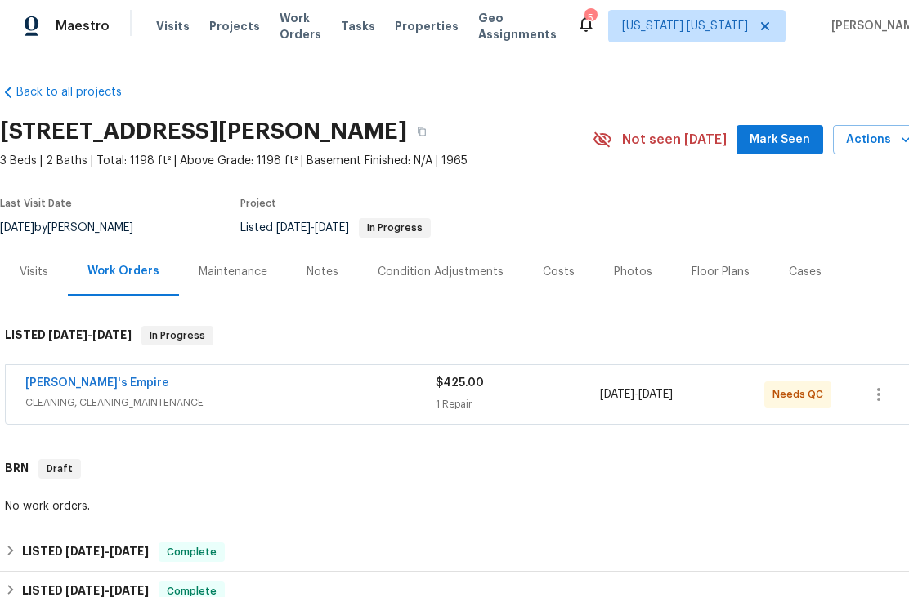
click at [320, 272] on div "Notes" at bounding box center [322, 272] width 32 height 16
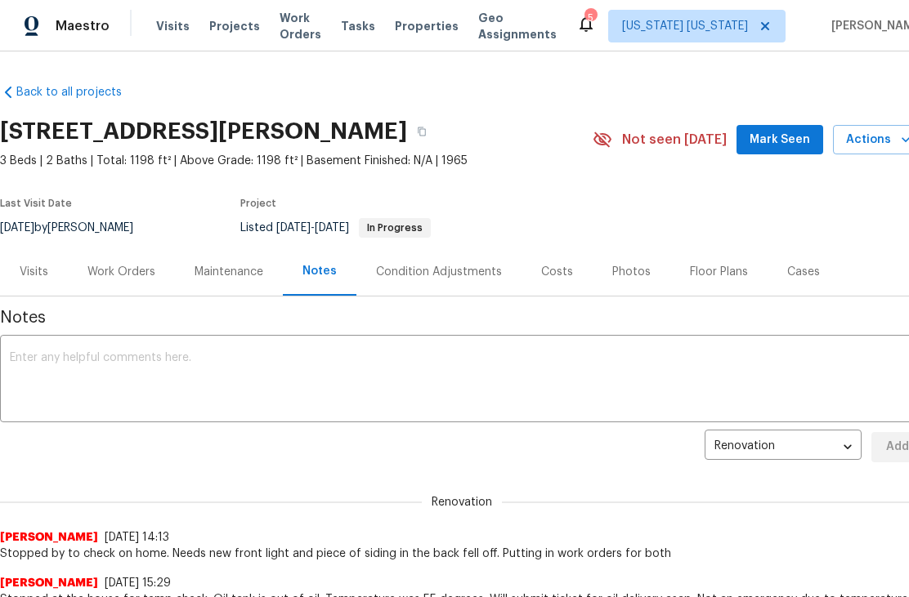
click at [78, 366] on textarea at bounding box center [462, 380] width 904 height 57
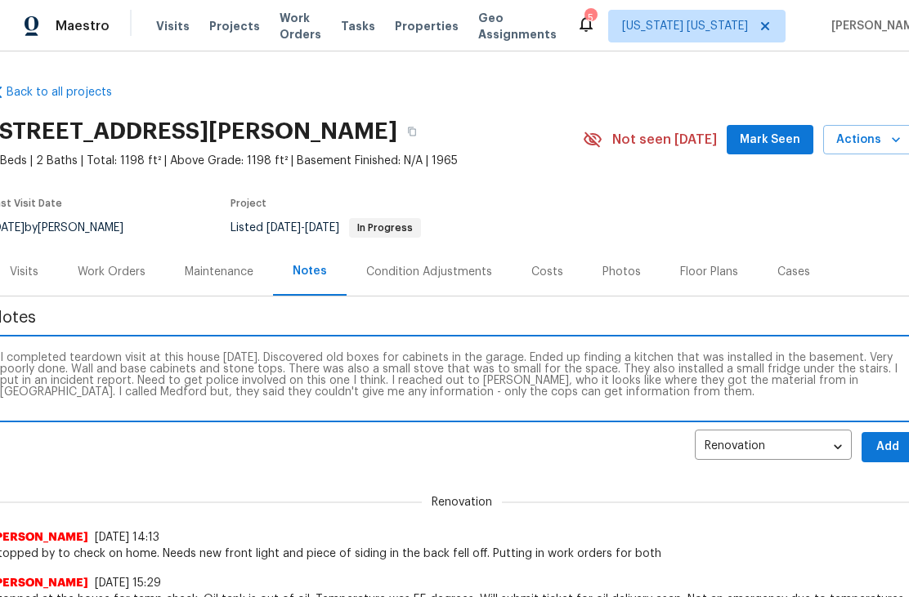
scroll to position [11, 0]
click at [824, 400] on textarea "I completed teardown visit at this house [DATE]. Discovered old boxes for cabin…" at bounding box center [452, 380] width 904 height 57
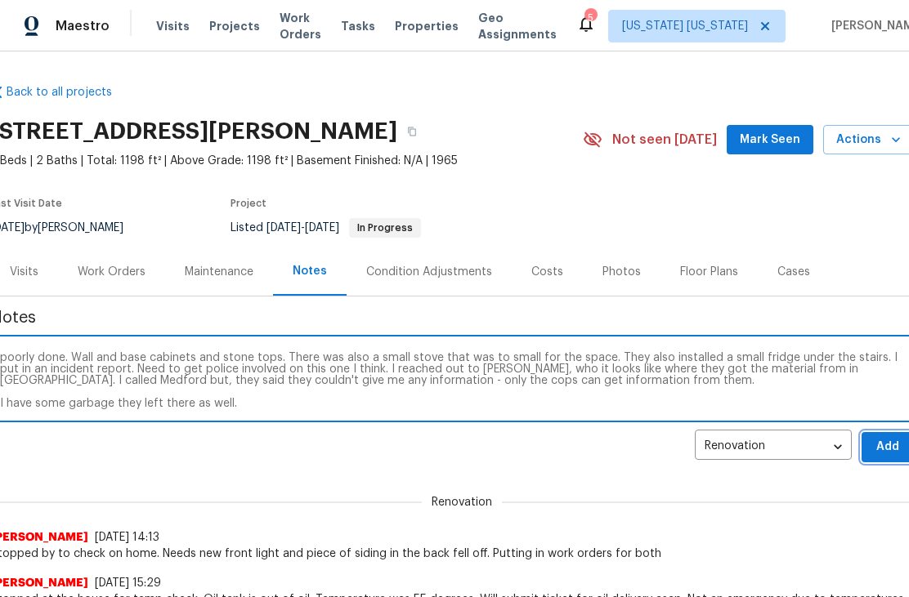
click at [889, 450] on span "Add" at bounding box center [887, 447] width 26 height 20
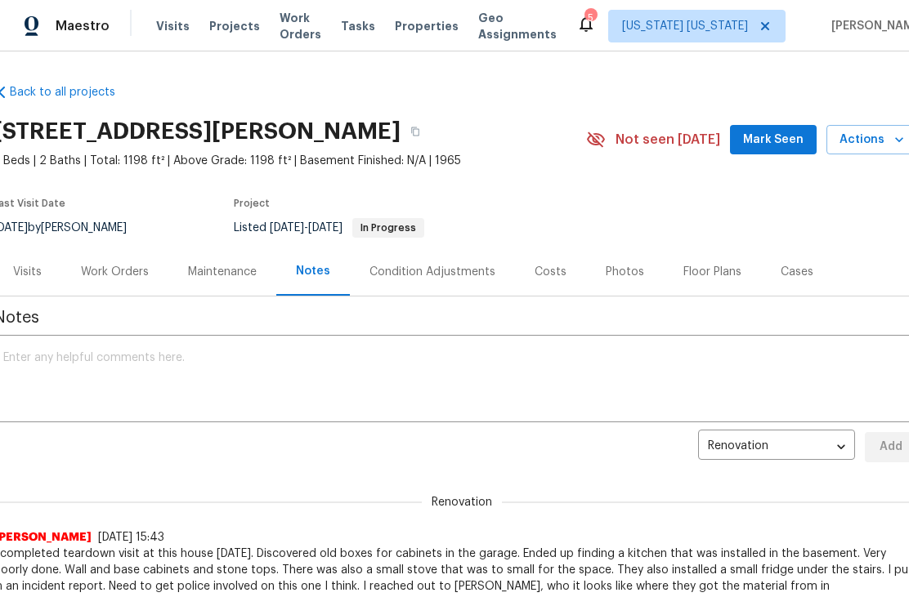
scroll to position [0, 7]
click at [889, 148] on span "Actions" at bounding box center [871, 140] width 65 height 20
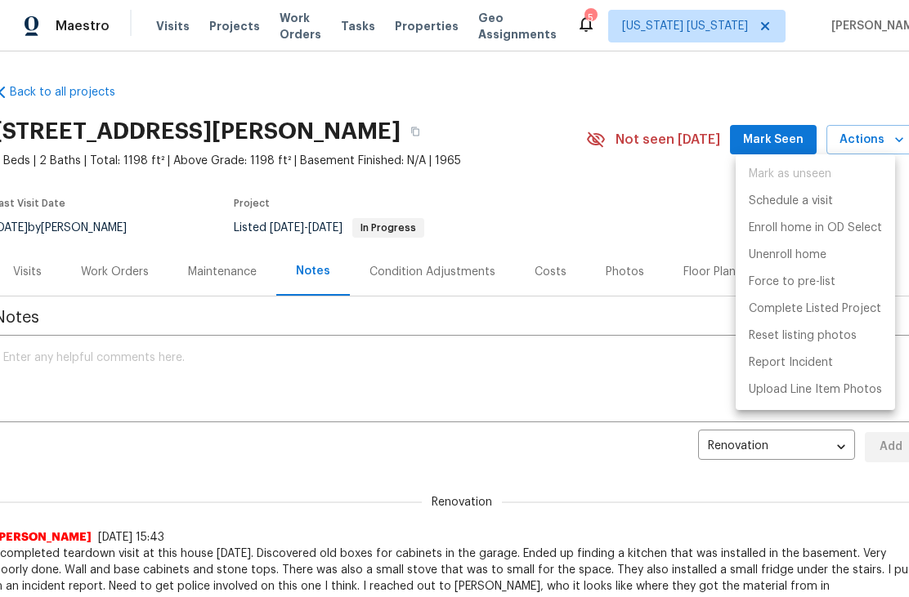
click at [101, 391] on div at bounding box center [454, 298] width 909 height 597
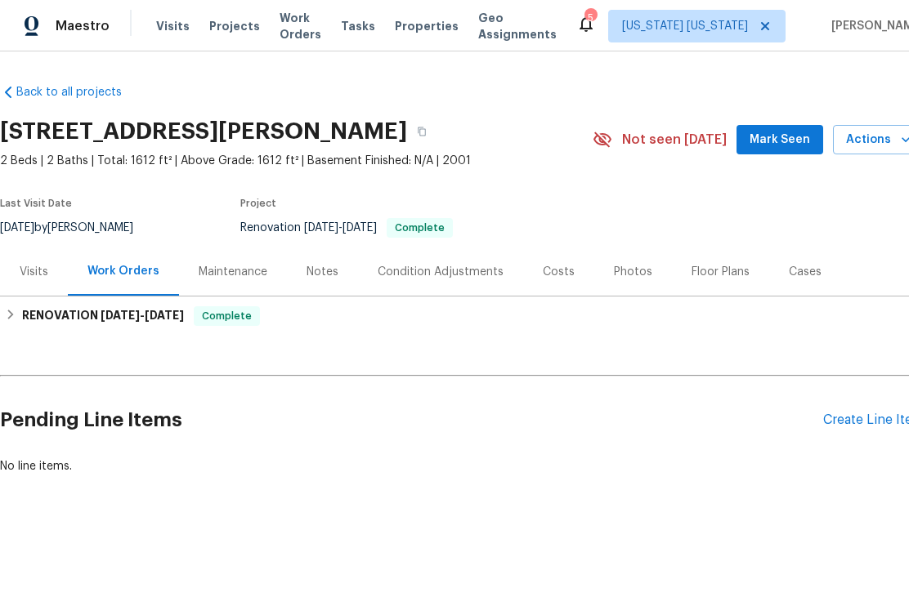
click at [880, 415] on div "Create Line Item" at bounding box center [873, 421] width 100 height 16
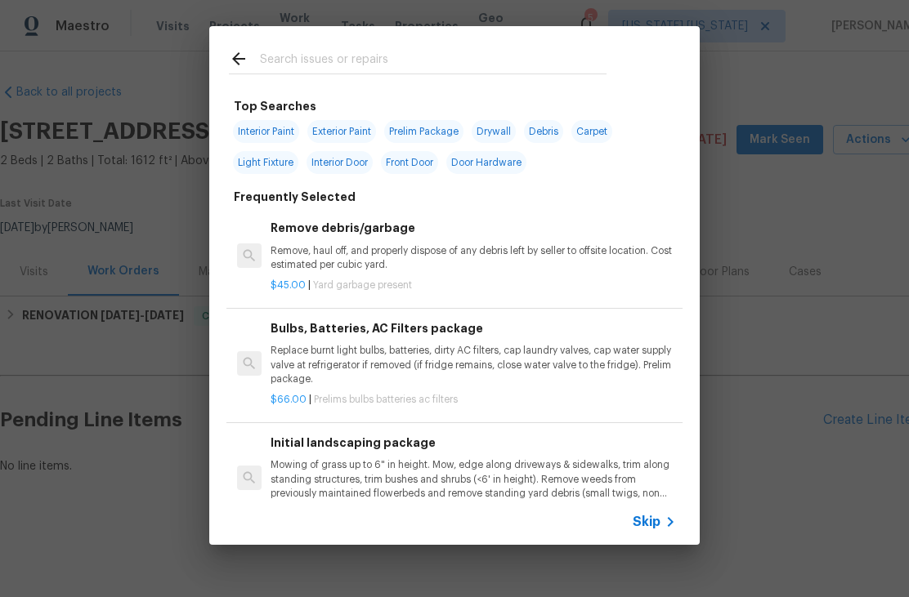
click at [284, 61] on input "text" at bounding box center [433, 61] width 346 height 25
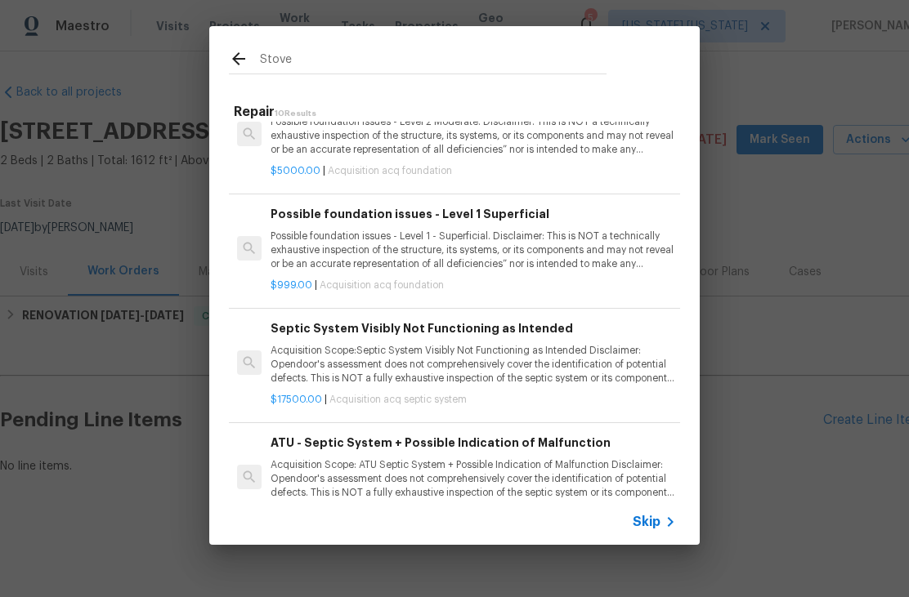
scroll to position [716, 0]
type input "S"
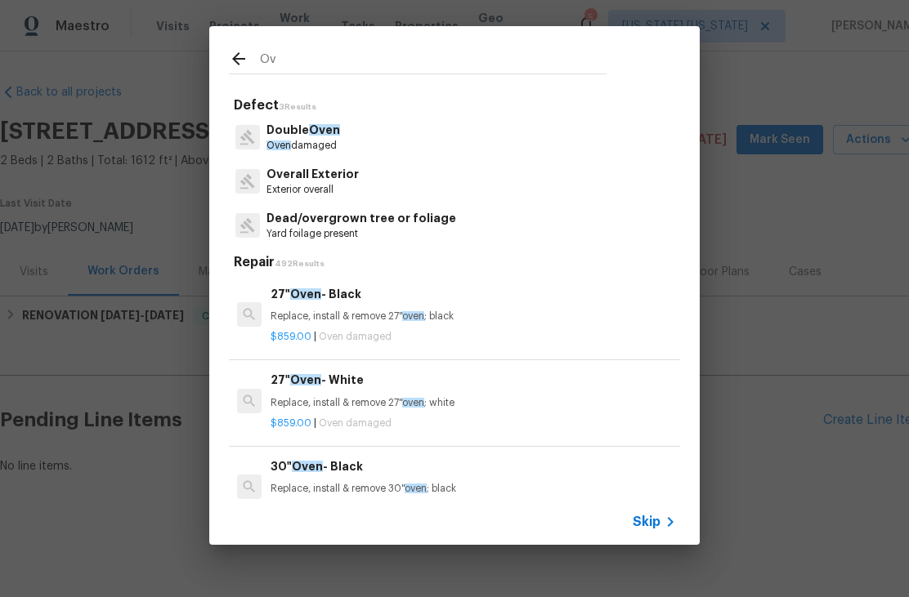
type input "O"
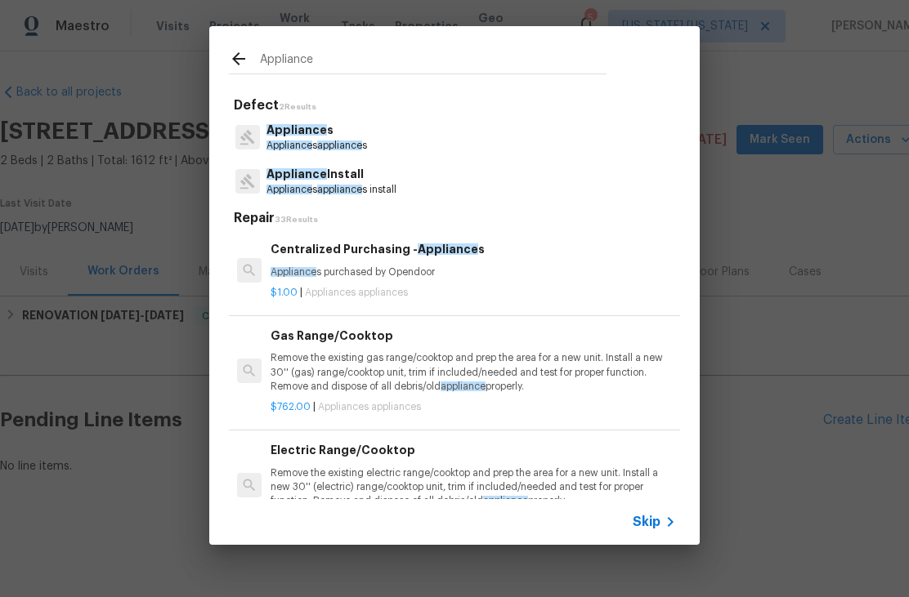
type input "Appliance"
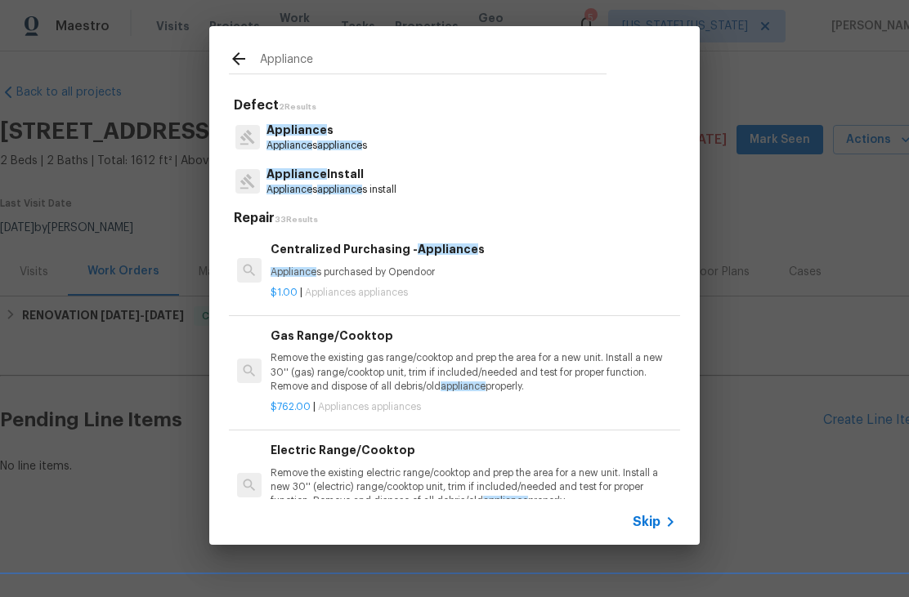
click at [615, 131] on div "Appliance s Appliance s appliance s" at bounding box center [454, 137] width 451 height 44
click at [570, 145] on div "Appliance s Appliance s appliance s" at bounding box center [454, 137] width 451 height 44
click at [553, 130] on div "Appliance s Appliance s appliance s" at bounding box center [454, 137] width 451 height 44
click at [367, 131] on p "Appliance s" at bounding box center [316, 130] width 100 height 17
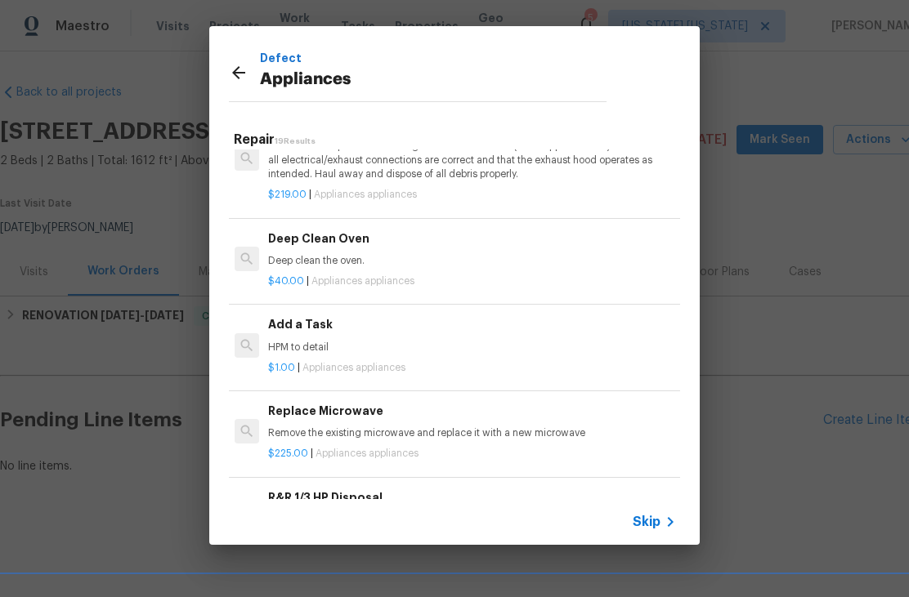
scroll to position [591, 2]
click at [602, 342] on p "HPM to detail" at bounding box center [470, 349] width 405 height 14
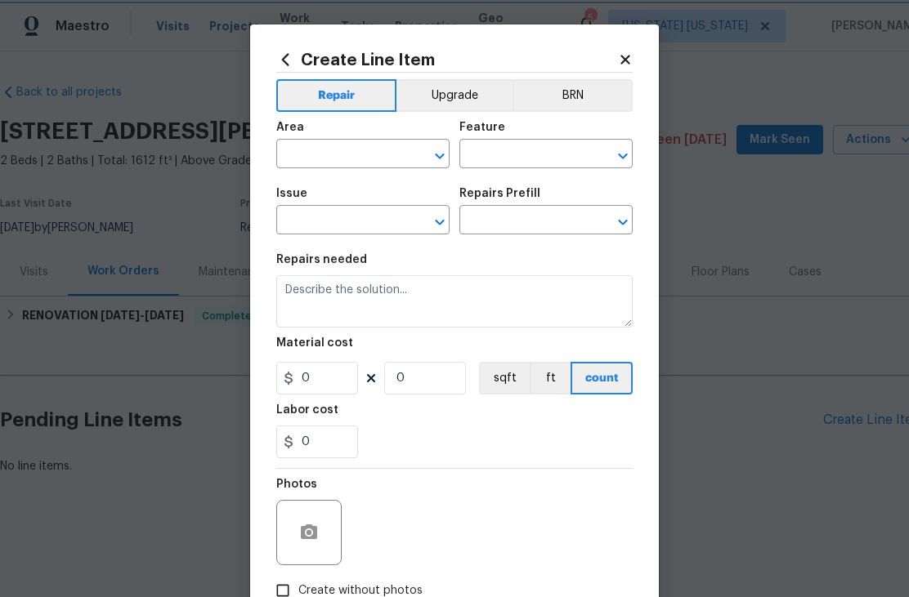
type input "Appliances"
type input "Add a Task $1.00"
type textarea "HPM to detail"
type input "1"
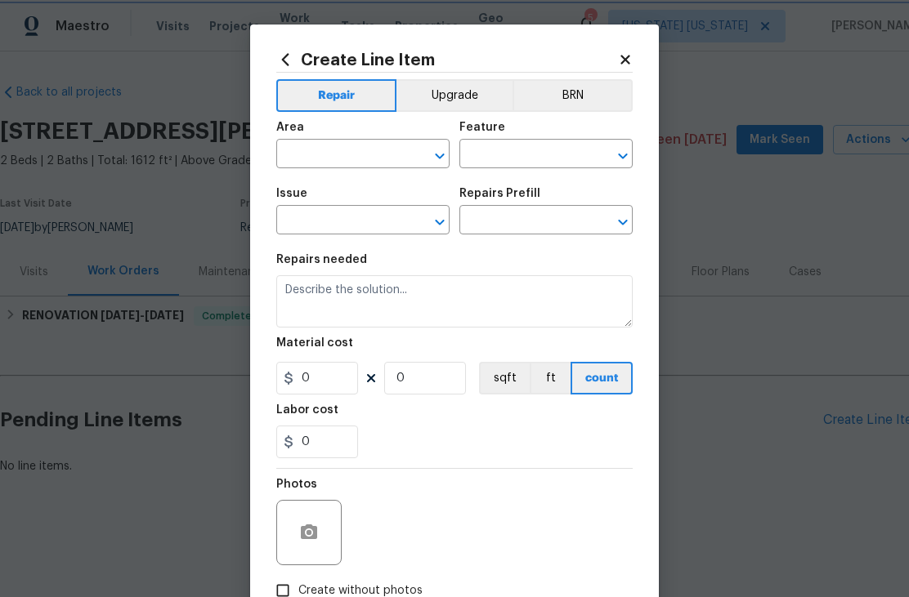
type input "1"
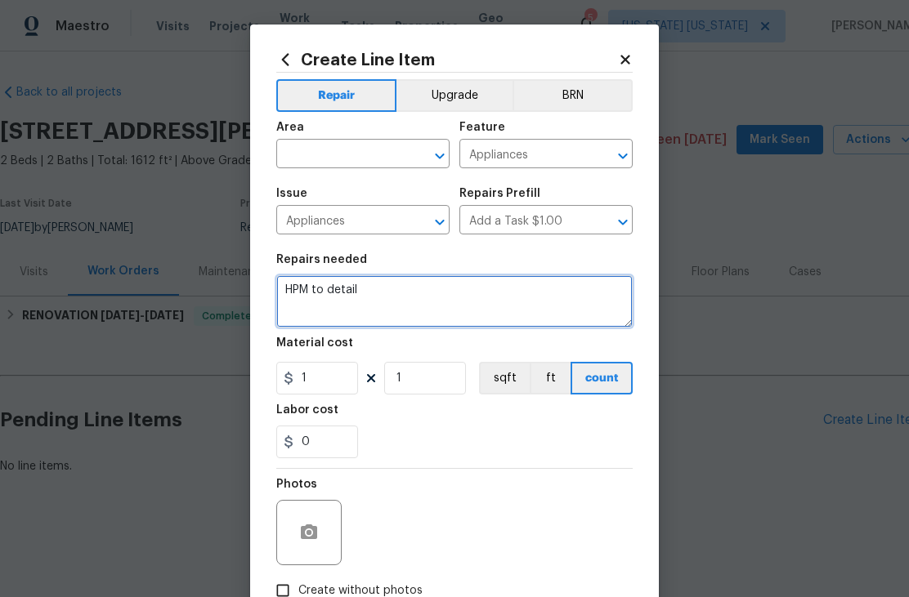
click at [545, 307] on textarea "HPM to detail" at bounding box center [454, 301] width 356 height 52
type textarea "H"
type textarea "S"
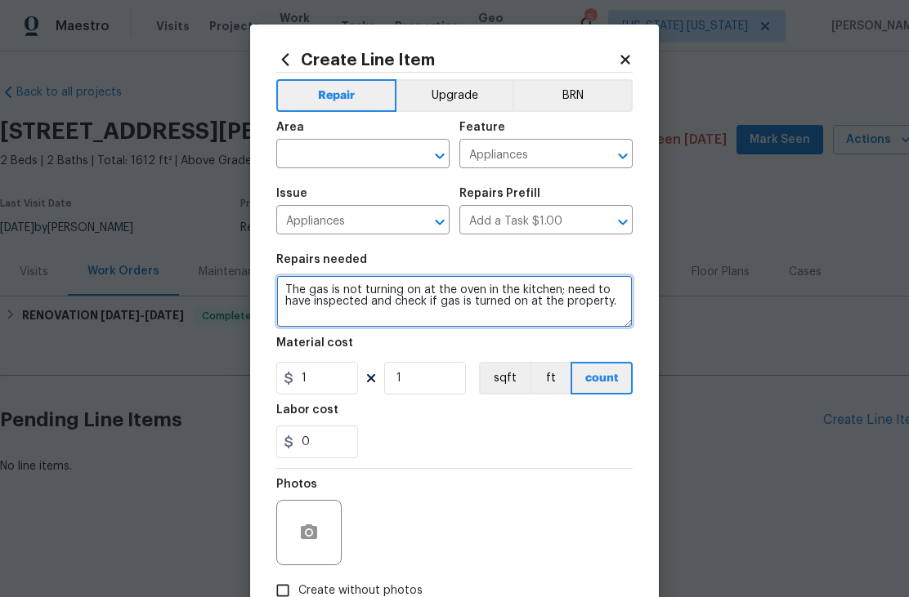
type textarea "The gas is not turning on at the oven in the kitchen; need to have inspected an…"
